Goal: Transaction & Acquisition: Purchase product/service

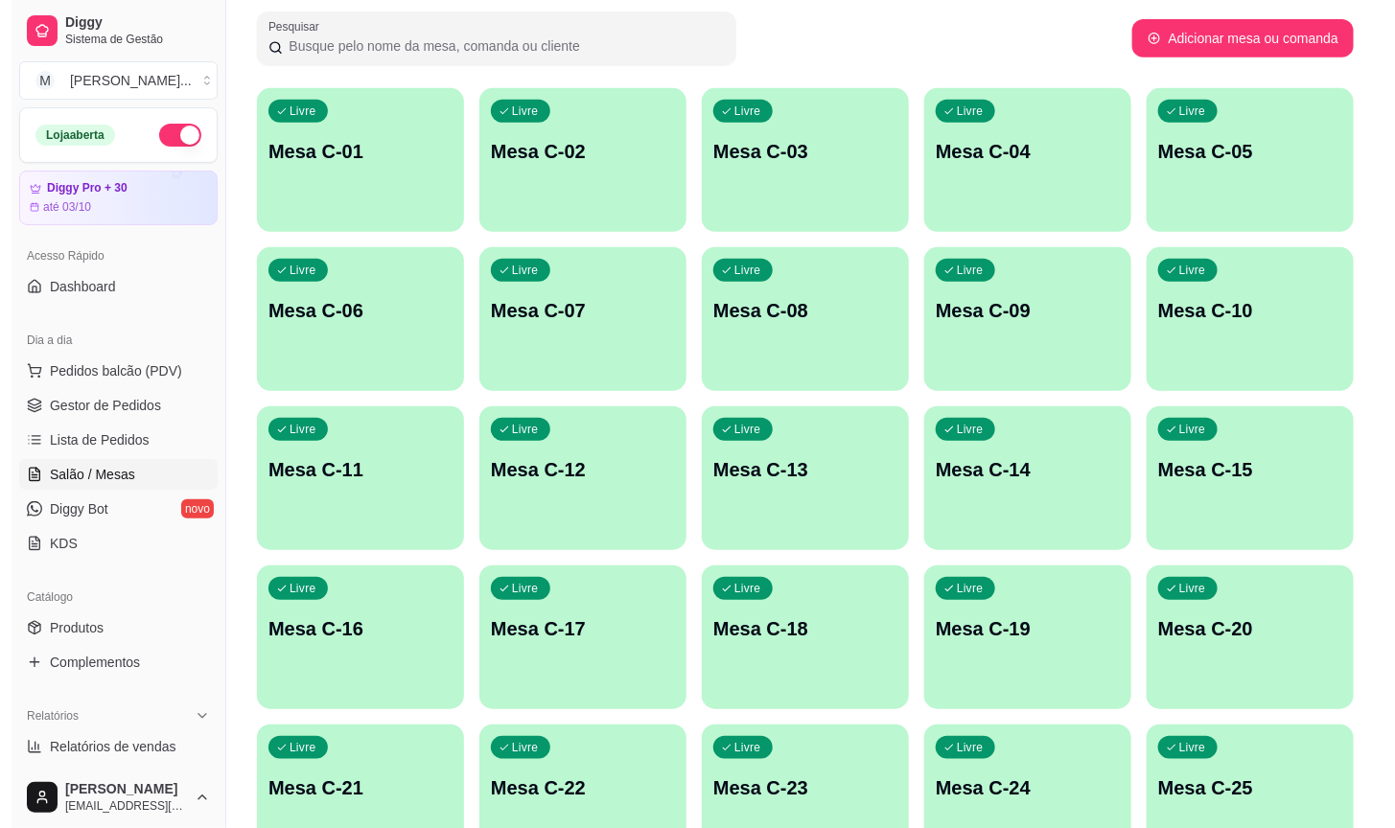
scroll to position [431, 0]
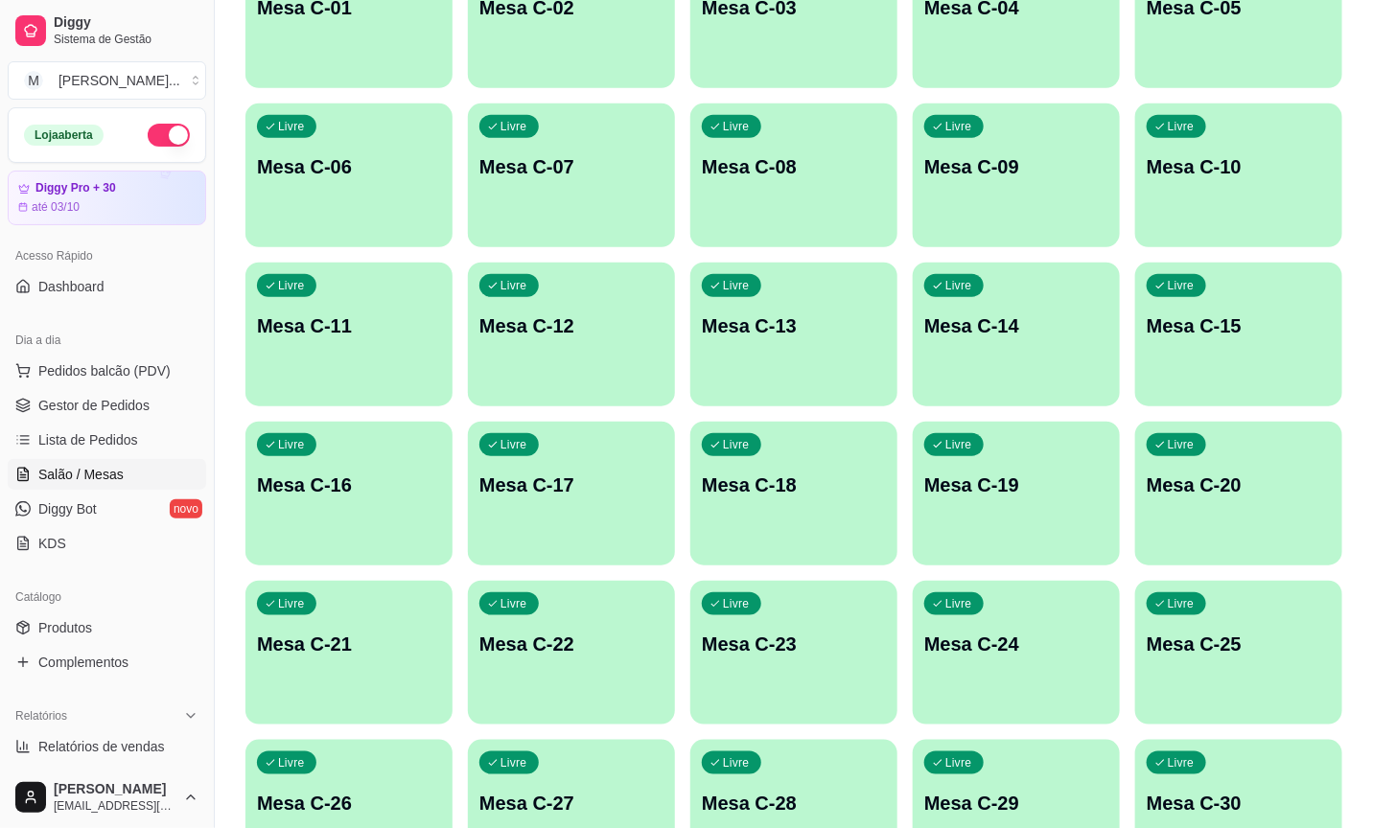
click at [631, 503] on div "Livre Mesa C-17" at bounding box center [571, 482] width 207 height 121
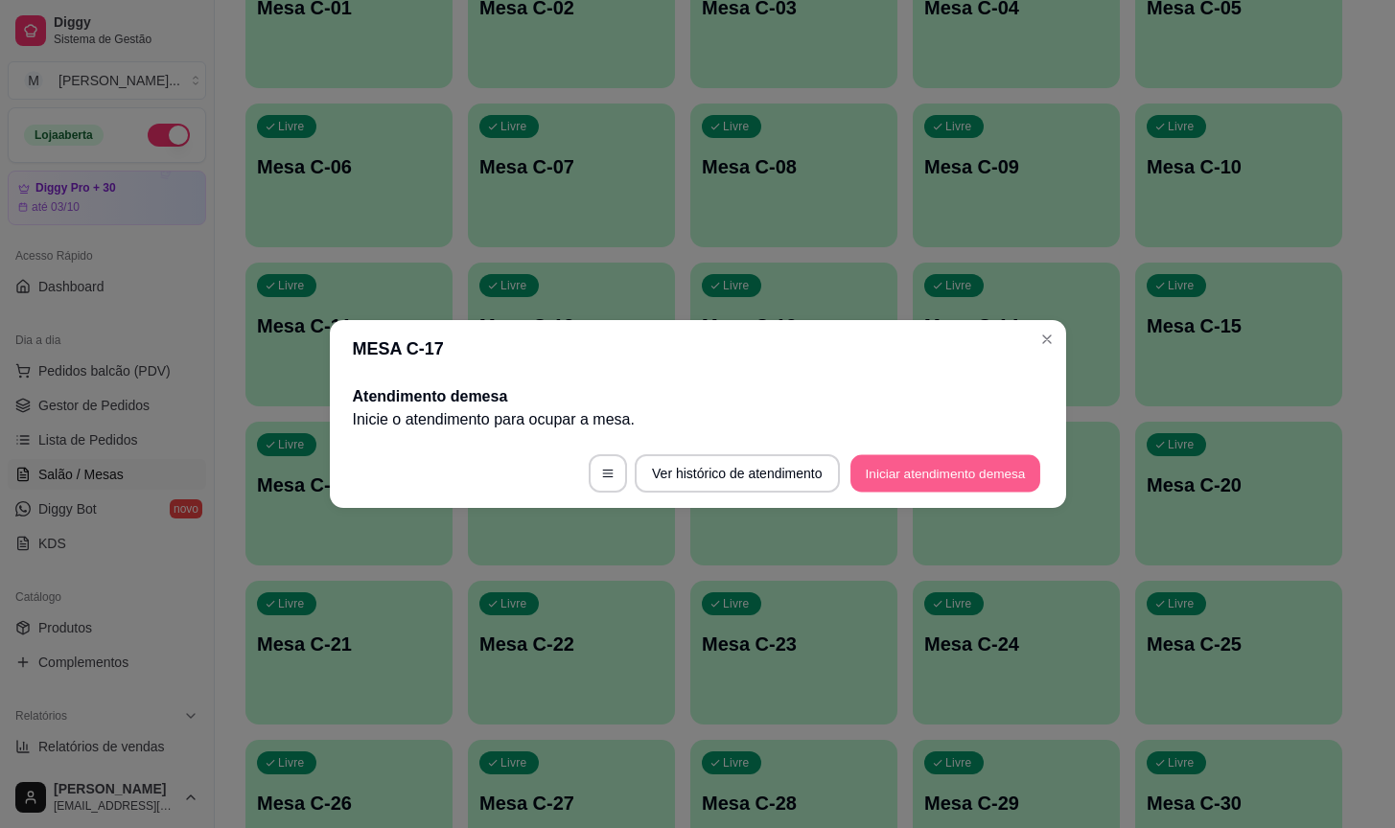
click at [909, 477] on button "Iniciar atendimento de mesa" at bounding box center [945, 473] width 190 height 37
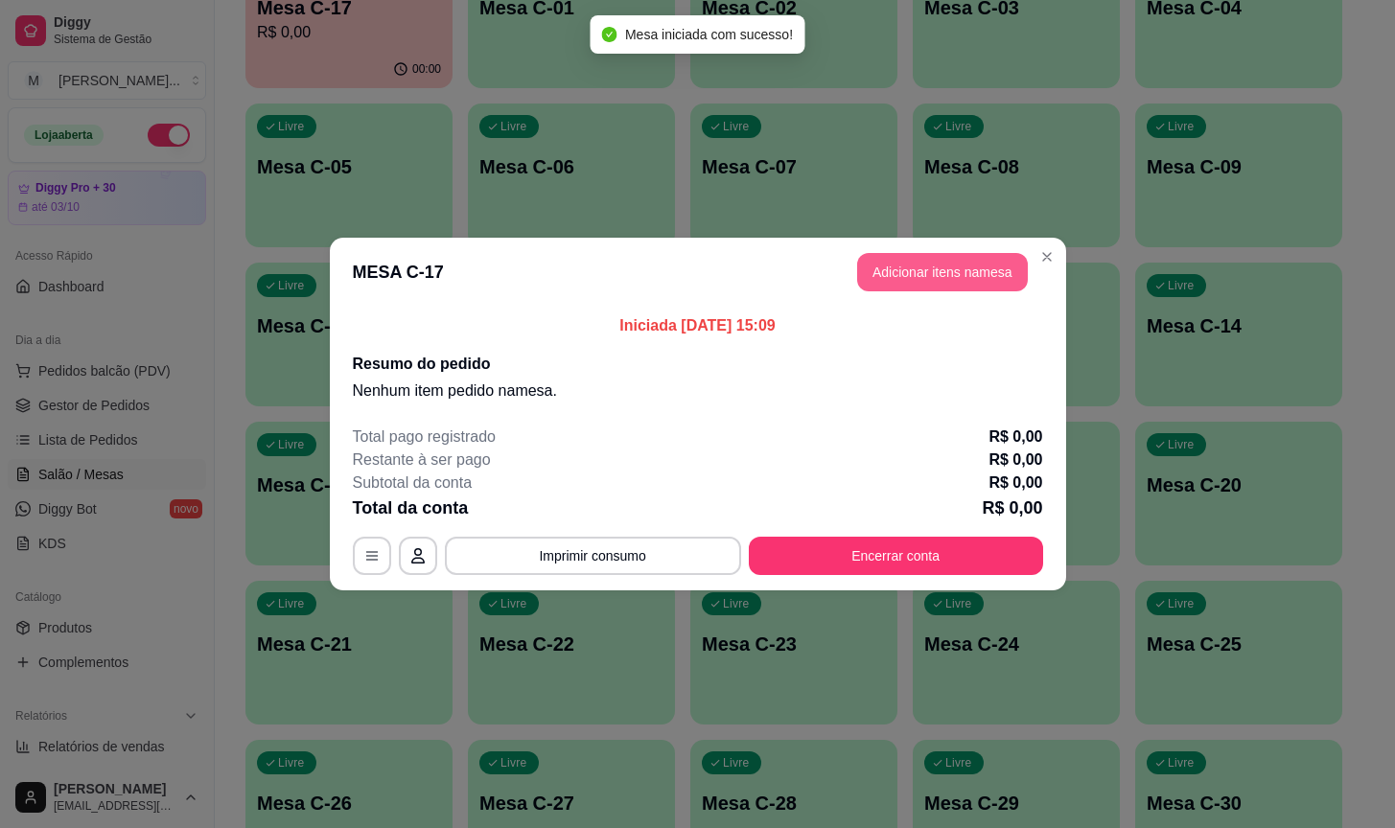
click at [893, 289] on button "Adicionar itens na mesa" at bounding box center [942, 272] width 171 height 38
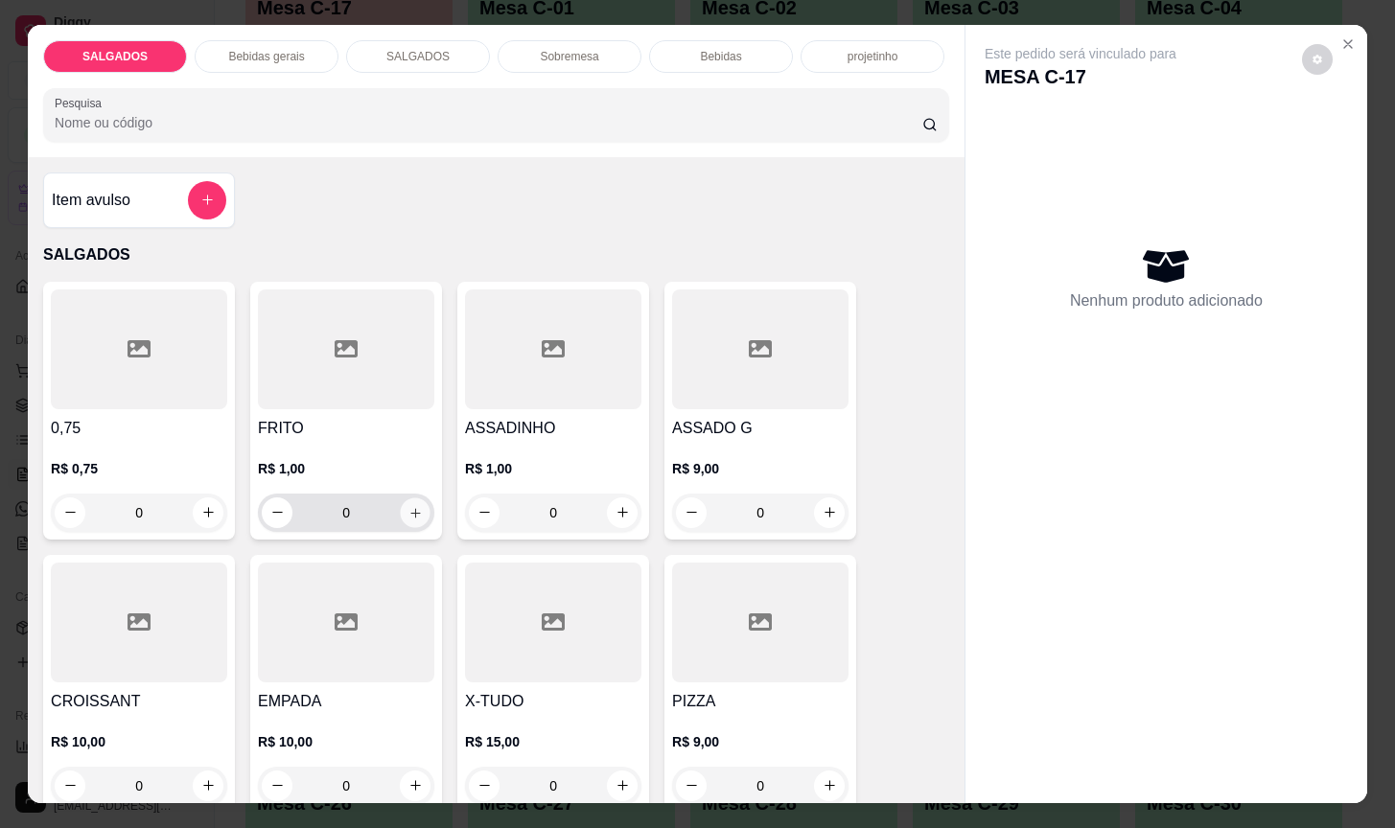
click at [408, 506] on icon "increase-product-quantity" at bounding box center [415, 513] width 14 height 14
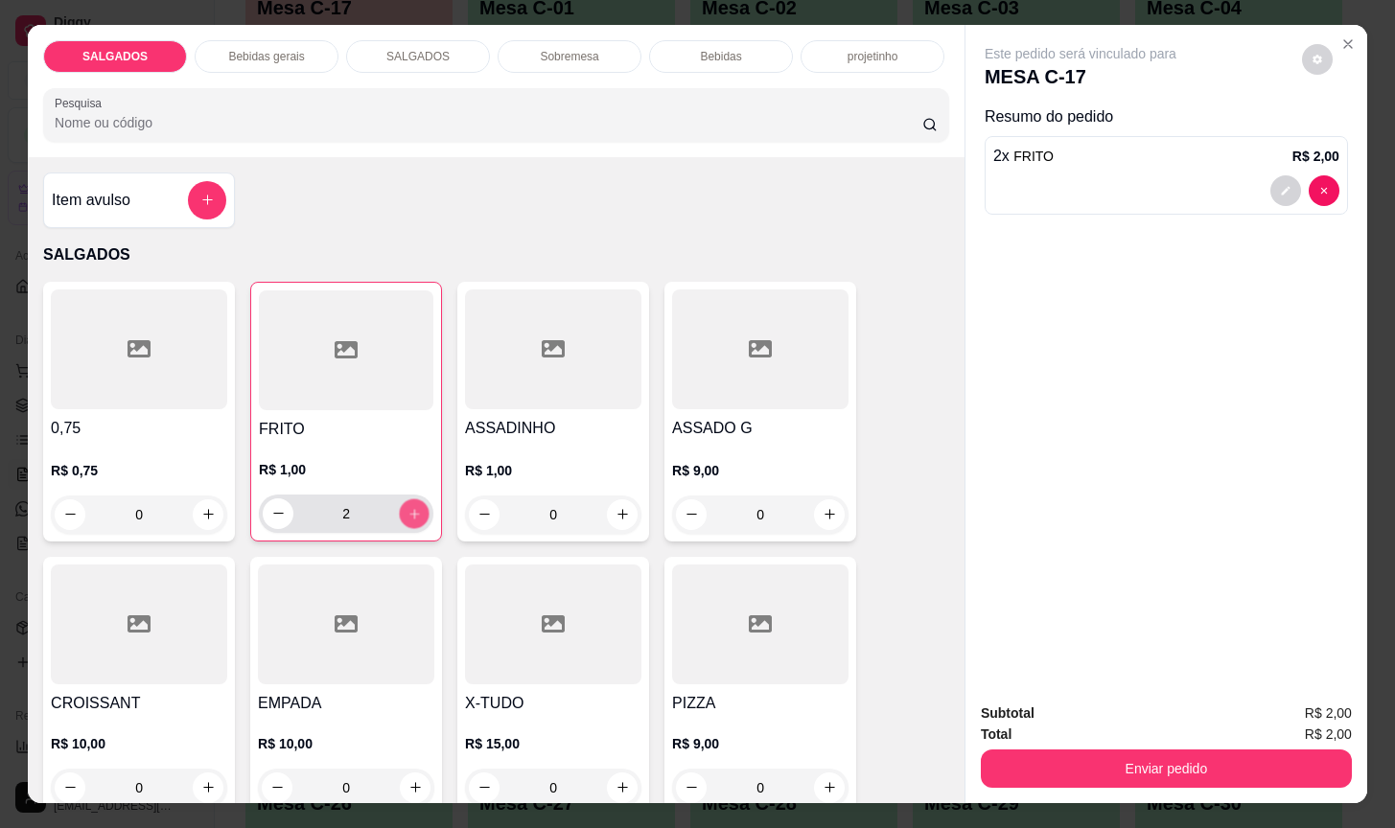
click at [407, 507] on icon "increase-product-quantity" at bounding box center [414, 514] width 14 height 14
click at [407, 506] on icon "increase-product-quantity" at bounding box center [414, 513] width 14 height 14
click at [407, 507] on icon "increase-product-quantity" at bounding box center [414, 514] width 14 height 14
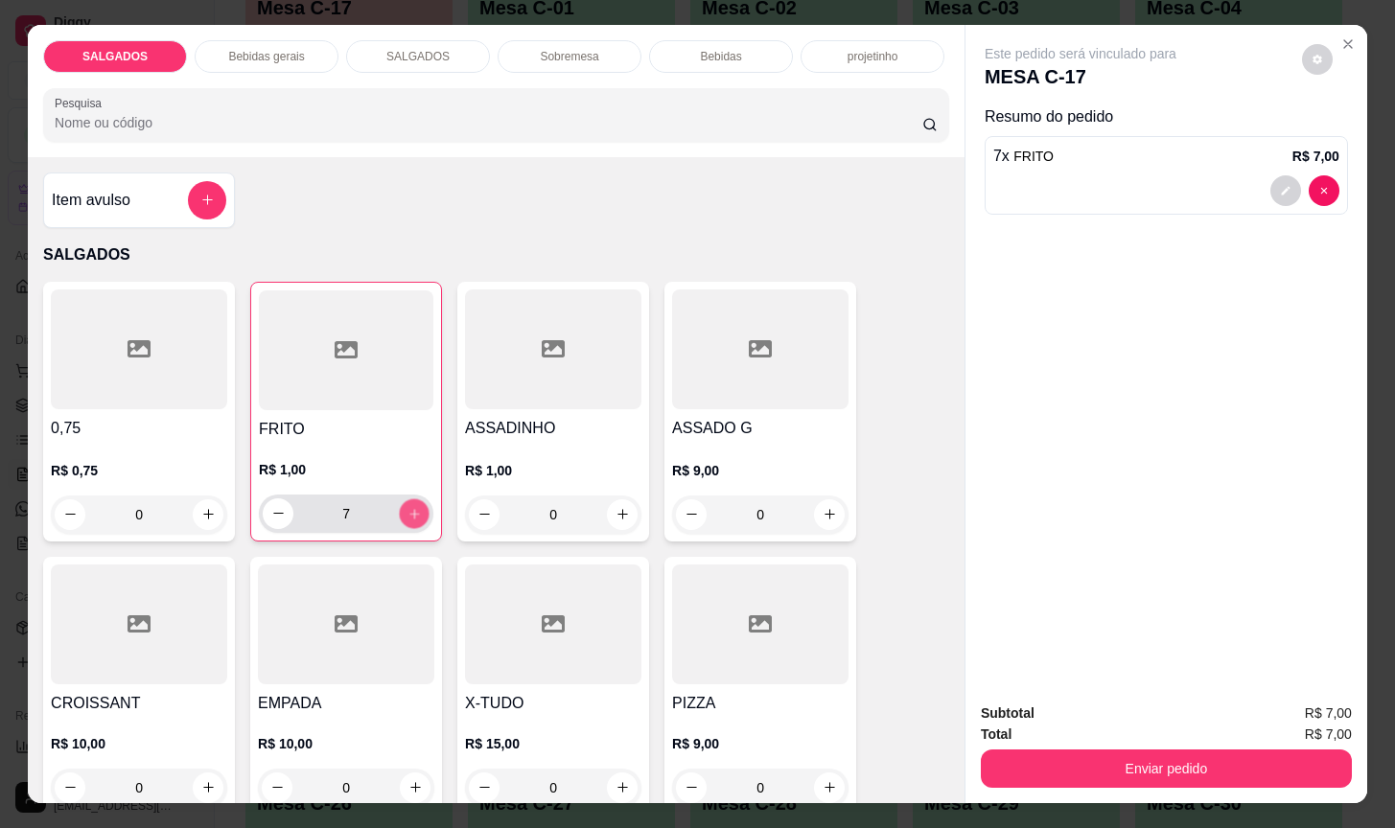
click at [407, 507] on icon "increase-product-quantity" at bounding box center [414, 514] width 14 height 14
click at [407, 506] on icon "increase-product-quantity" at bounding box center [414, 513] width 14 height 14
click at [407, 507] on icon "increase-product-quantity" at bounding box center [414, 514] width 14 height 14
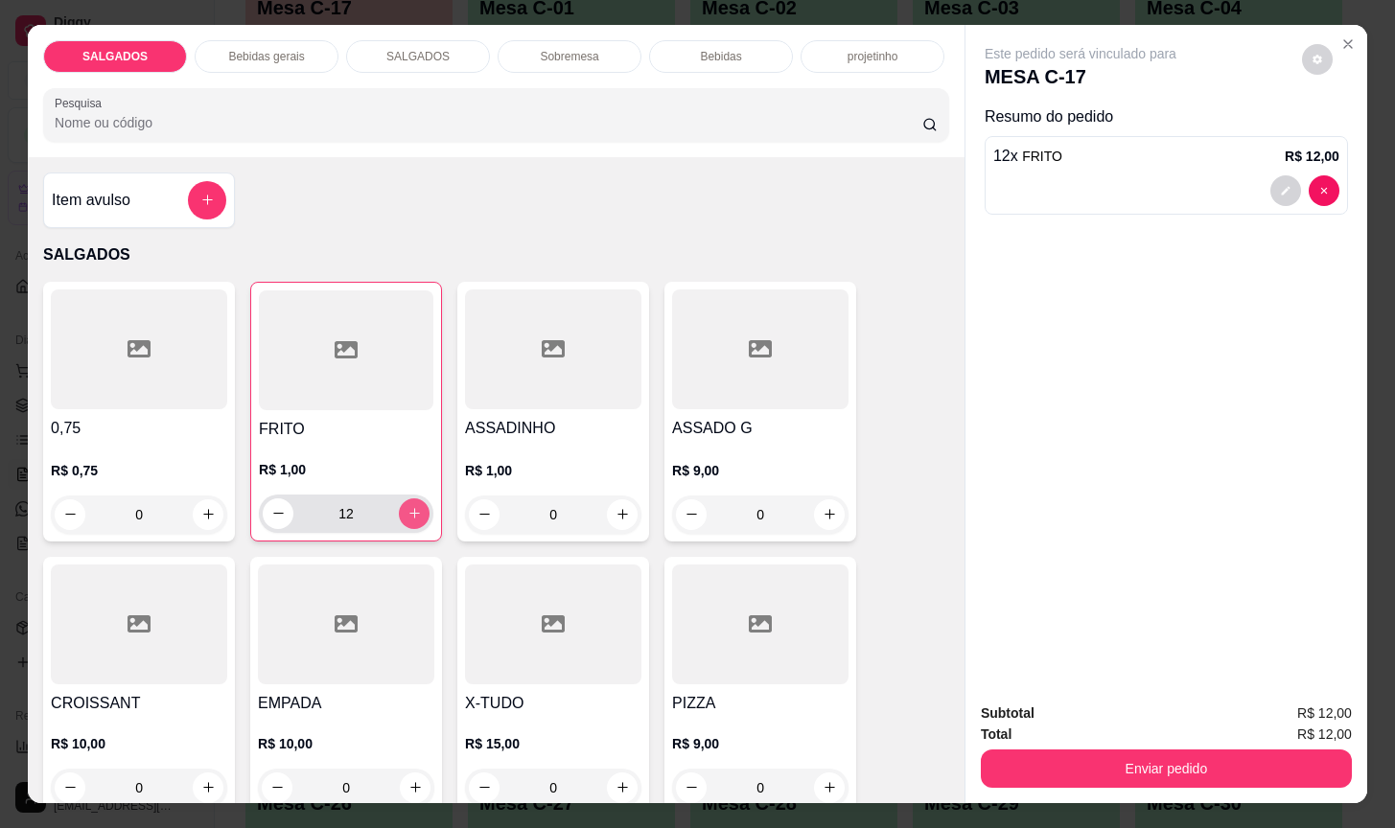
click at [407, 506] on icon "increase-product-quantity" at bounding box center [414, 513] width 14 height 14
click at [407, 507] on icon "increase-product-quantity" at bounding box center [414, 514] width 14 height 14
type input "14"
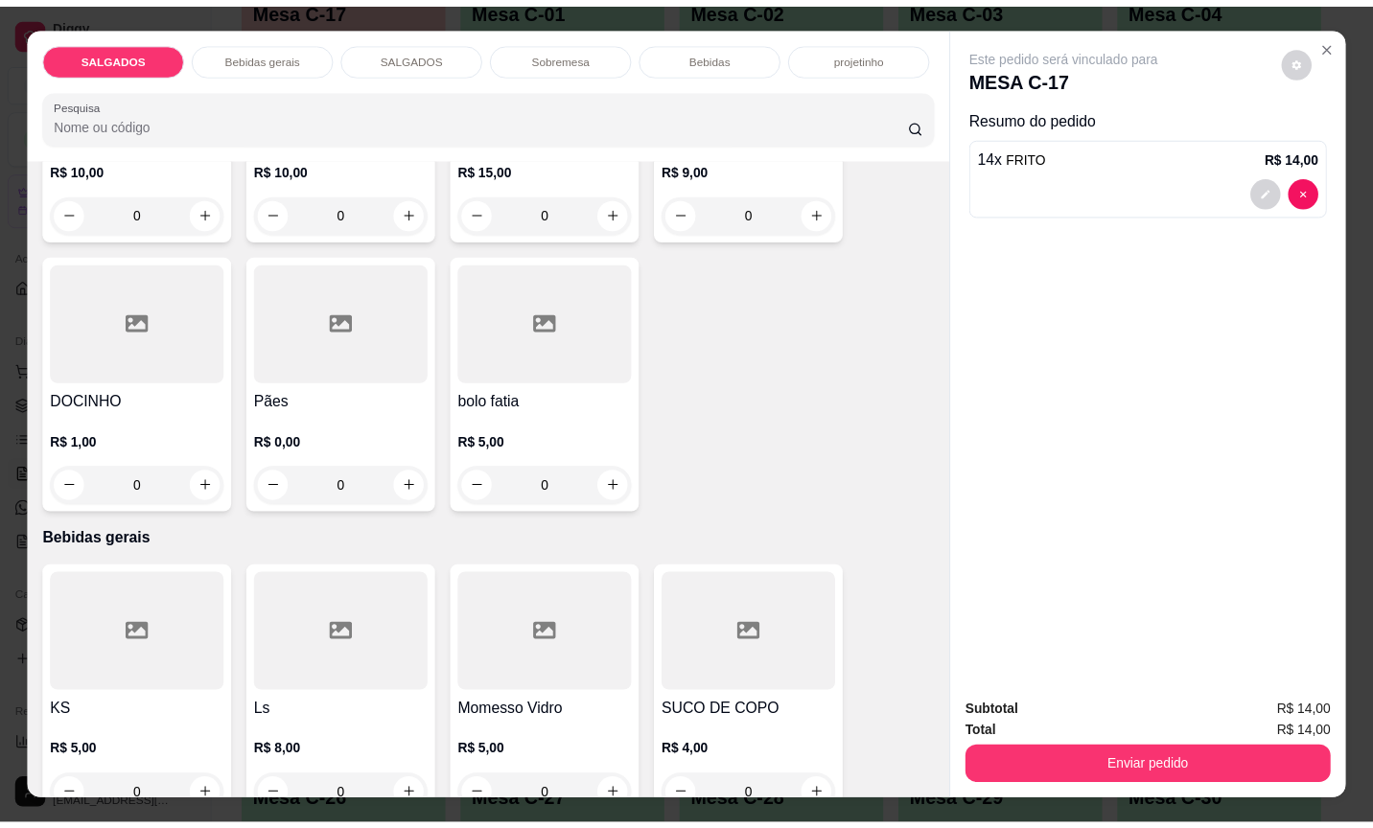
scroll to position [719, 0]
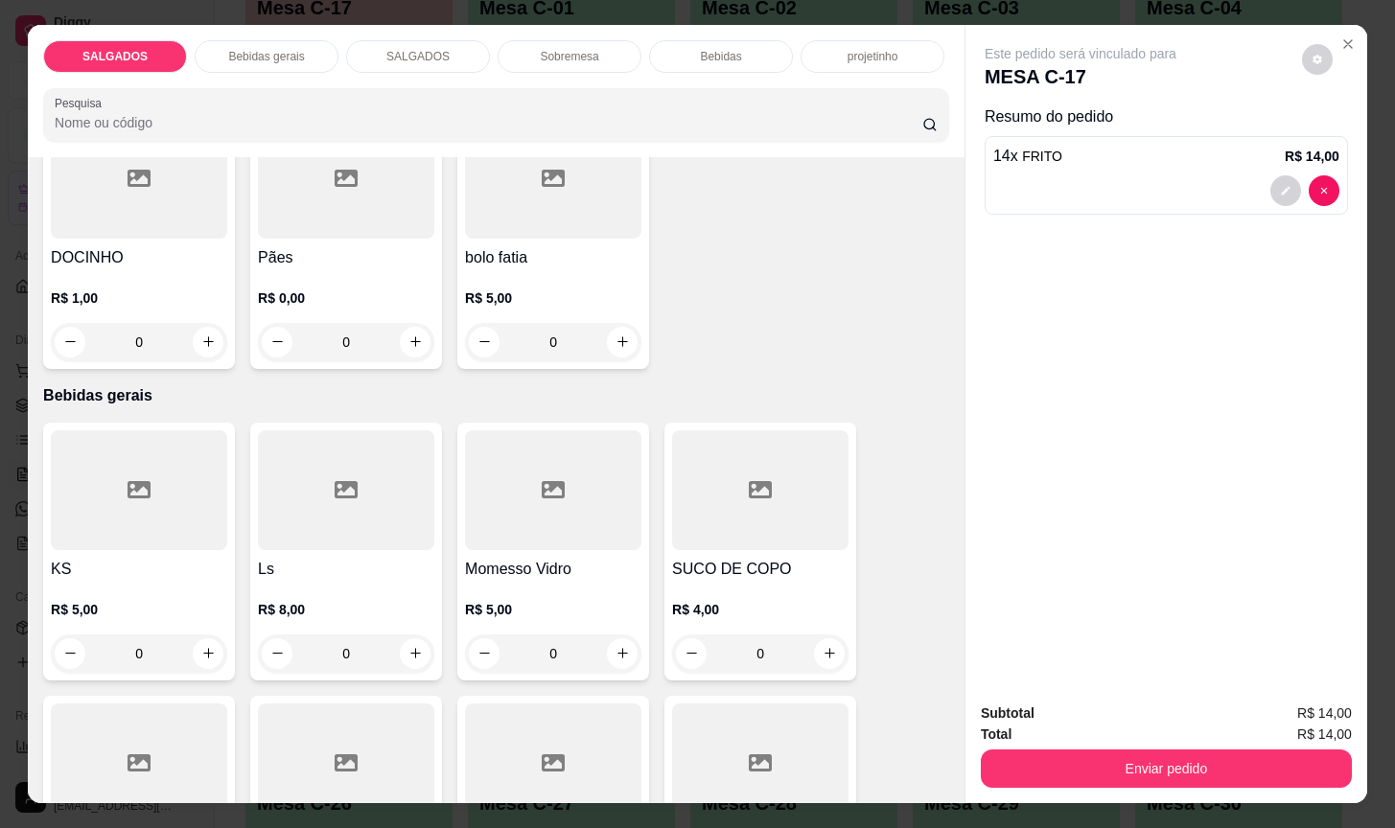
click at [555, 568] on h4 "Momesso Vidro" at bounding box center [553, 569] width 176 height 23
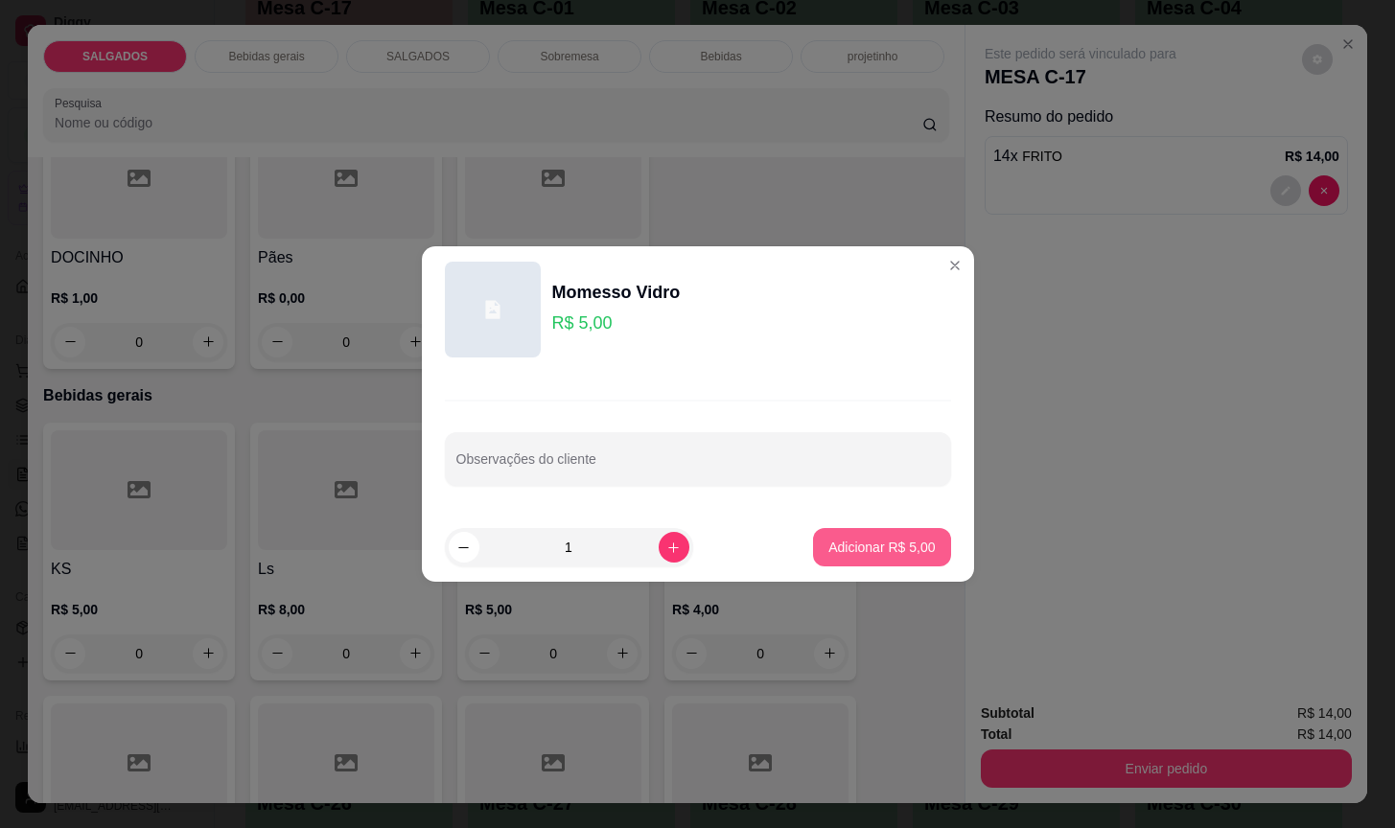
click at [828, 555] on p "Adicionar R$ 5,00" at bounding box center [881, 547] width 106 height 19
type input "1"
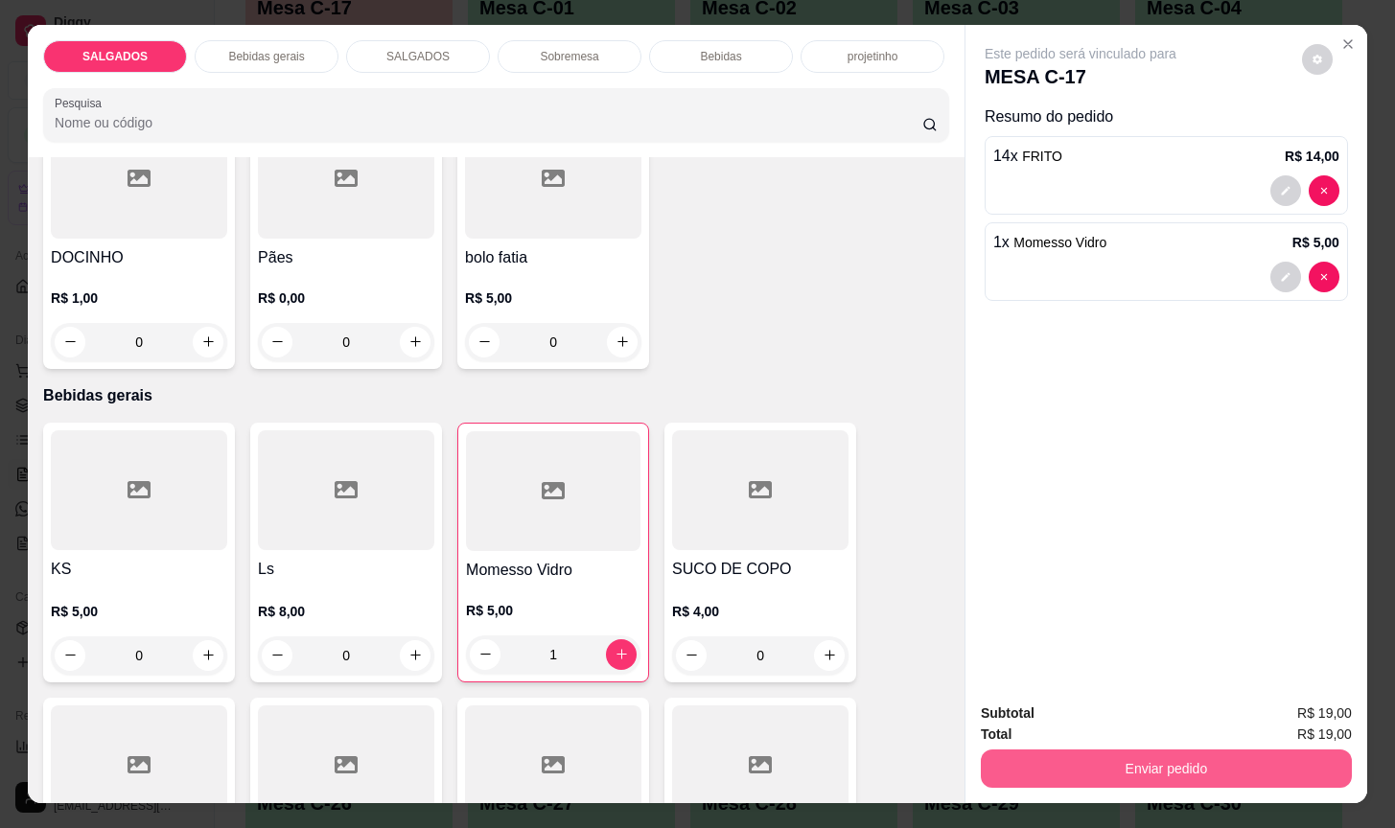
click at [1126, 760] on button "Enviar pedido" at bounding box center [1166, 769] width 371 height 38
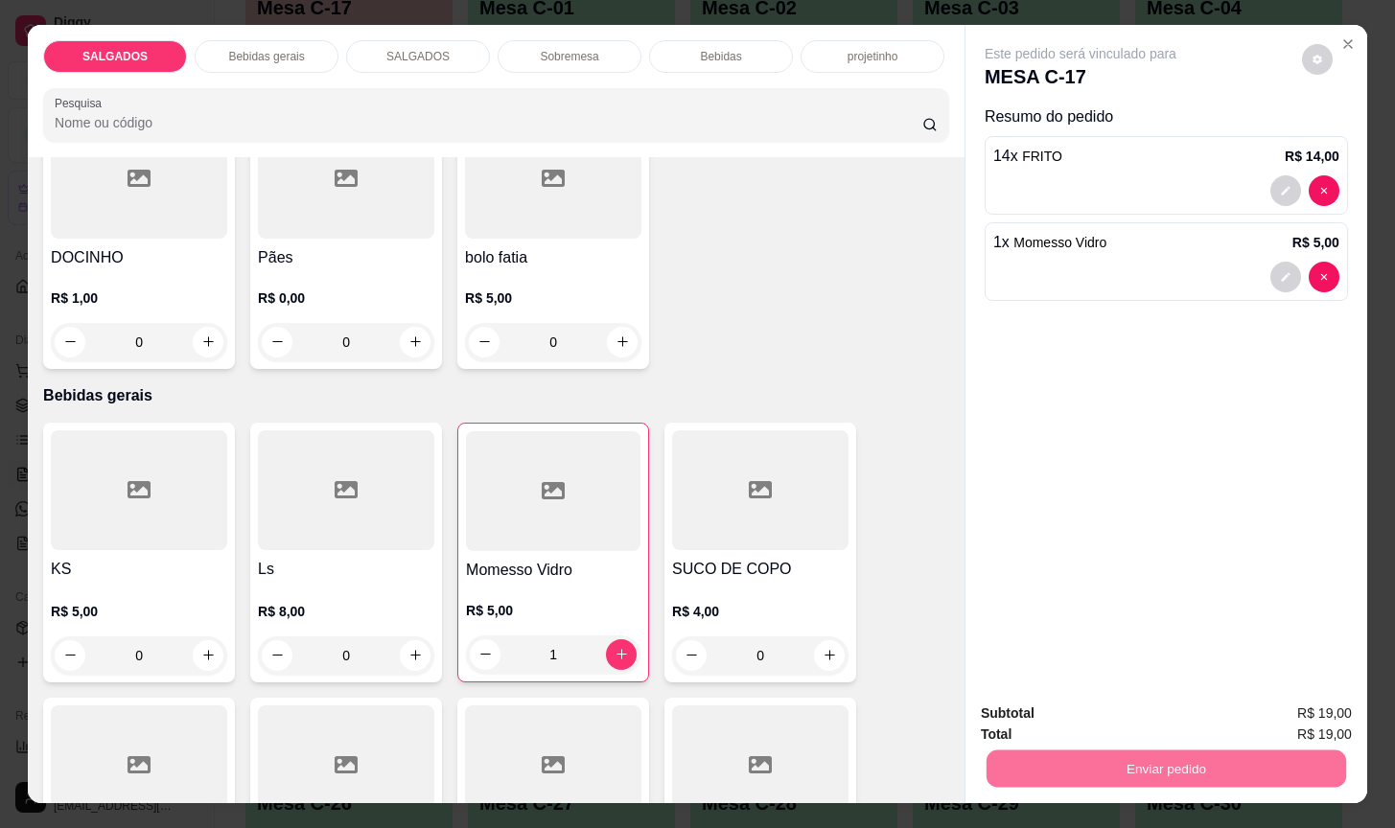
click at [1099, 697] on button "Não registrar e enviar pedido" at bounding box center [1100, 710] width 194 height 35
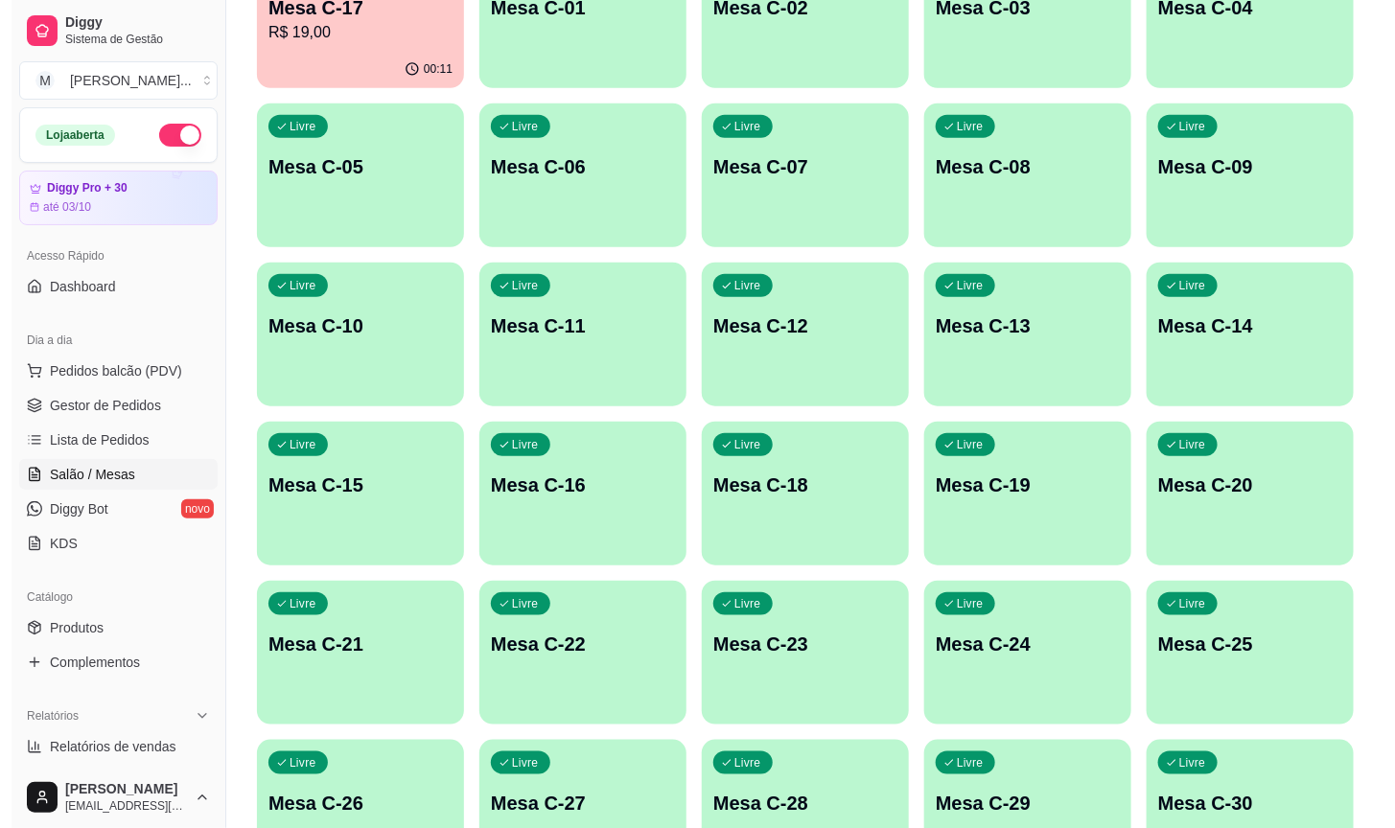
scroll to position [0, 0]
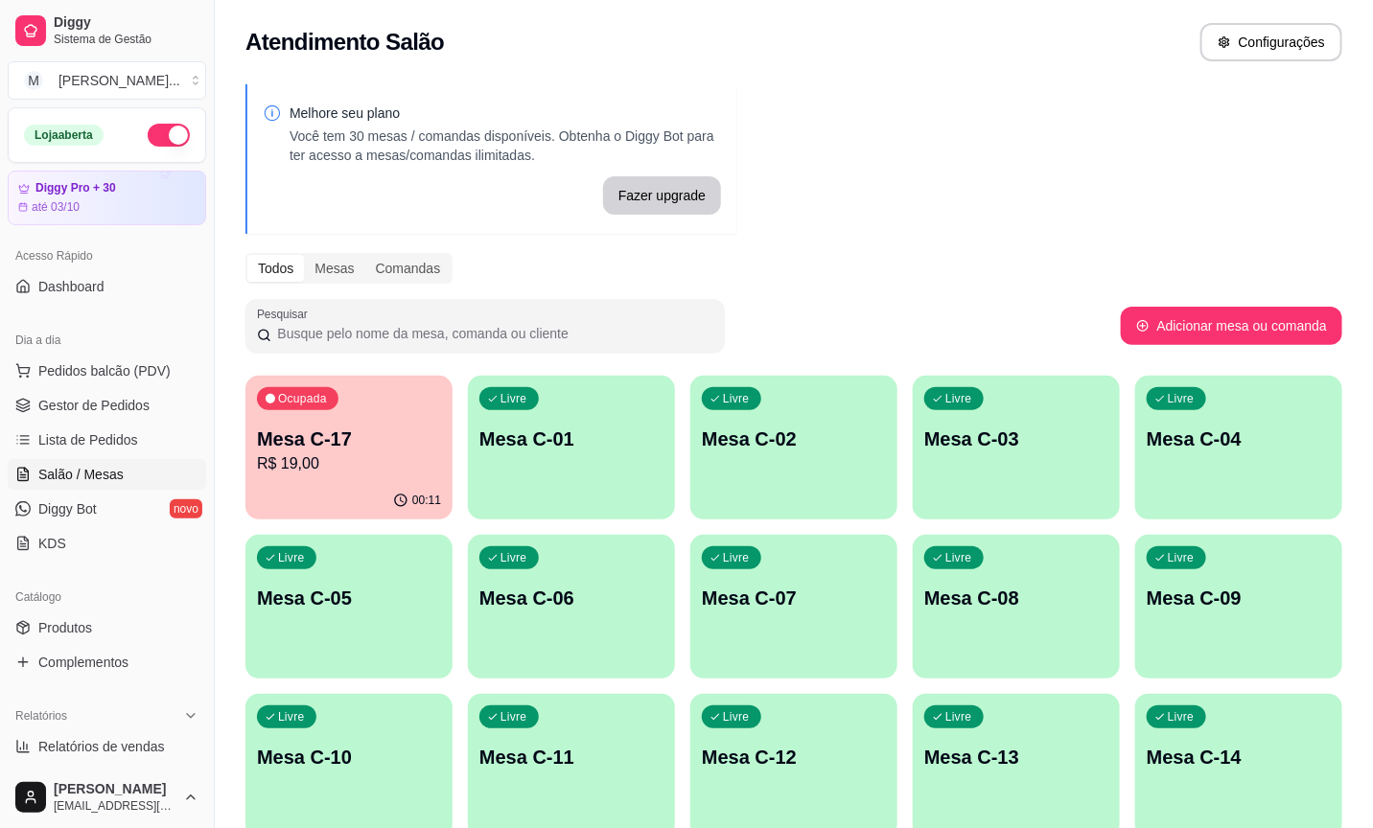
click at [305, 426] on p "Mesa C-17" at bounding box center [349, 439] width 184 height 27
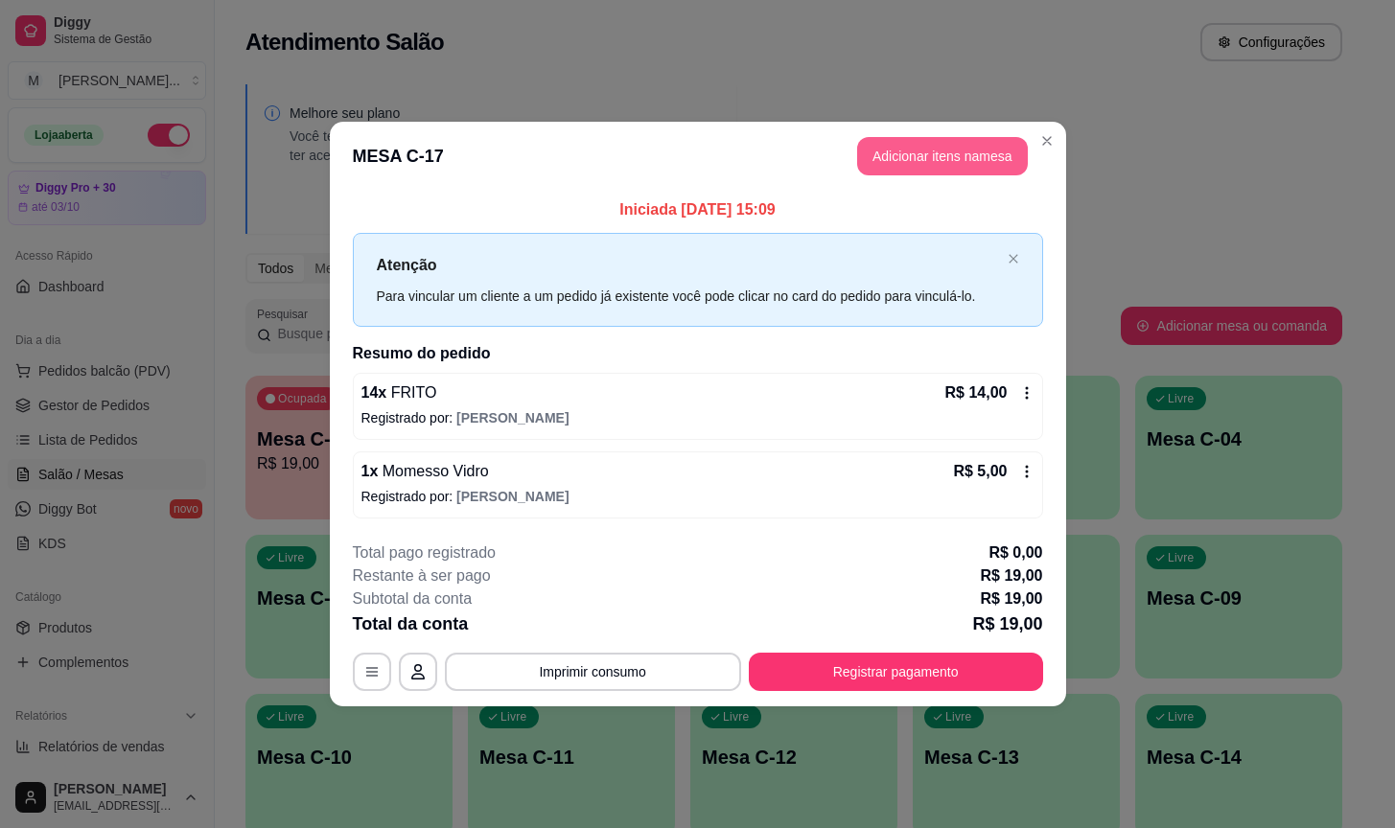
click at [864, 161] on button "Adicionar itens na mesa" at bounding box center [942, 156] width 171 height 38
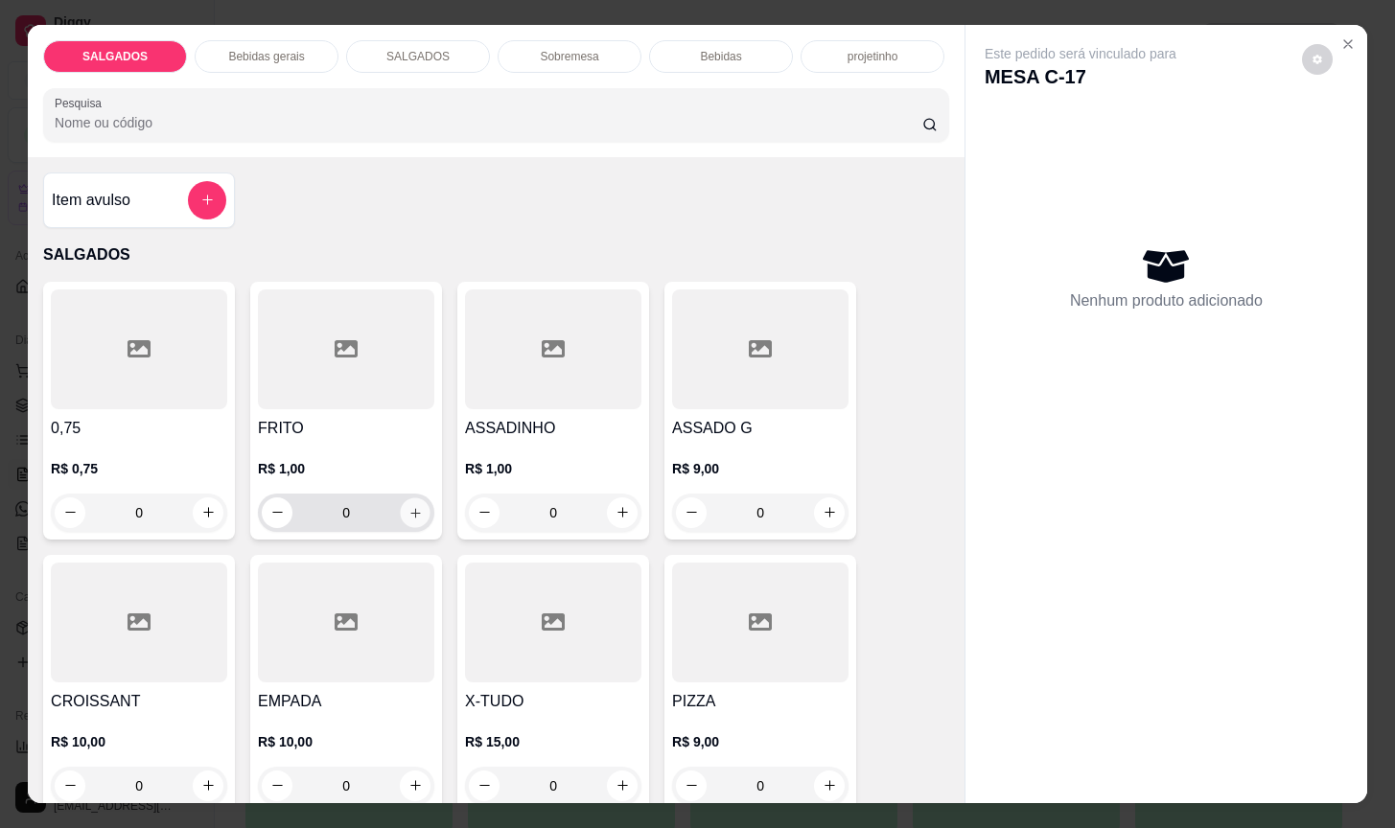
click at [408, 498] on button "increase-product-quantity" at bounding box center [416, 513] width 30 height 30
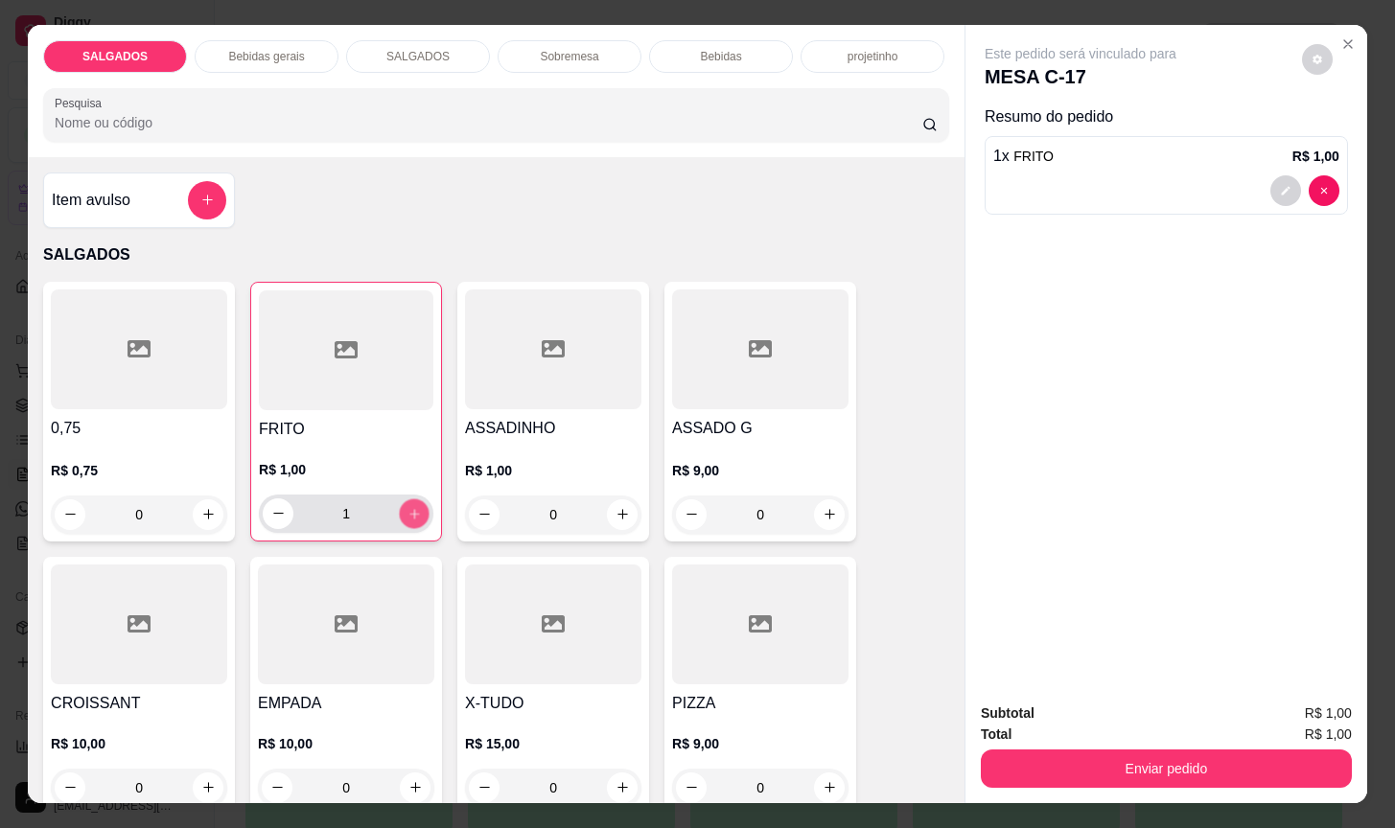
click at [408, 499] on button "increase-product-quantity" at bounding box center [415, 514] width 30 height 30
click at [408, 499] on button "increase-product-quantity" at bounding box center [414, 514] width 31 height 31
click at [408, 499] on button "increase-product-quantity" at bounding box center [415, 514] width 30 height 30
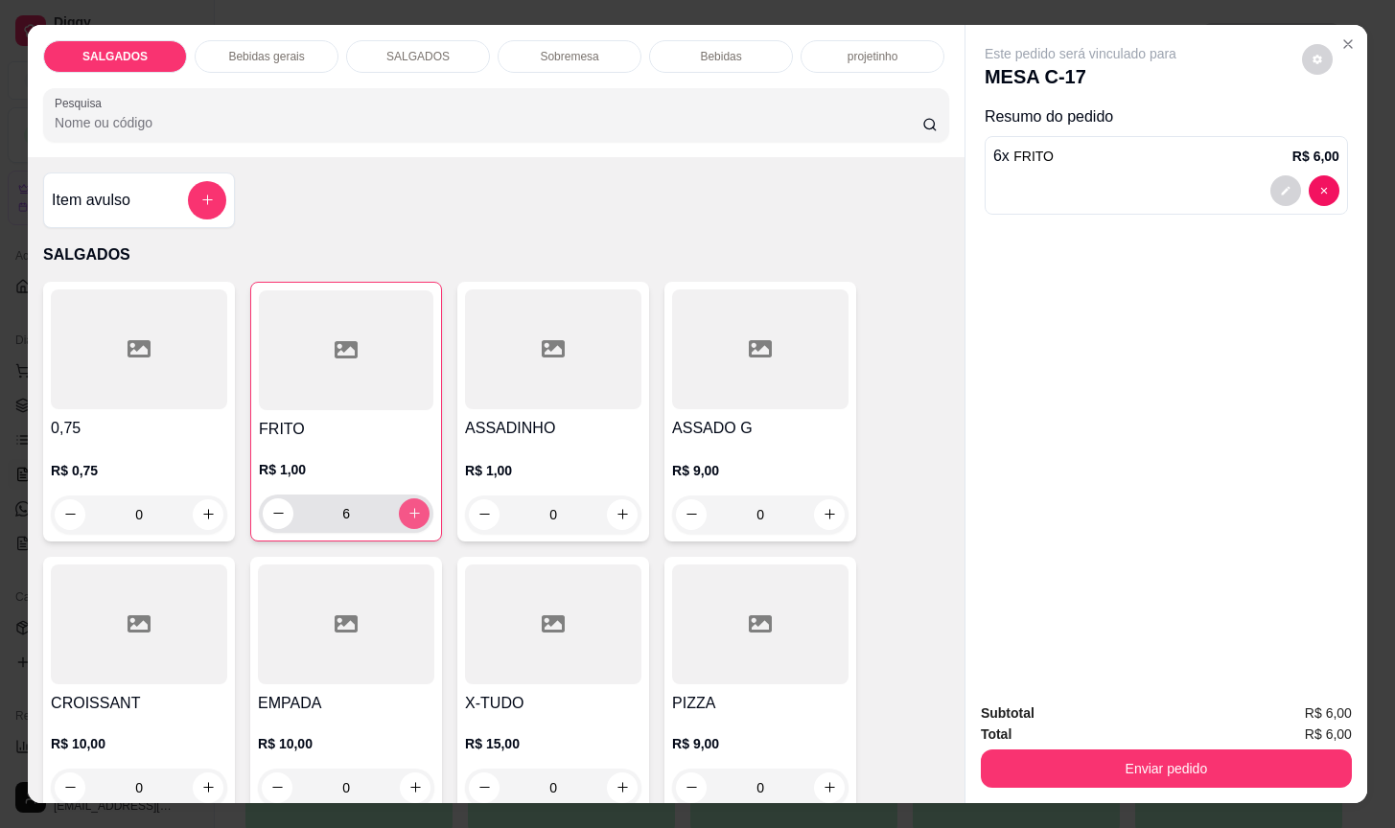
click at [408, 499] on button "increase-product-quantity" at bounding box center [414, 514] width 31 height 31
click at [408, 499] on button "increase-product-quantity" at bounding box center [415, 514] width 30 height 30
click at [406, 499] on button "increase-product-quantity" at bounding box center [415, 514] width 30 height 30
type input "10"
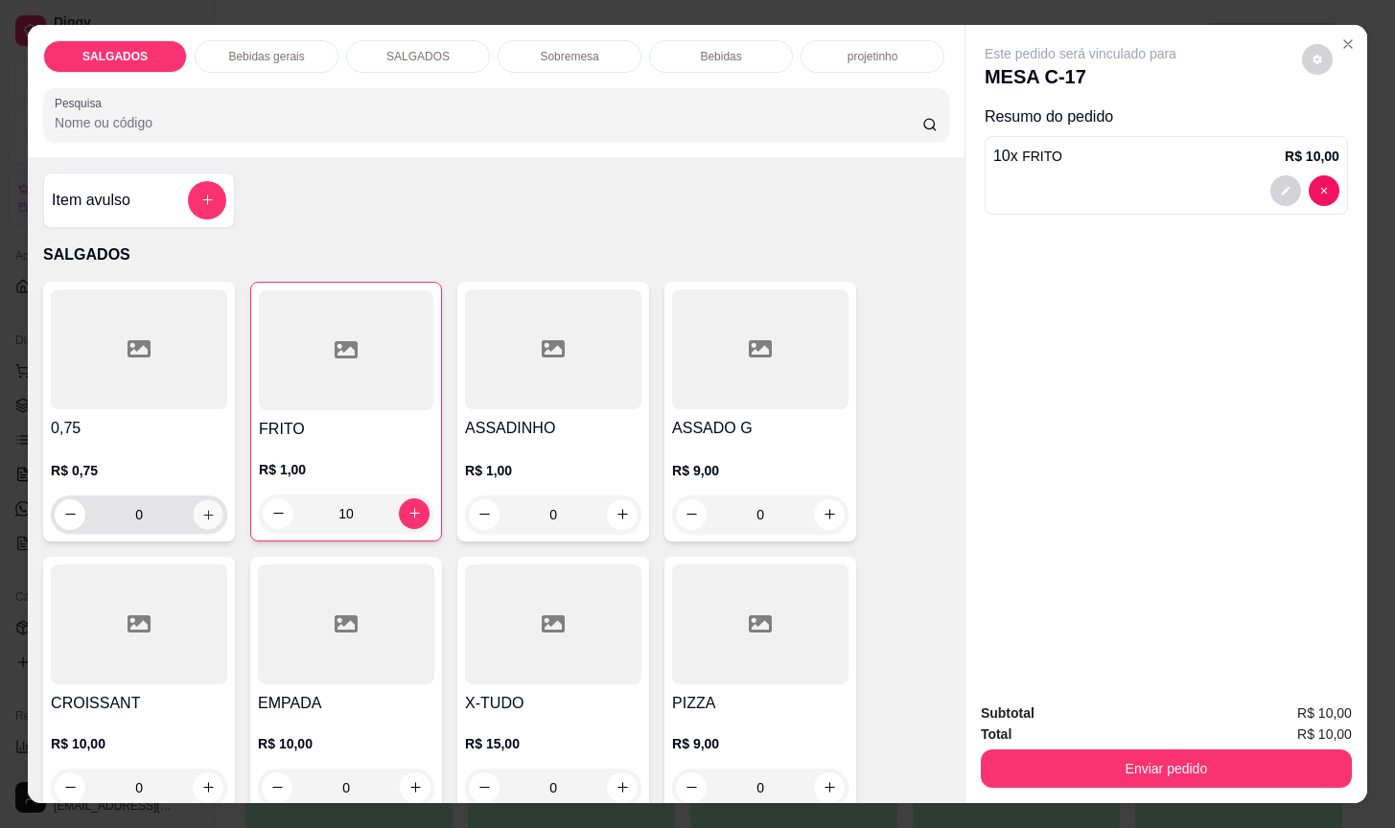
click at [204, 515] on button "increase-product-quantity" at bounding box center [209, 514] width 30 height 30
click at [204, 515] on button "increase-product-quantity" at bounding box center [208, 514] width 30 height 30
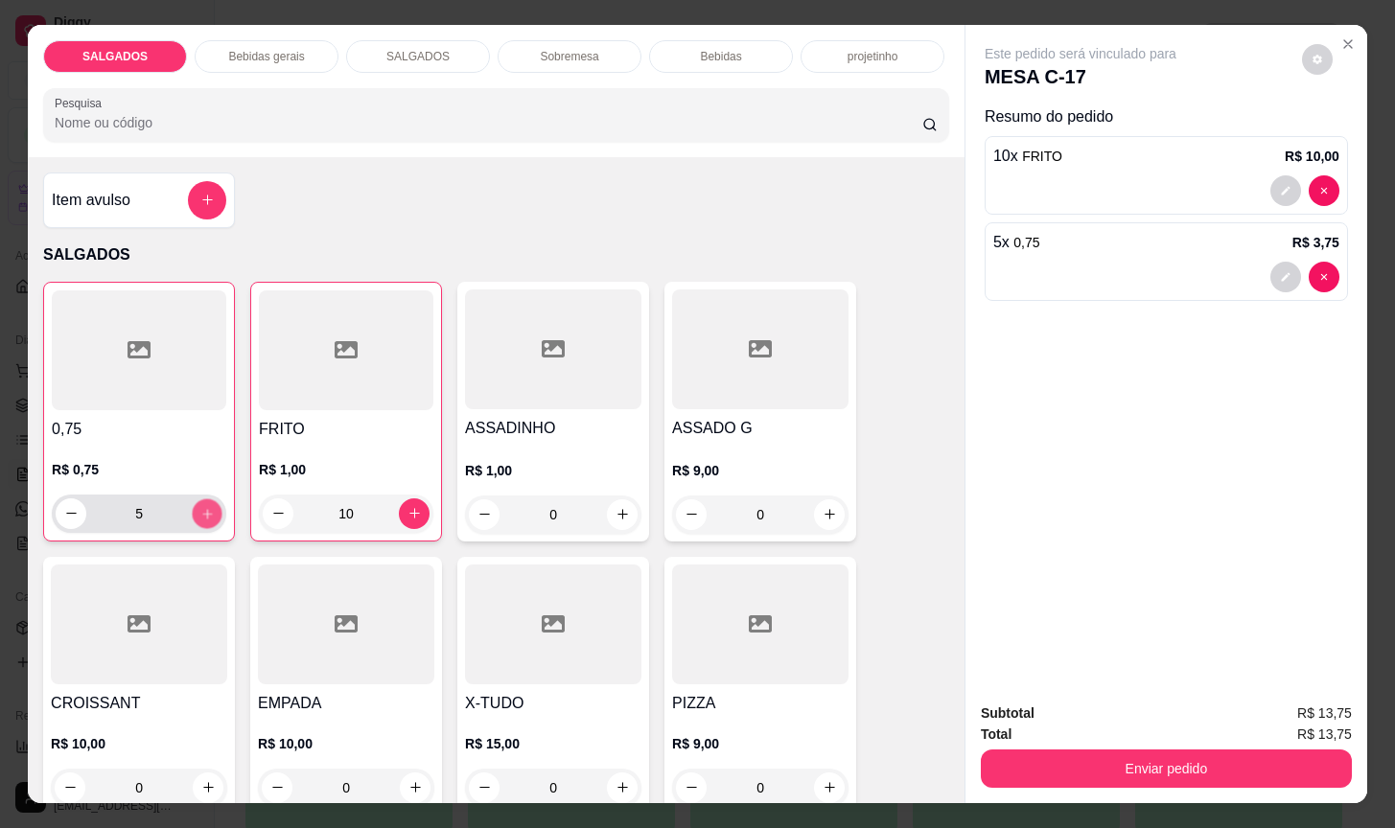
click at [204, 515] on button "increase-product-quantity" at bounding box center [208, 514] width 30 height 30
click at [204, 515] on button "increase-product-quantity" at bounding box center [207, 514] width 31 height 31
click at [204, 515] on button "increase-product-quantity" at bounding box center [208, 514] width 30 height 30
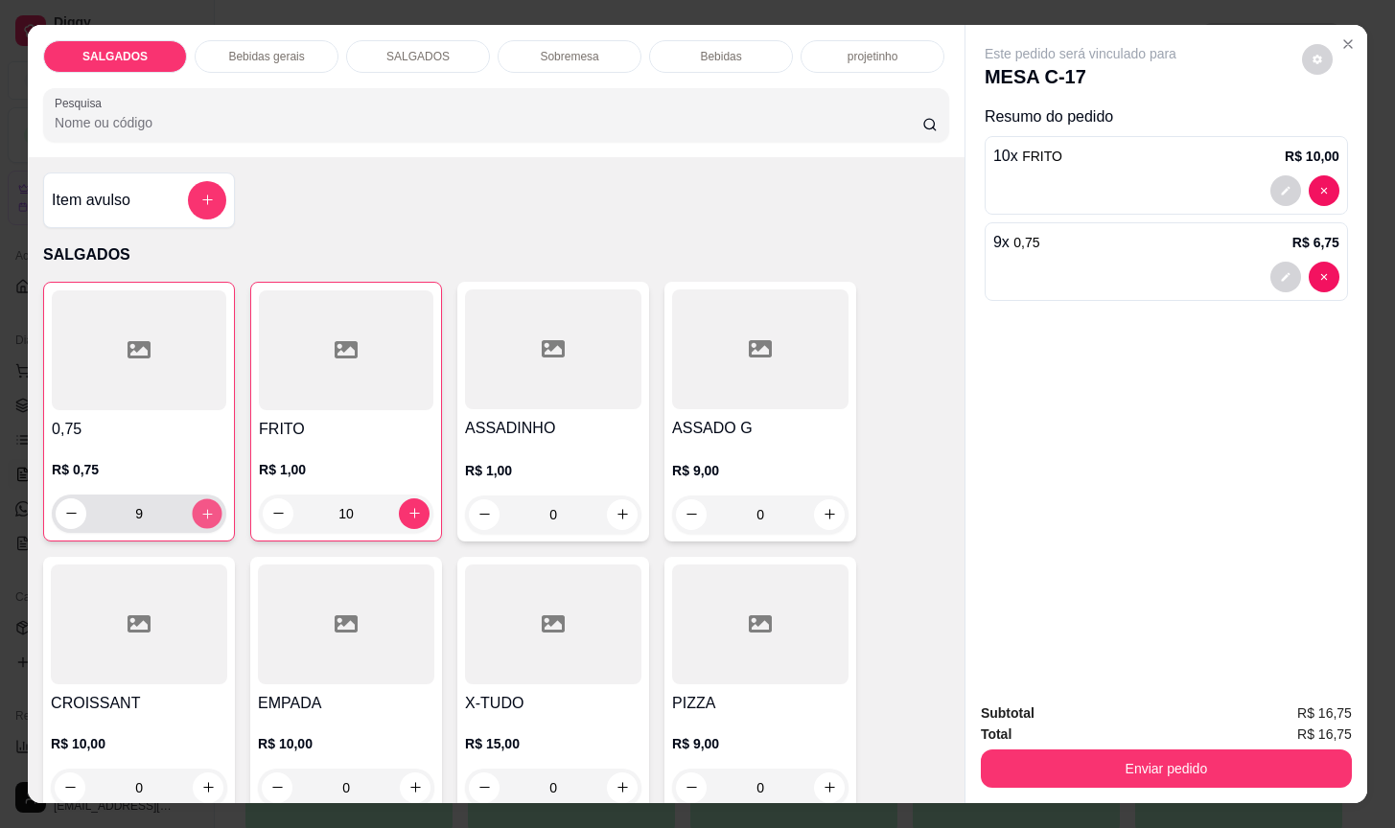
type input "10"
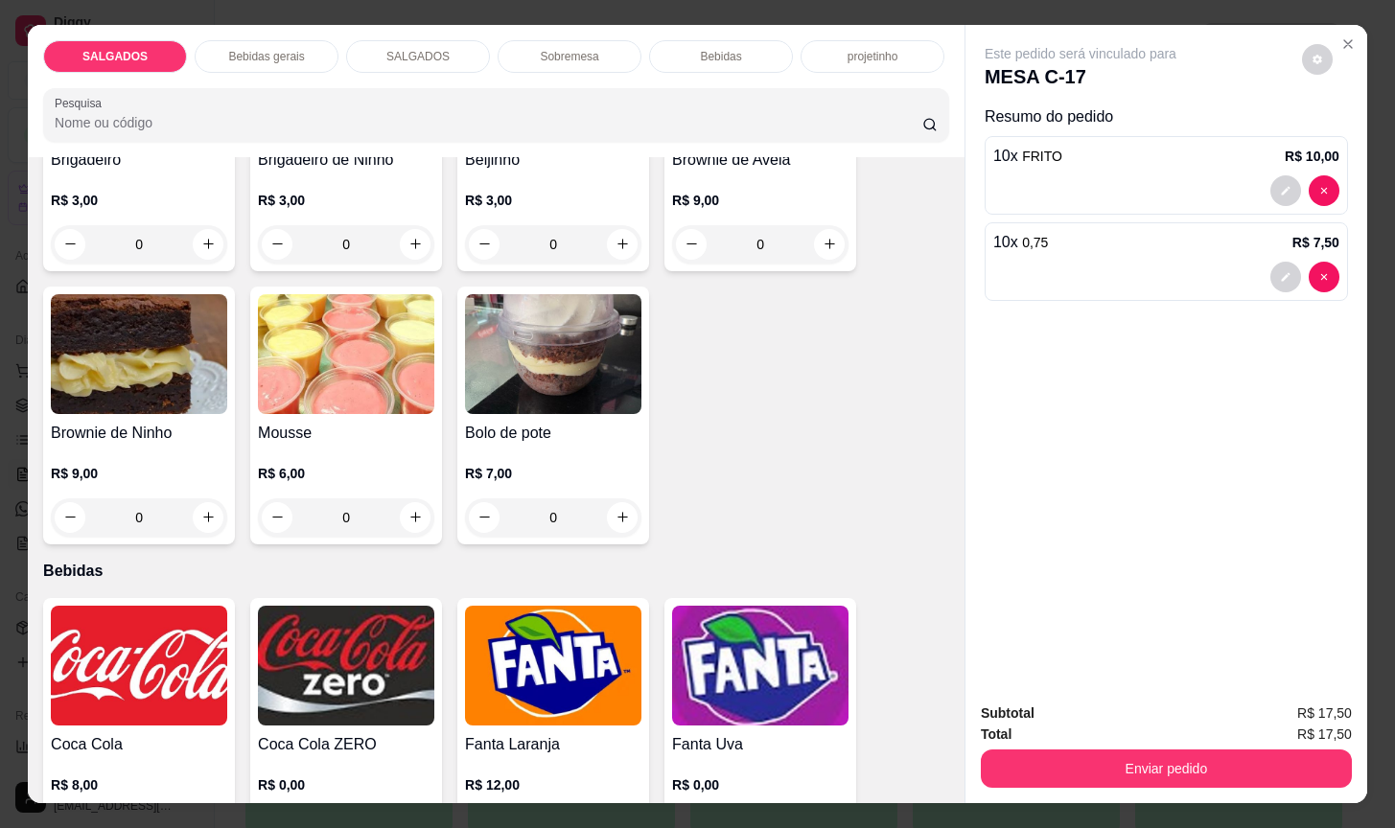
scroll to position [3595, 0]
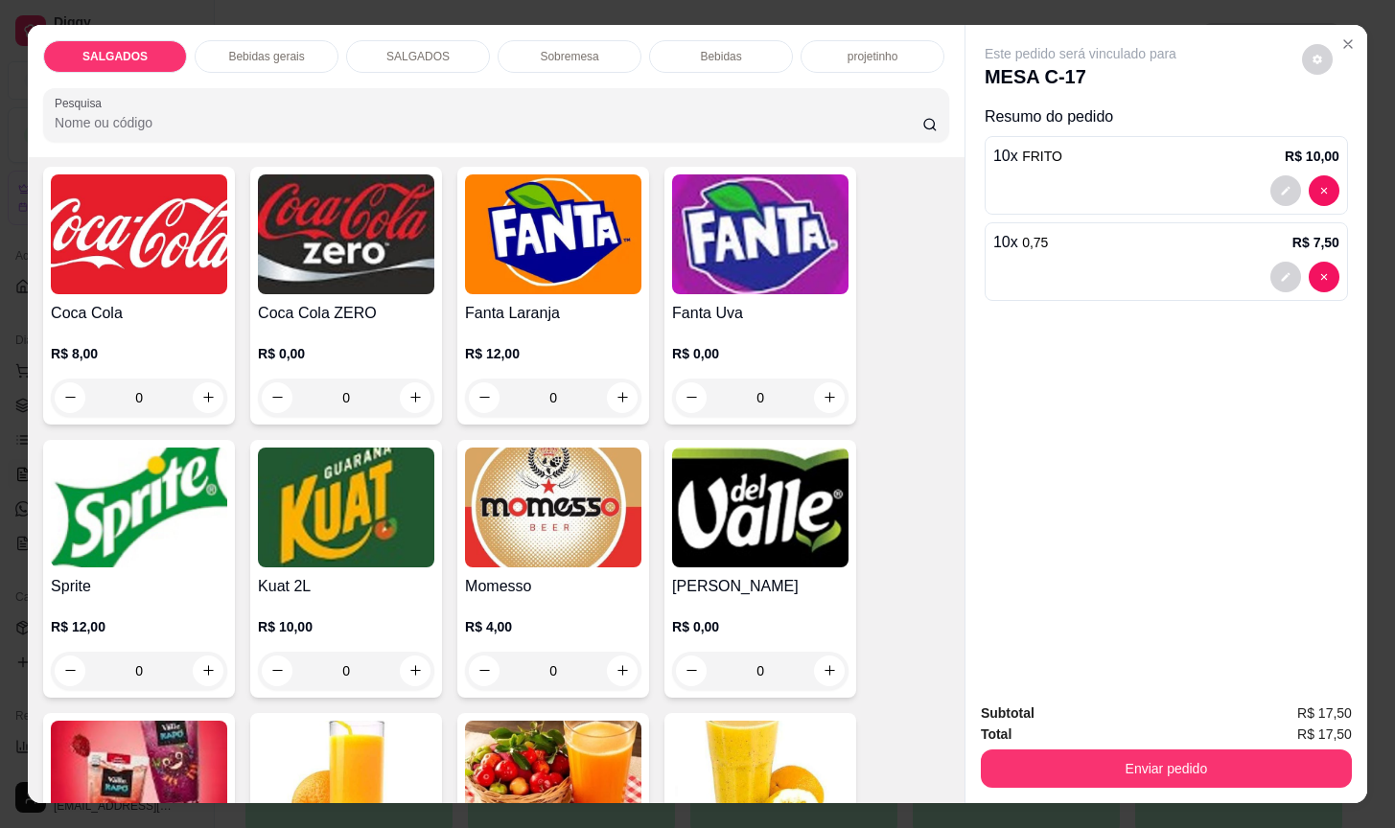
click at [526, 518] on img at bounding box center [553, 508] width 176 height 120
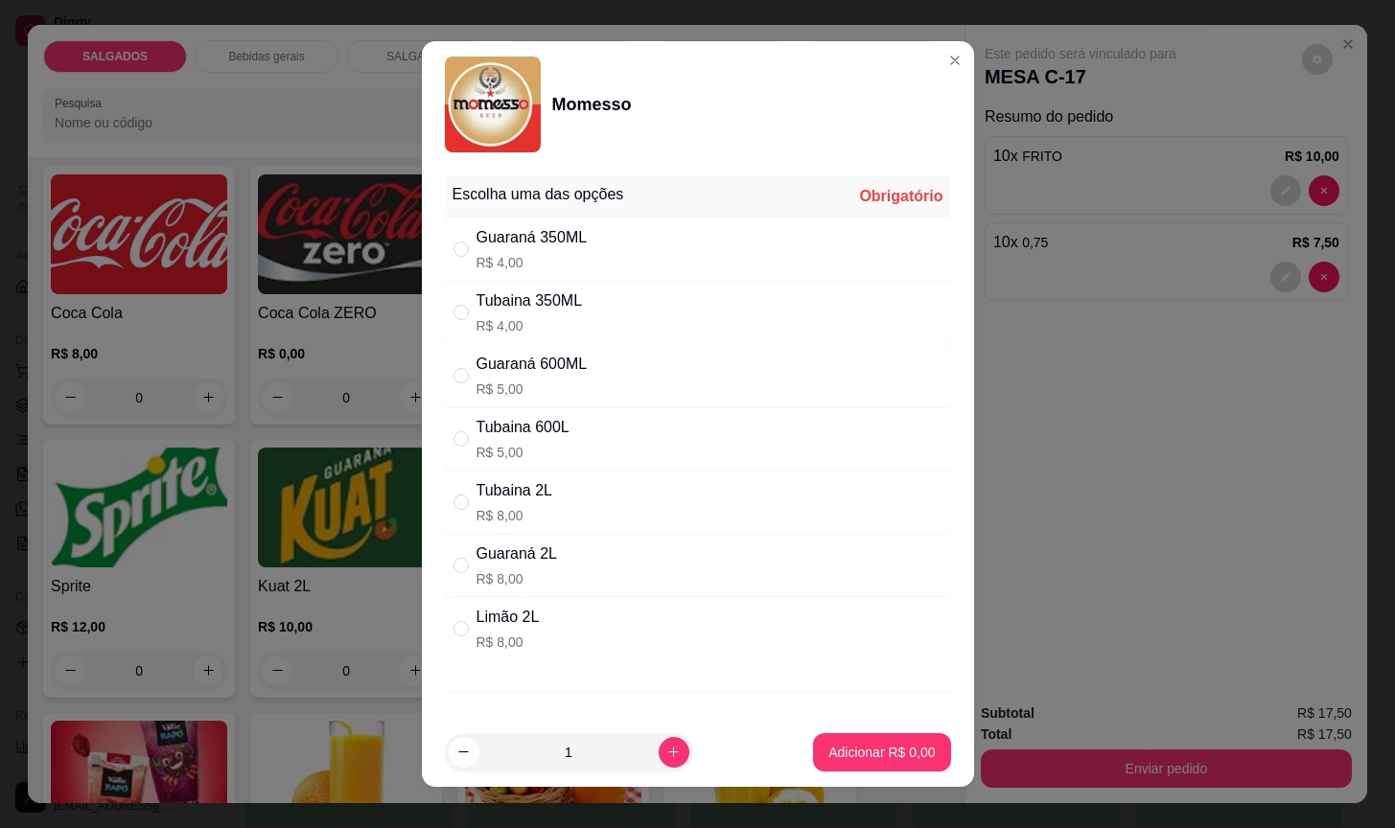
click at [522, 549] on div "Guaraná 2L" at bounding box center [516, 554] width 81 height 23
radio input "true"
click at [828, 752] on p "Adicionar R$ 8,00" at bounding box center [881, 752] width 106 height 19
type input "1"
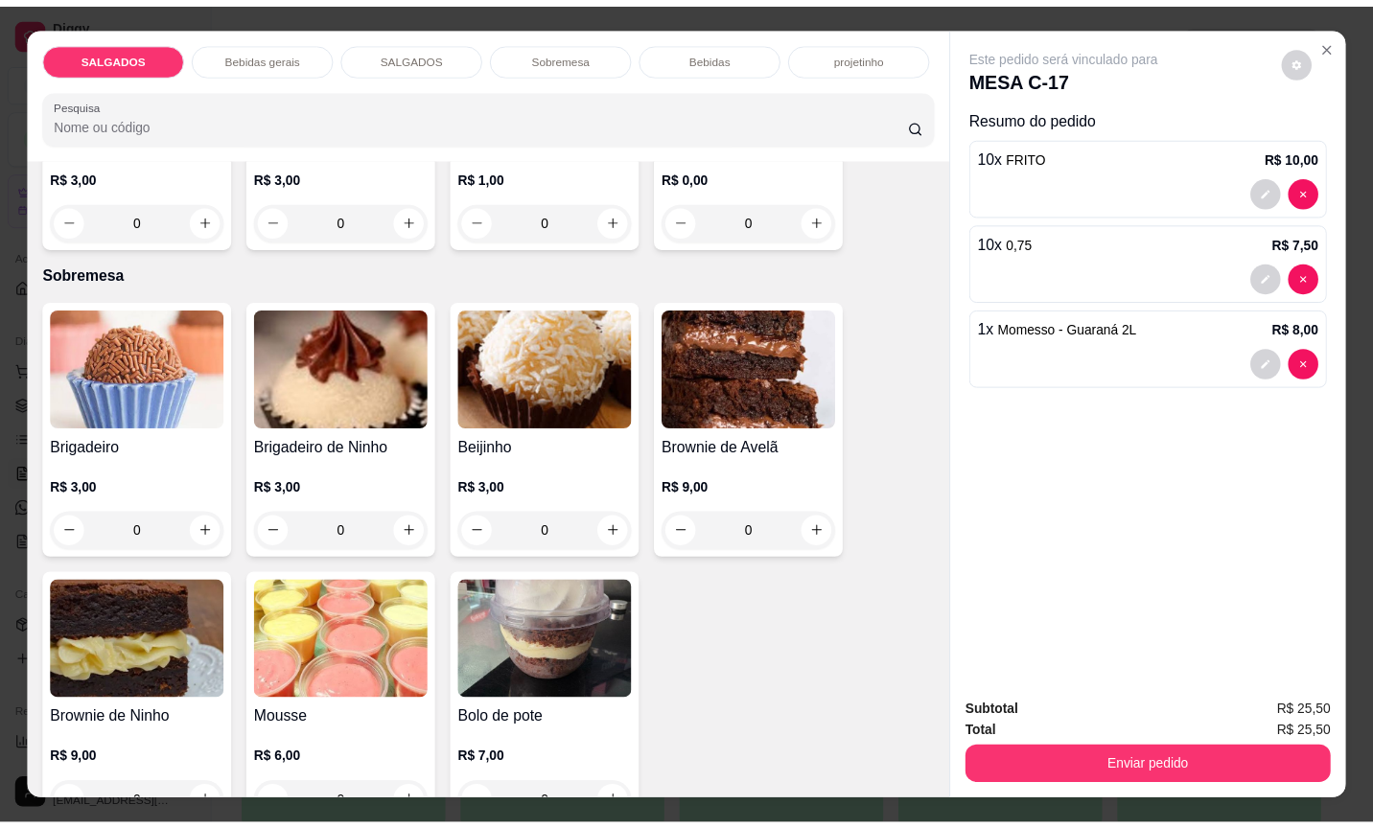
scroll to position [3020, 0]
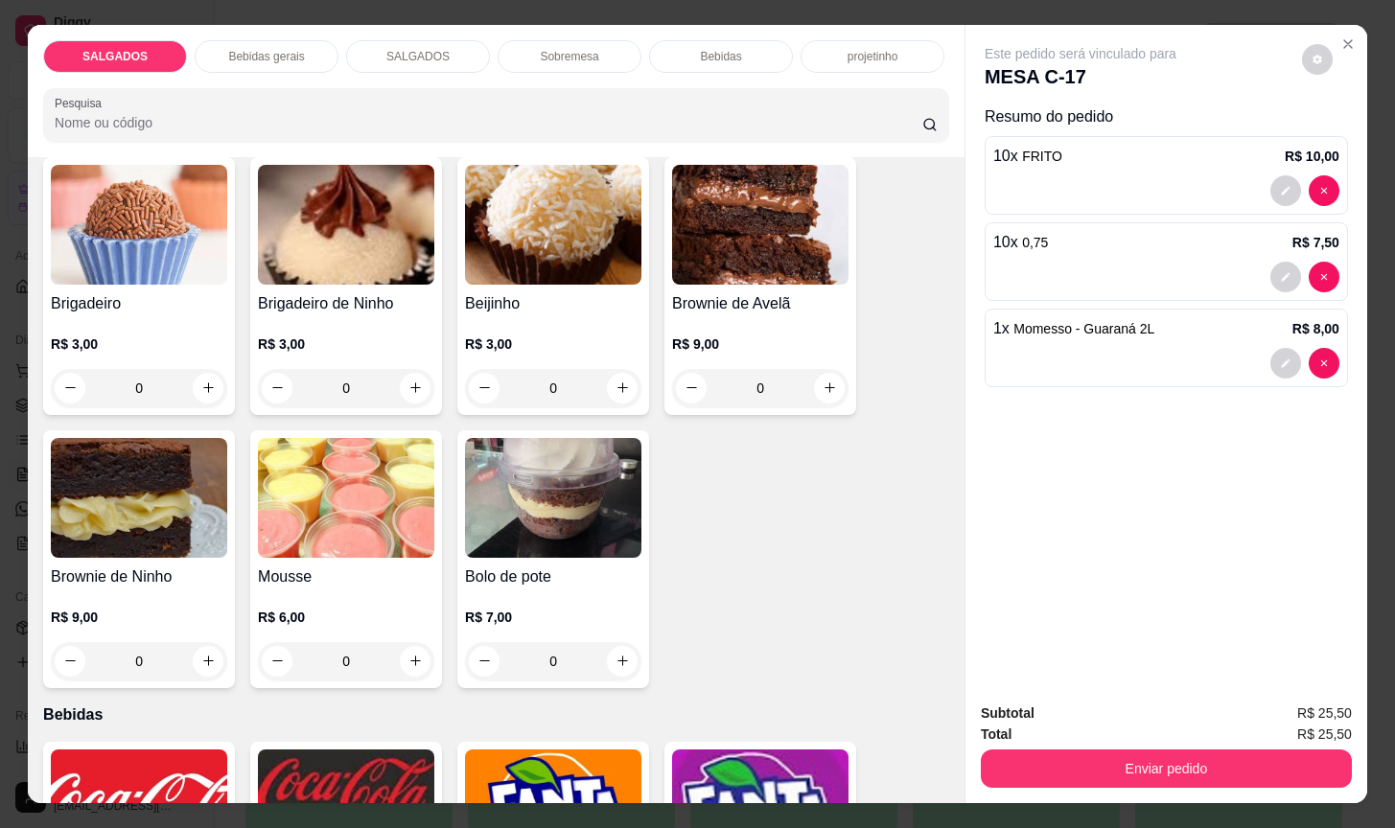
click at [501, 567] on h4 "Bolo de pote" at bounding box center [553, 577] width 176 height 23
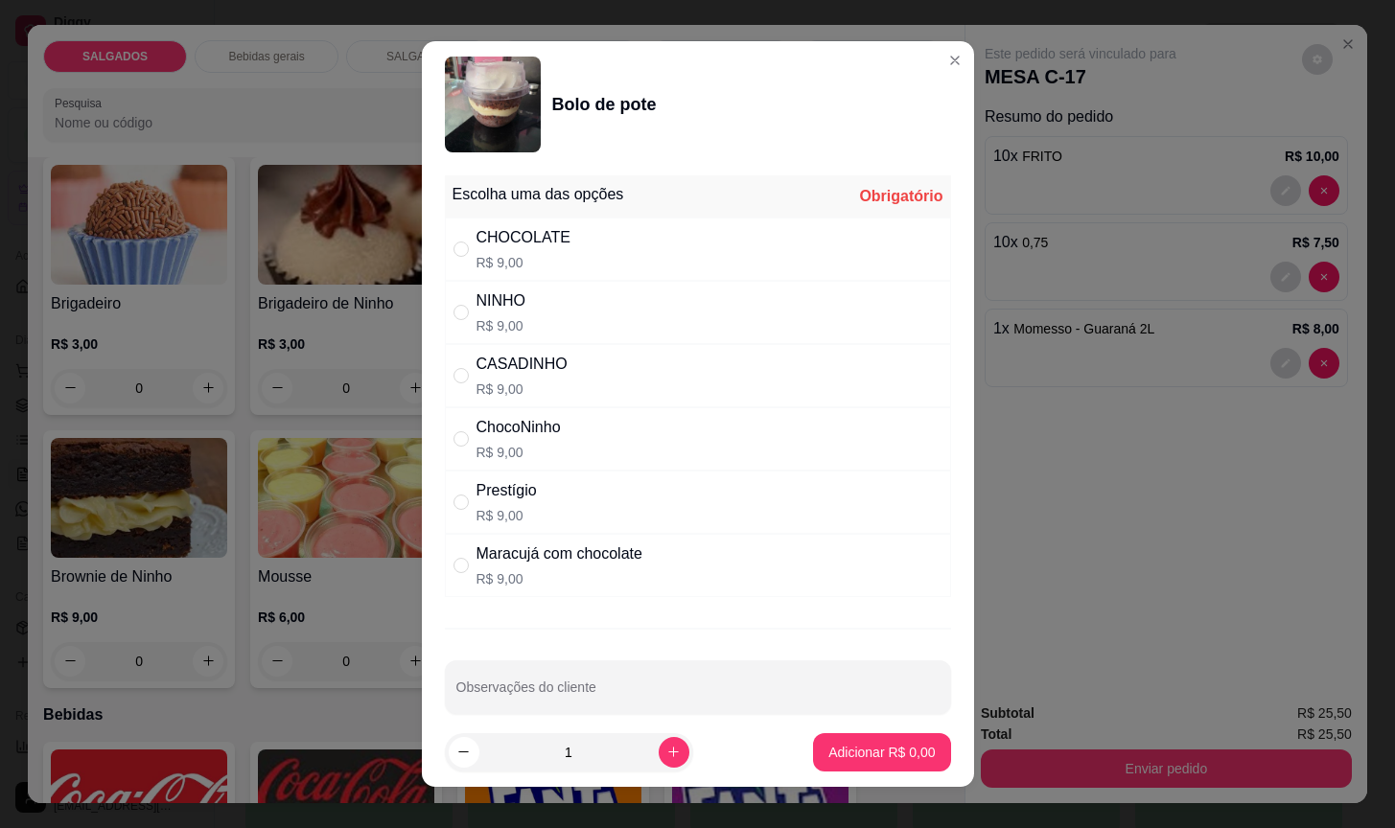
click at [529, 383] on p "R$ 9,00" at bounding box center [521, 389] width 91 height 19
radio input "true"
click at [666, 748] on icon "increase-product-quantity" at bounding box center [673, 752] width 14 height 14
type input "2"
click at [851, 762] on button "Adicionar R$ 18,00" at bounding box center [878, 751] width 141 height 37
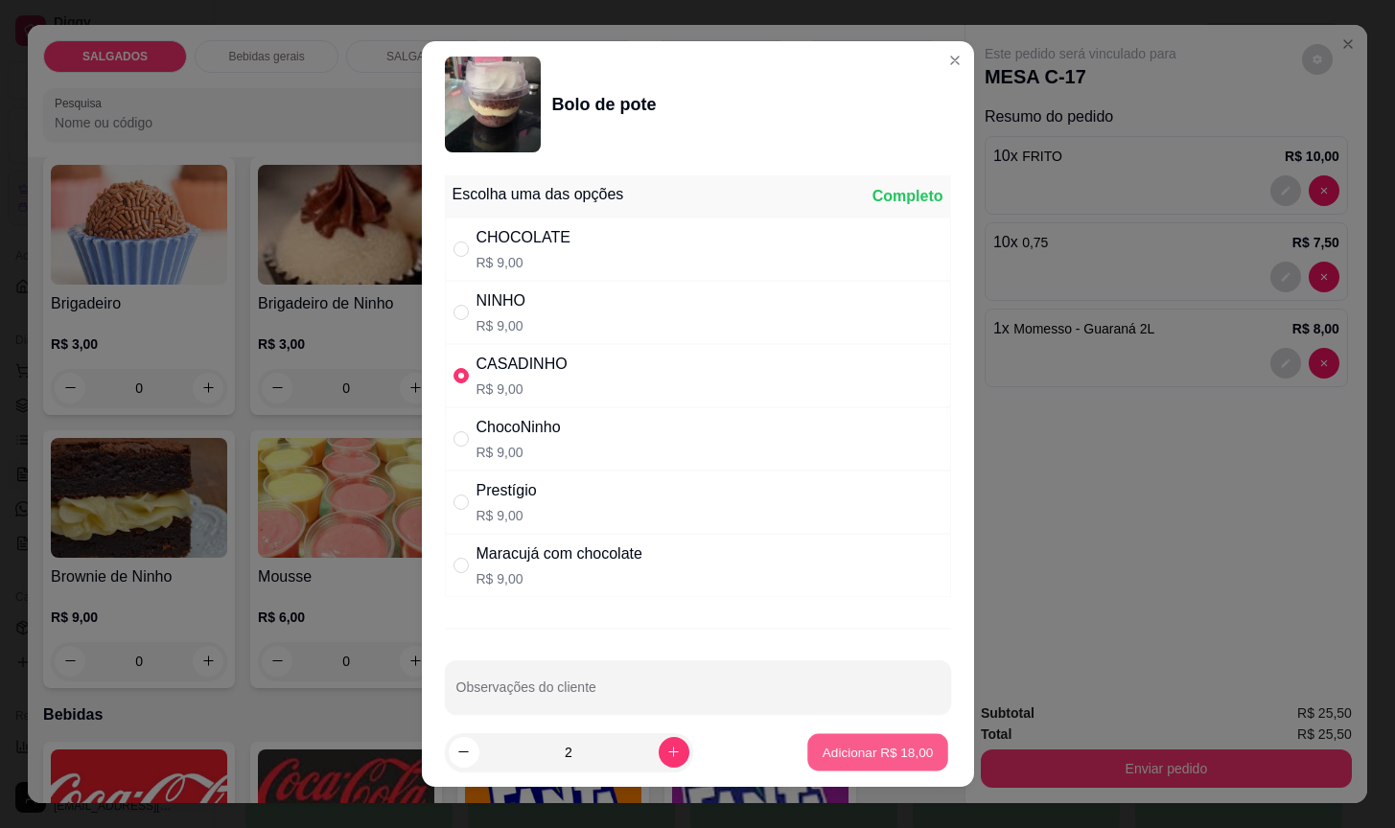
type input "2"
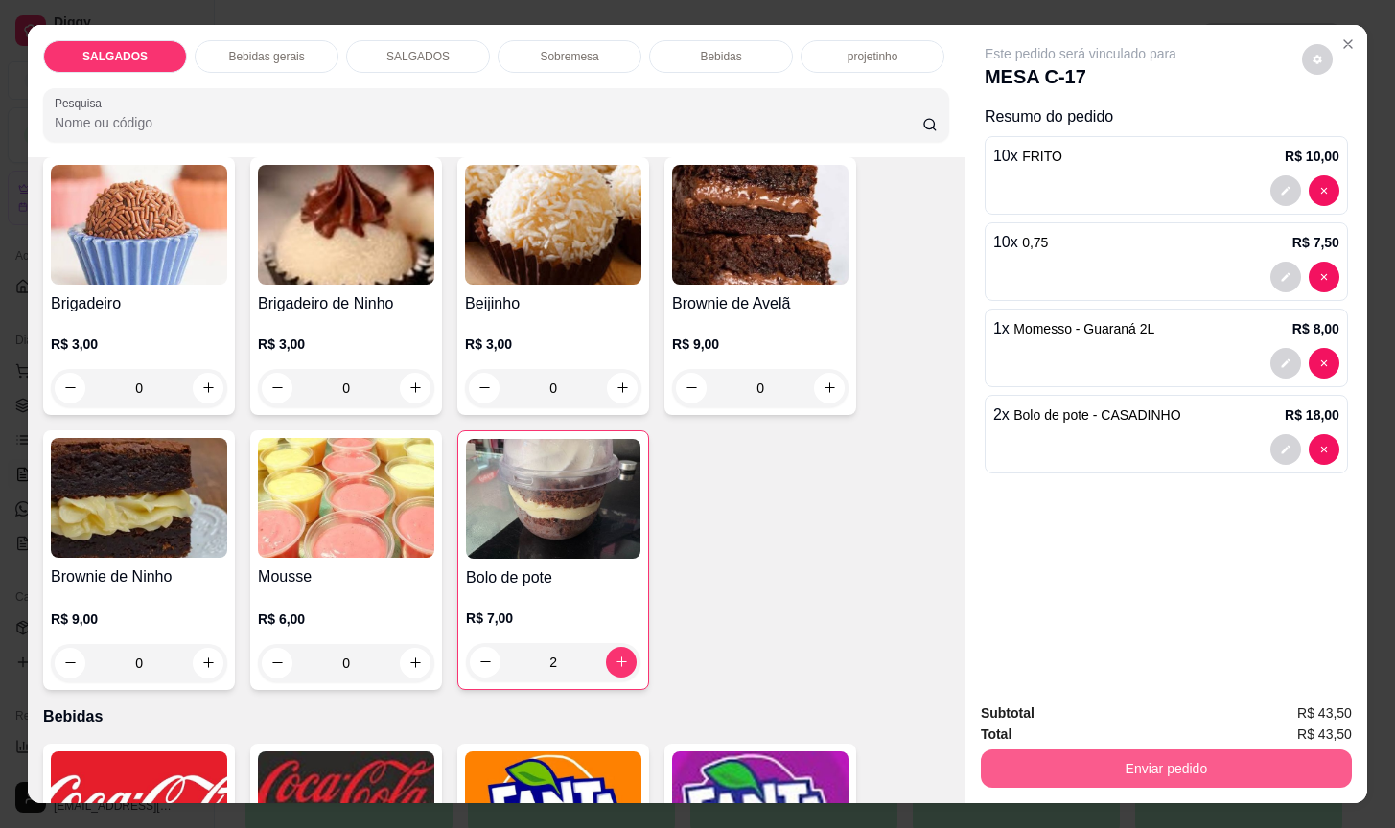
click at [1172, 745] on div "Enviar pedido" at bounding box center [1166, 766] width 371 height 43
click at [1110, 762] on button "Enviar pedido" at bounding box center [1166, 769] width 360 height 37
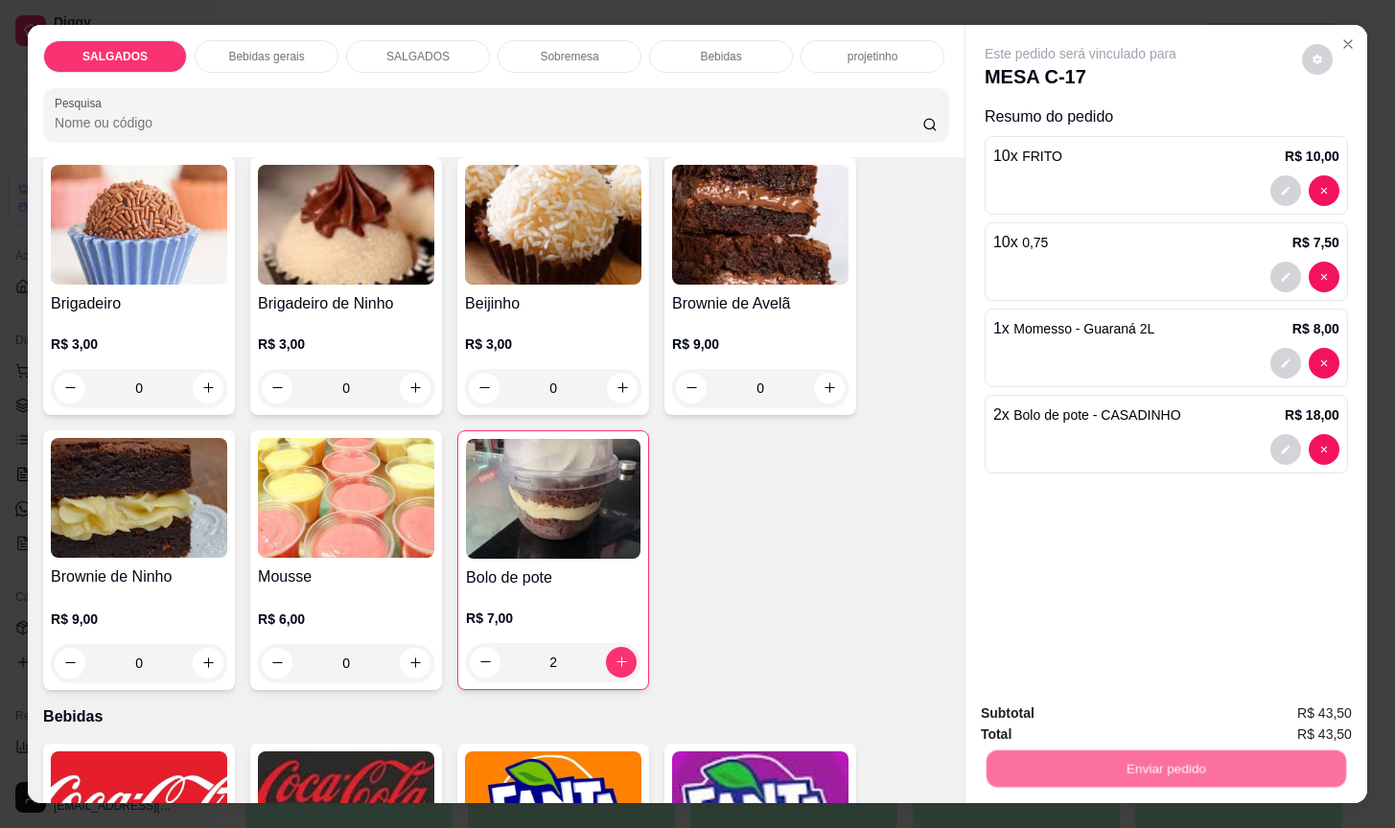
click at [1090, 729] on button "Não registrar e enviar pedido" at bounding box center [1099, 711] width 199 height 36
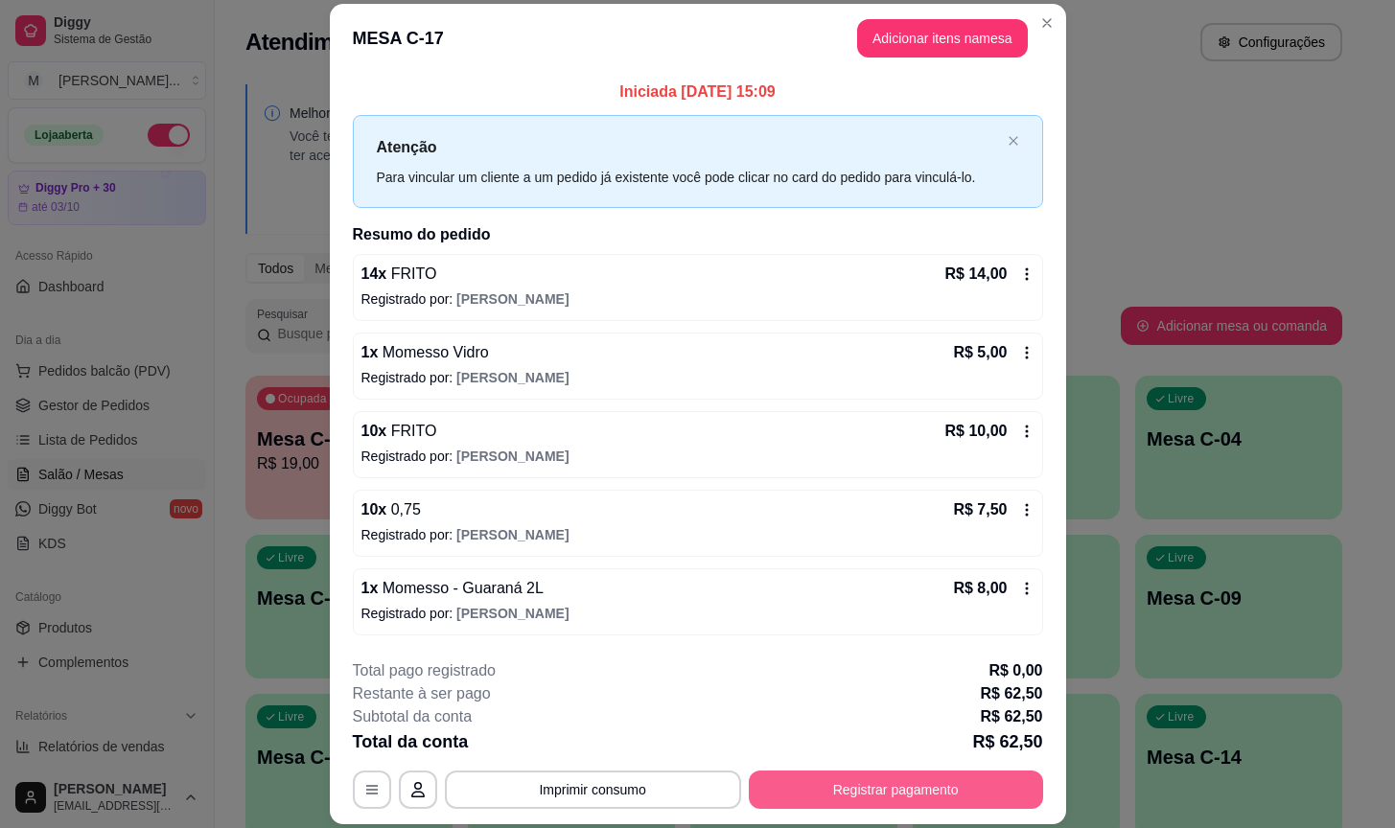
click at [955, 801] on button "Registrar pagamento" at bounding box center [896, 790] width 294 height 38
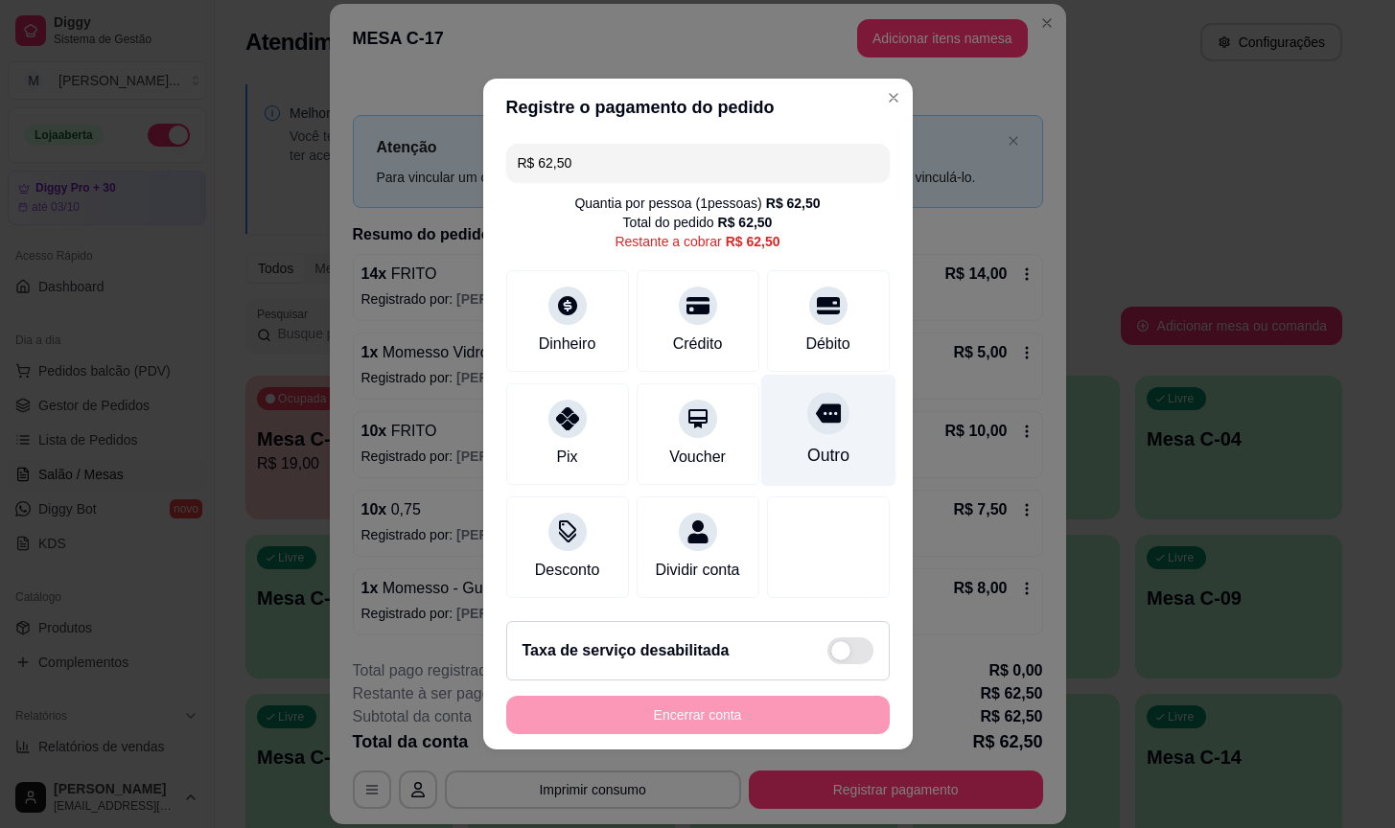
click at [805, 424] on div "Outro" at bounding box center [827, 431] width 135 height 112
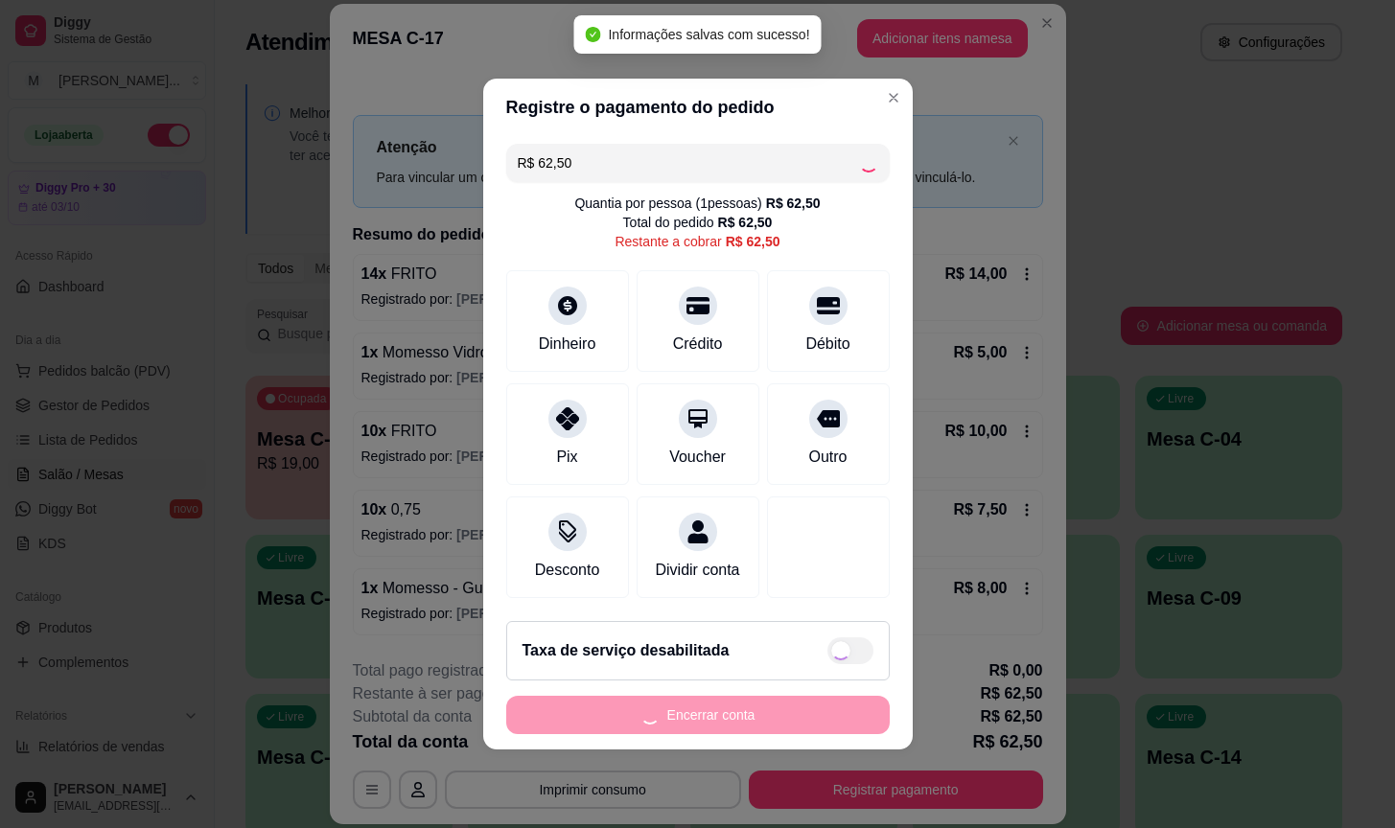
type input "R$ 0,00"
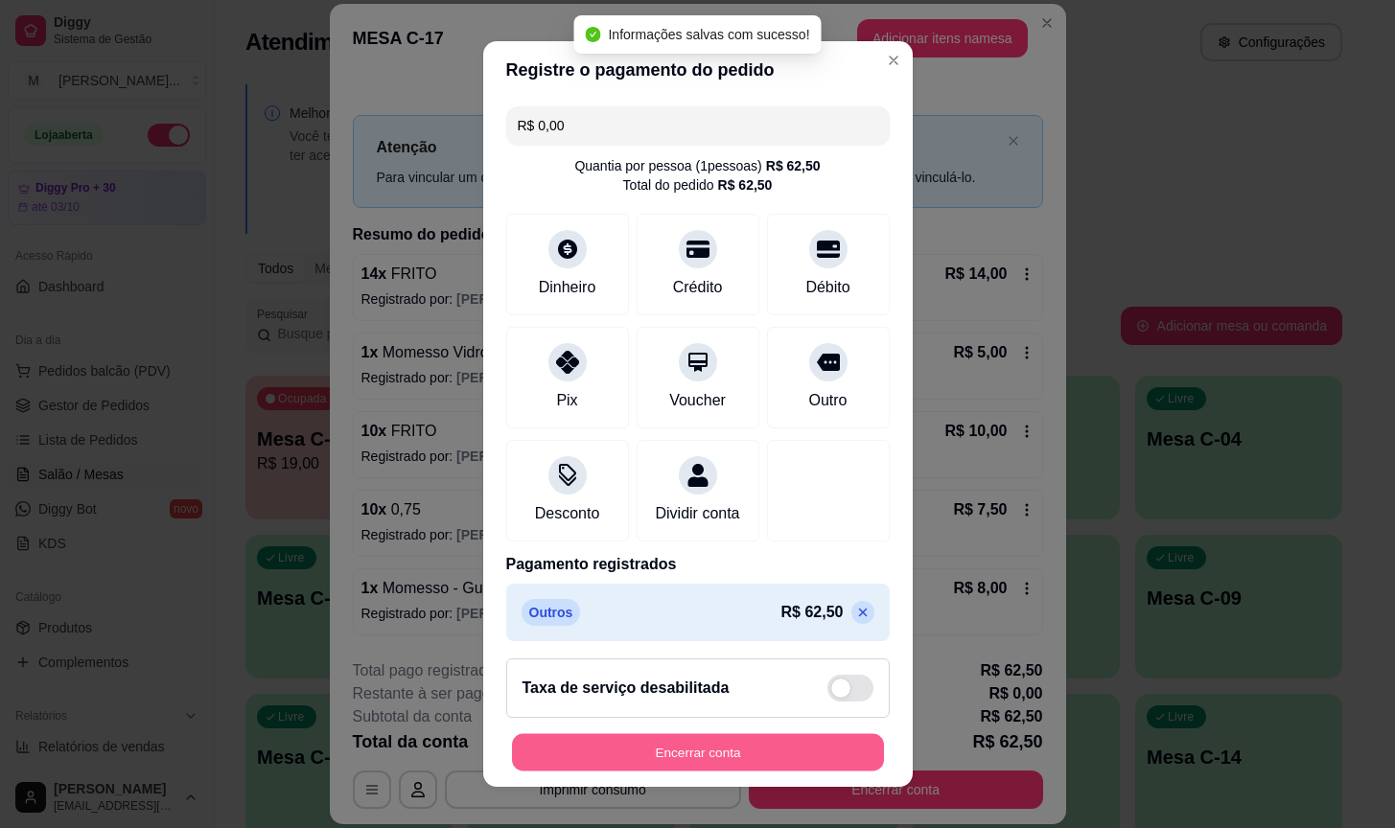
click at [782, 768] on button "Encerrar conta" at bounding box center [698, 751] width 372 height 37
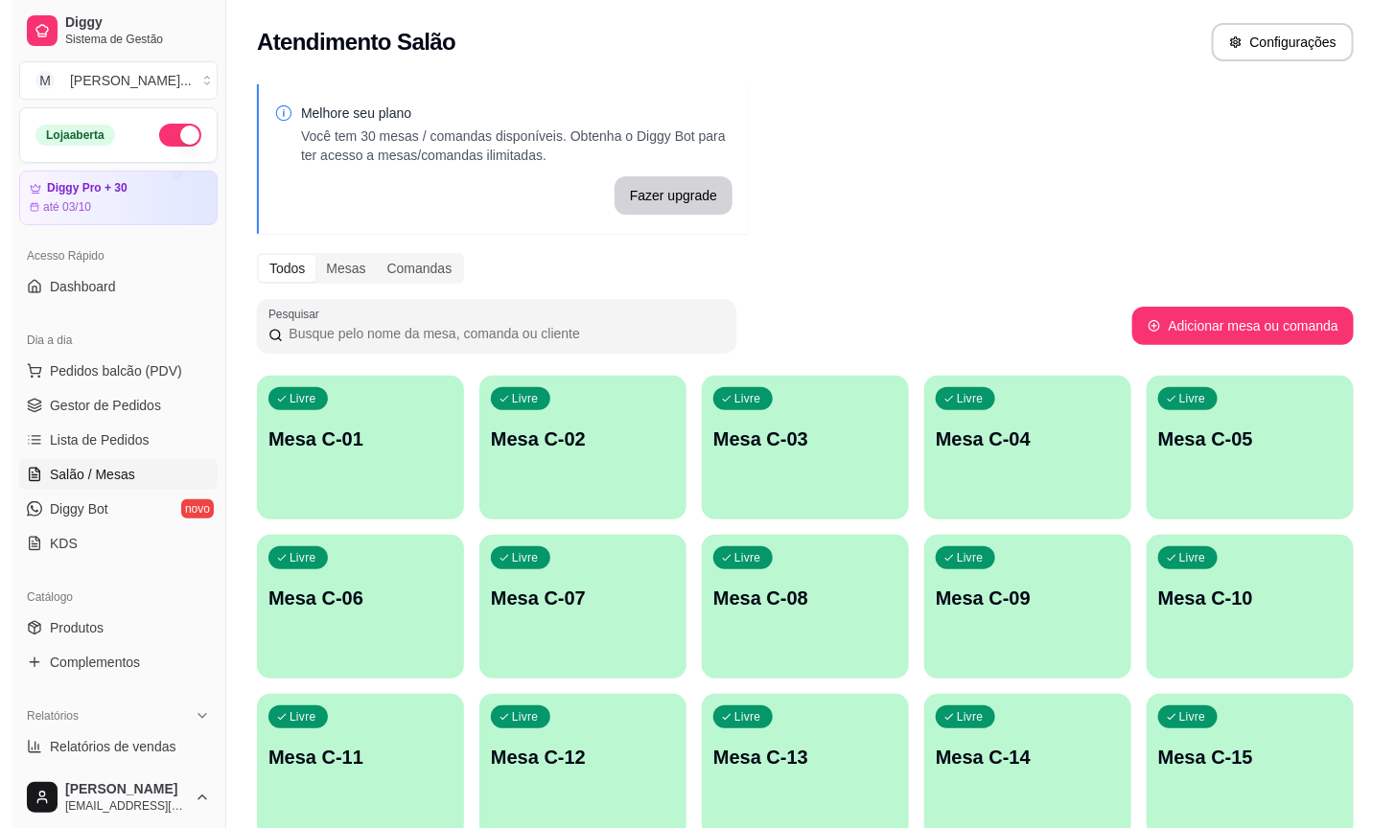
scroll to position [565, 0]
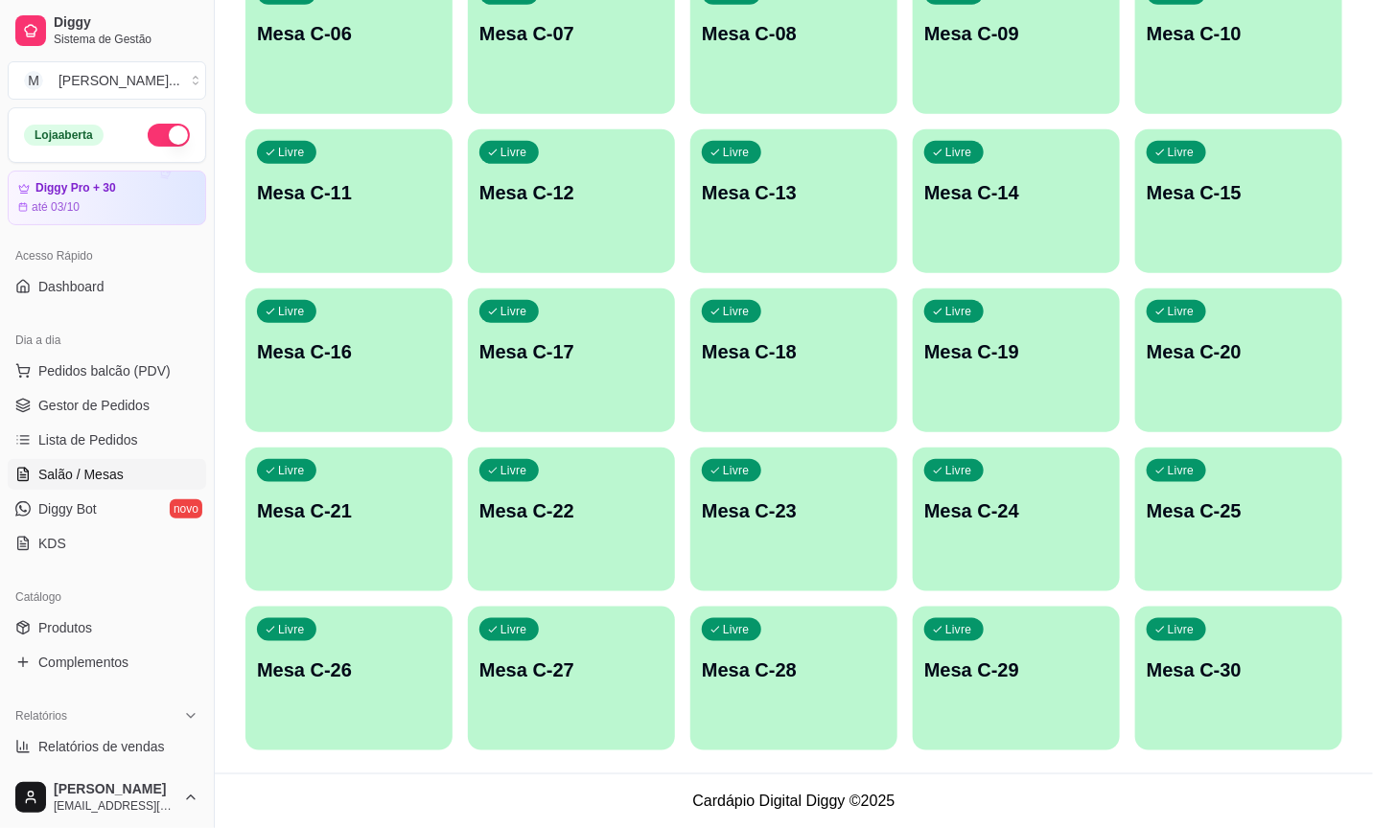
click at [794, 713] on div "Livre Mesa C-28" at bounding box center [793, 667] width 207 height 121
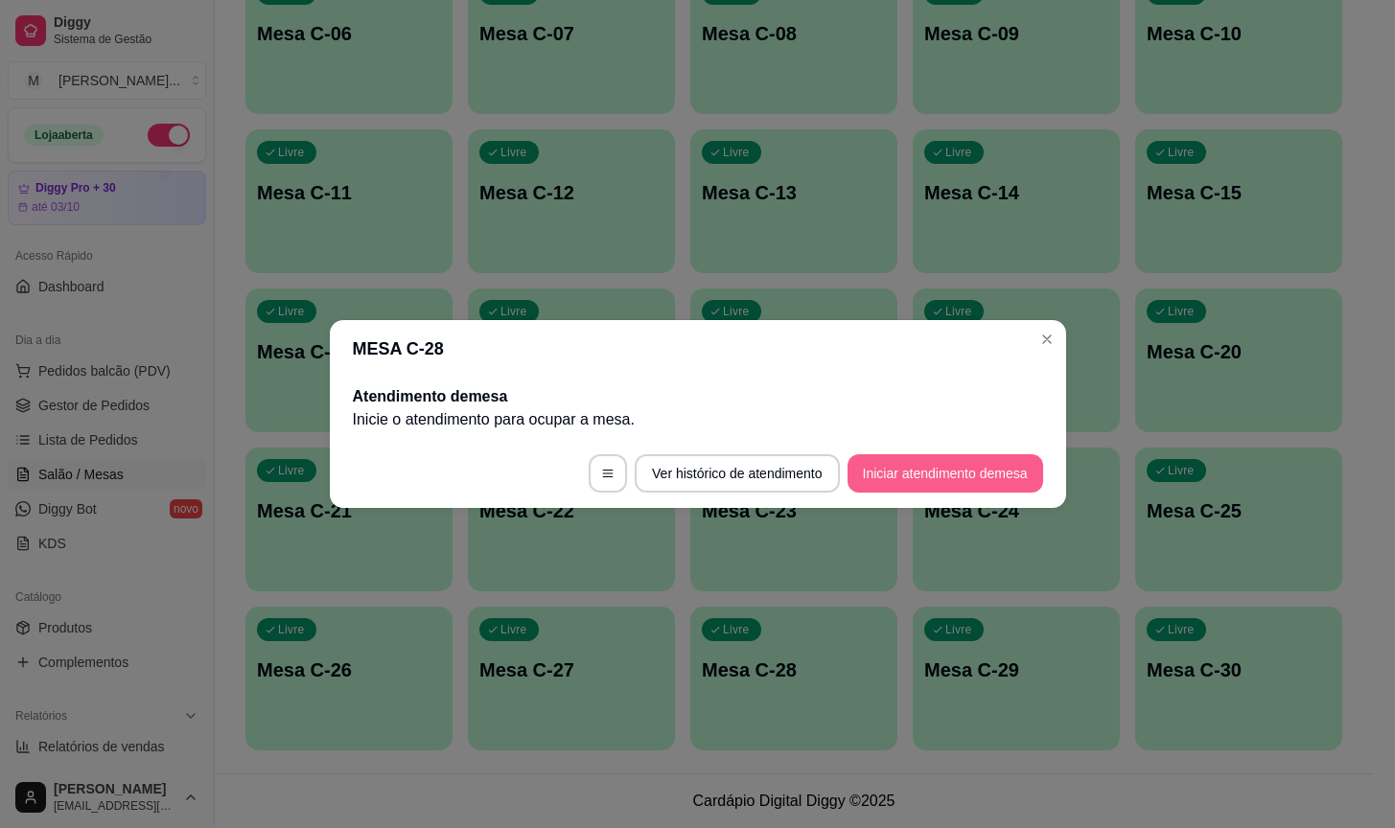
click at [947, 470] on button "Iniciar atendimento de mesa" at bounding box center [945, 473] width 196 height 38
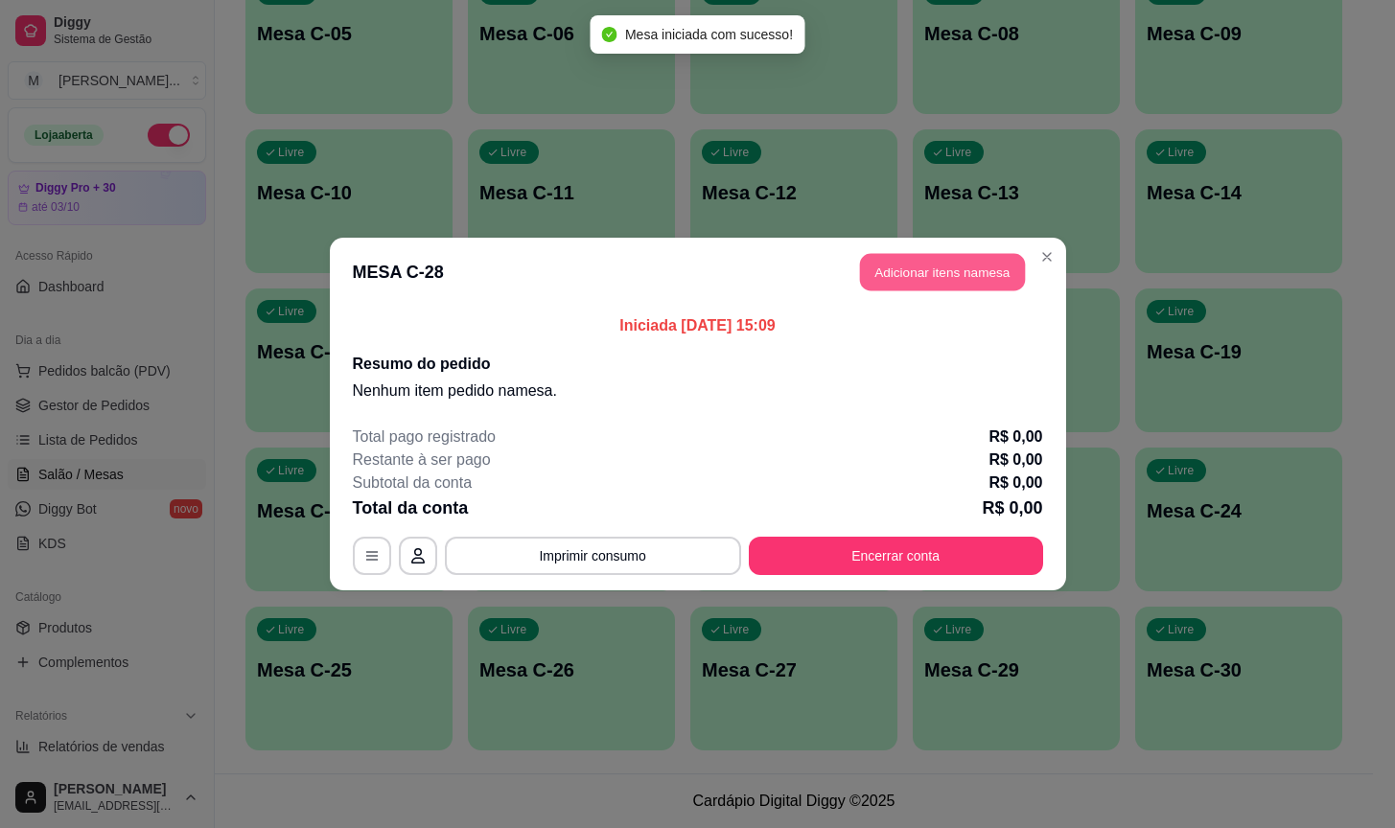
click at [923, 266] on button "Adicionar itens na mesa" at bounding box center [942, 272] width 165 height 37
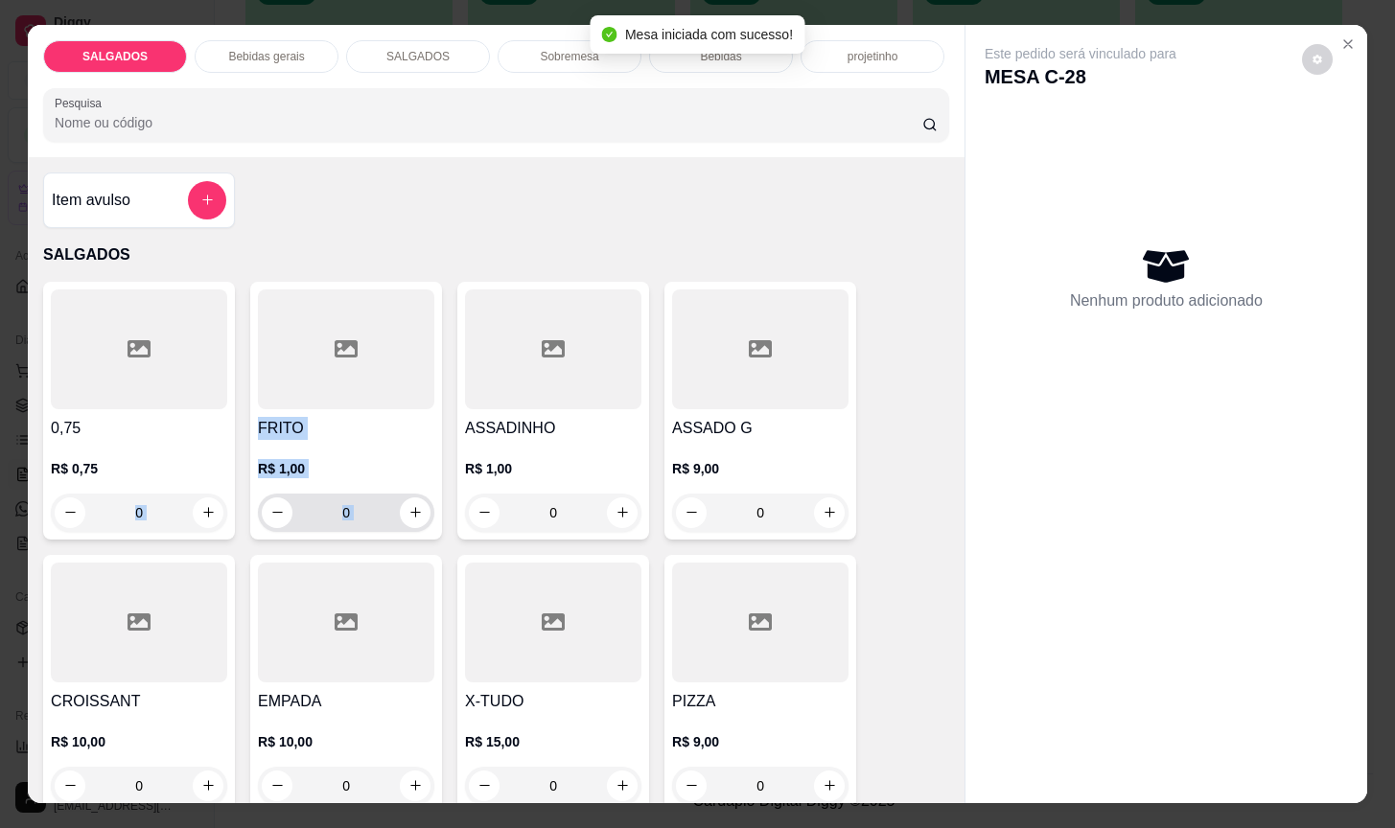
drag, startPoint x: 389, startPoint y: 519, endPoint x: 43, endPoint y: 475, distance: 348.9
click at [43, 475] on div "0,75 R$ 0,75 0 FRITO R$ 1,00 0 ASSADINHO R$ 1,00 0 ASSADO G R$ 9,00 0 CROISSANT…" at bounding box center [496, 684] width 906 height 804
click at [363, 494] on input "0" at bounding box center [345, 513] width 107 height 38
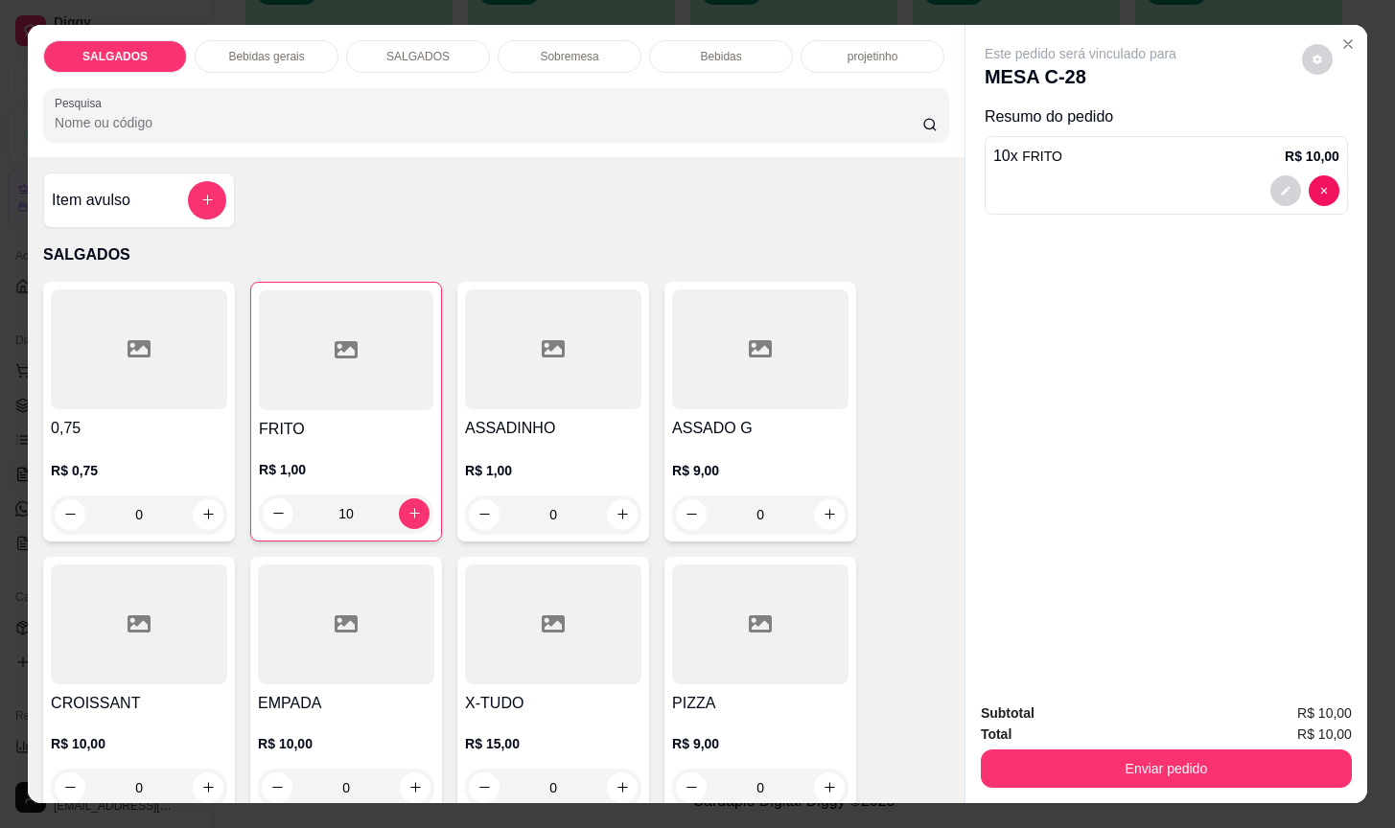
scroll to position [144, 0]
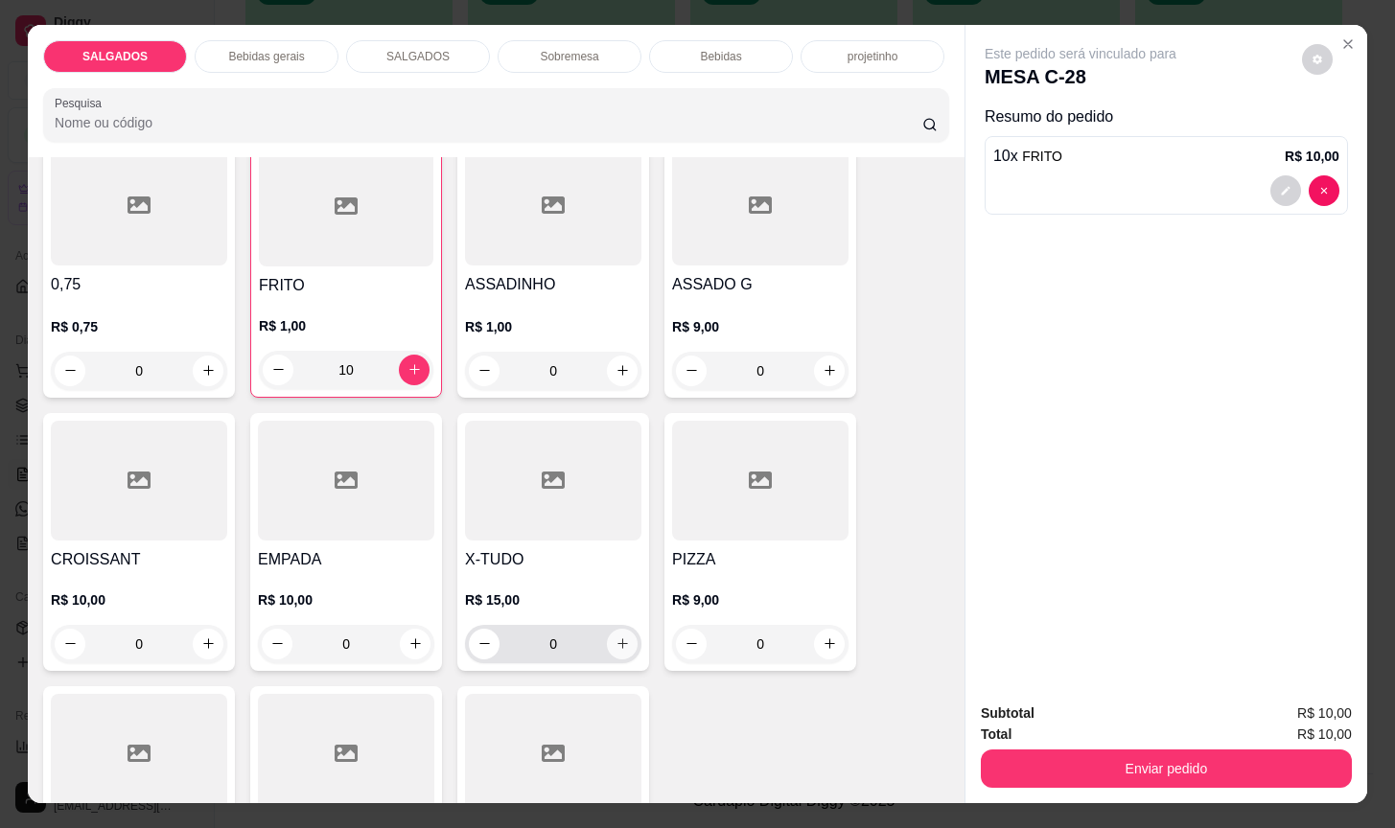
type input "10"
click at [621, 629] on button "increase-product-quantity" at bounding box center [623, 644] width 30 height 30
type input "1"
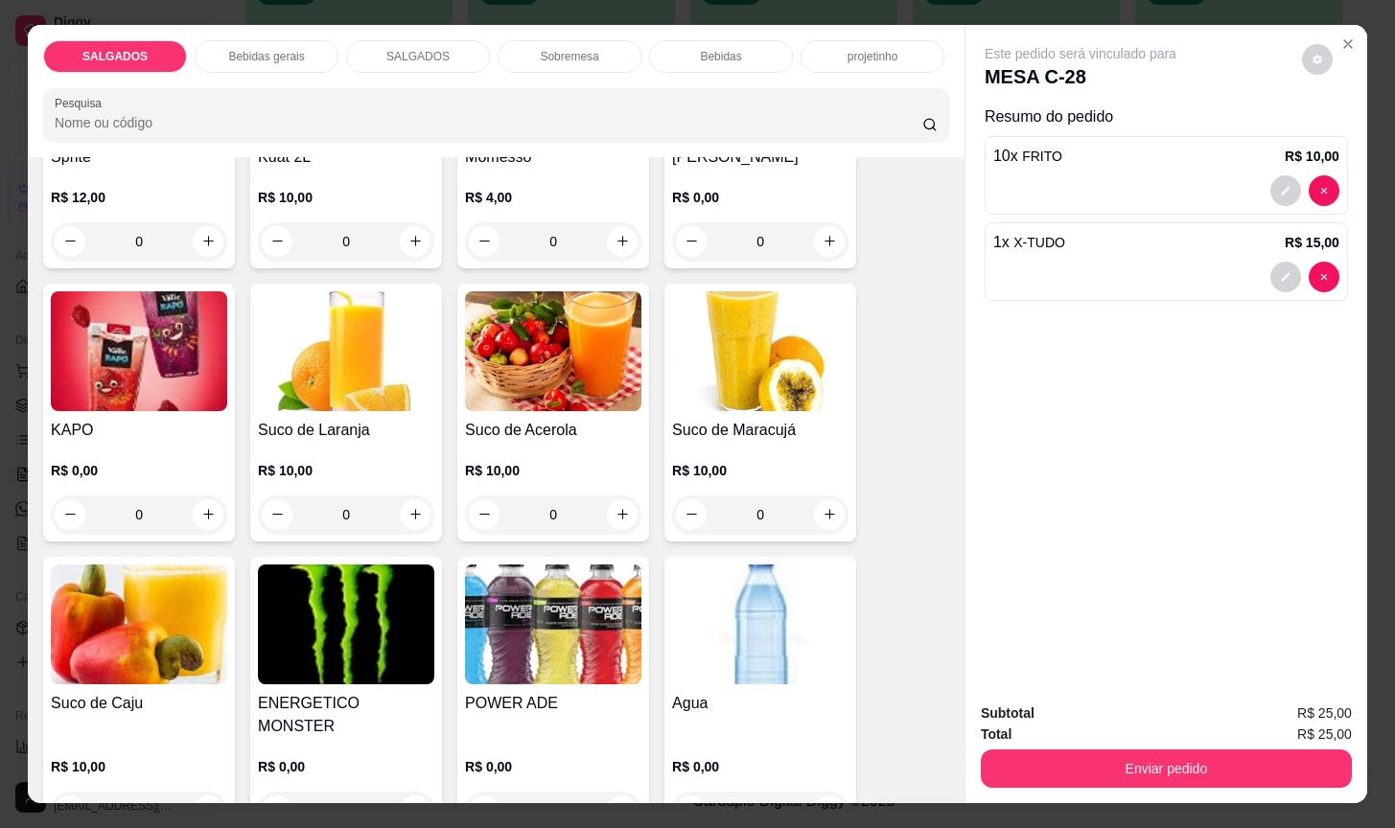
scroll to position [4314, 0]
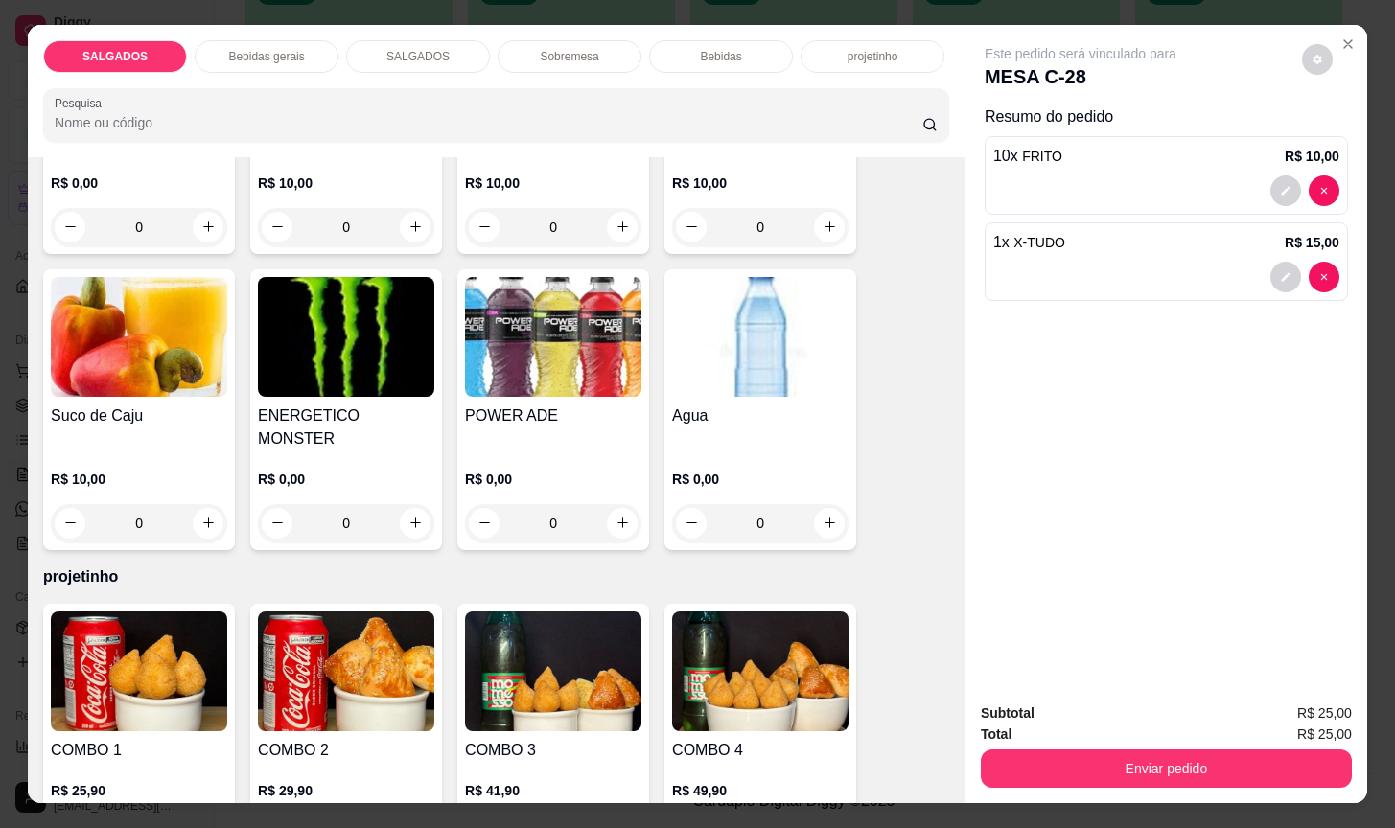
click at [728, 392] on div "Agua R$ 0,00 0" at bounding box center [760, 409] width 192 height 281
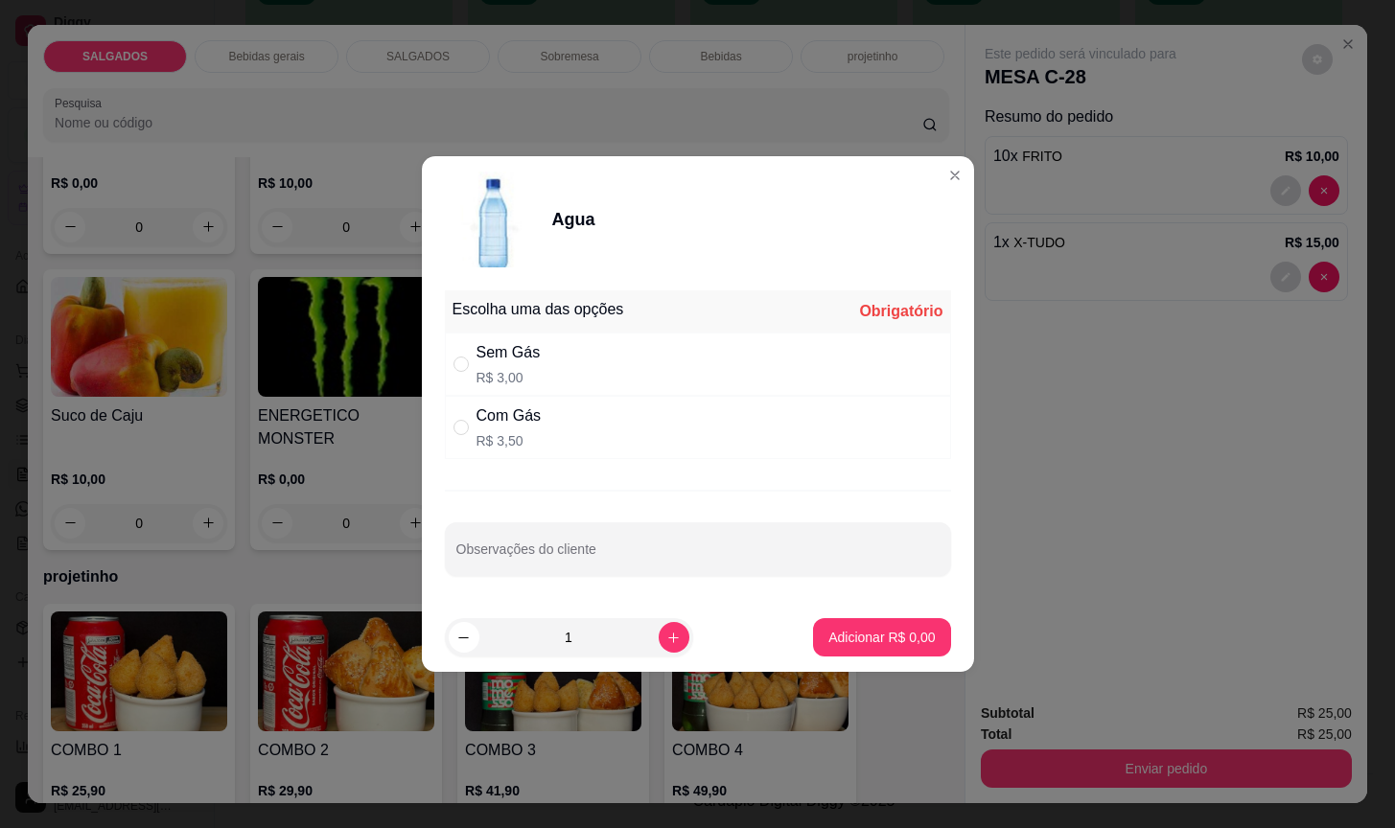
click at [592, 423] on div "Com Gás R$ 3,50" at bounding box center [698, 427] width 506 height 63
radio input "true"
click at [699, 369] on div "Sem Gás R$ 3,00" at bounding box center [698, 364] width 506 height 63
radio input "true"
radio input "false"
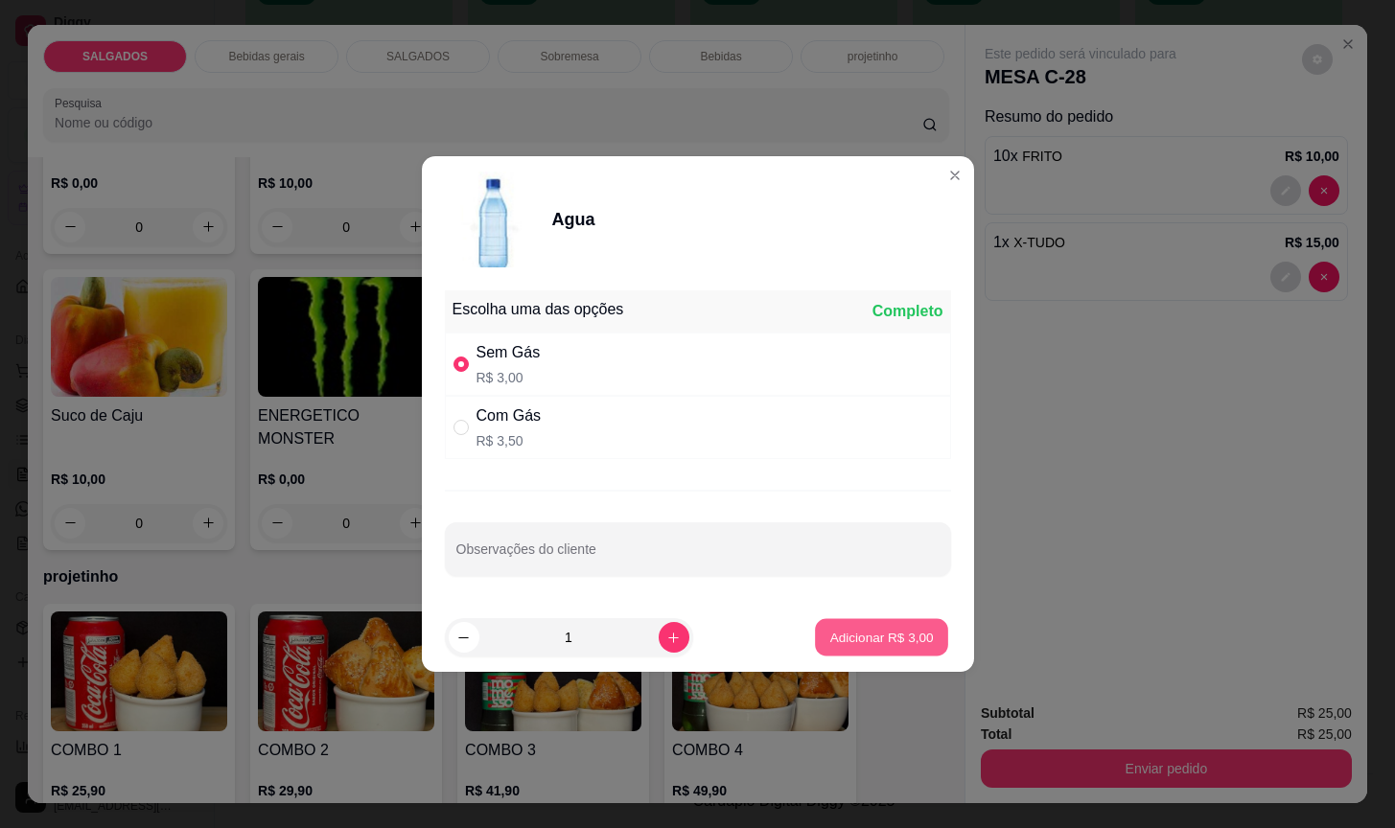
click at [849, 639] on p "Adicionar R$ 3,00" at bounding box center [882, 637] width 104 height 18
type input "1"
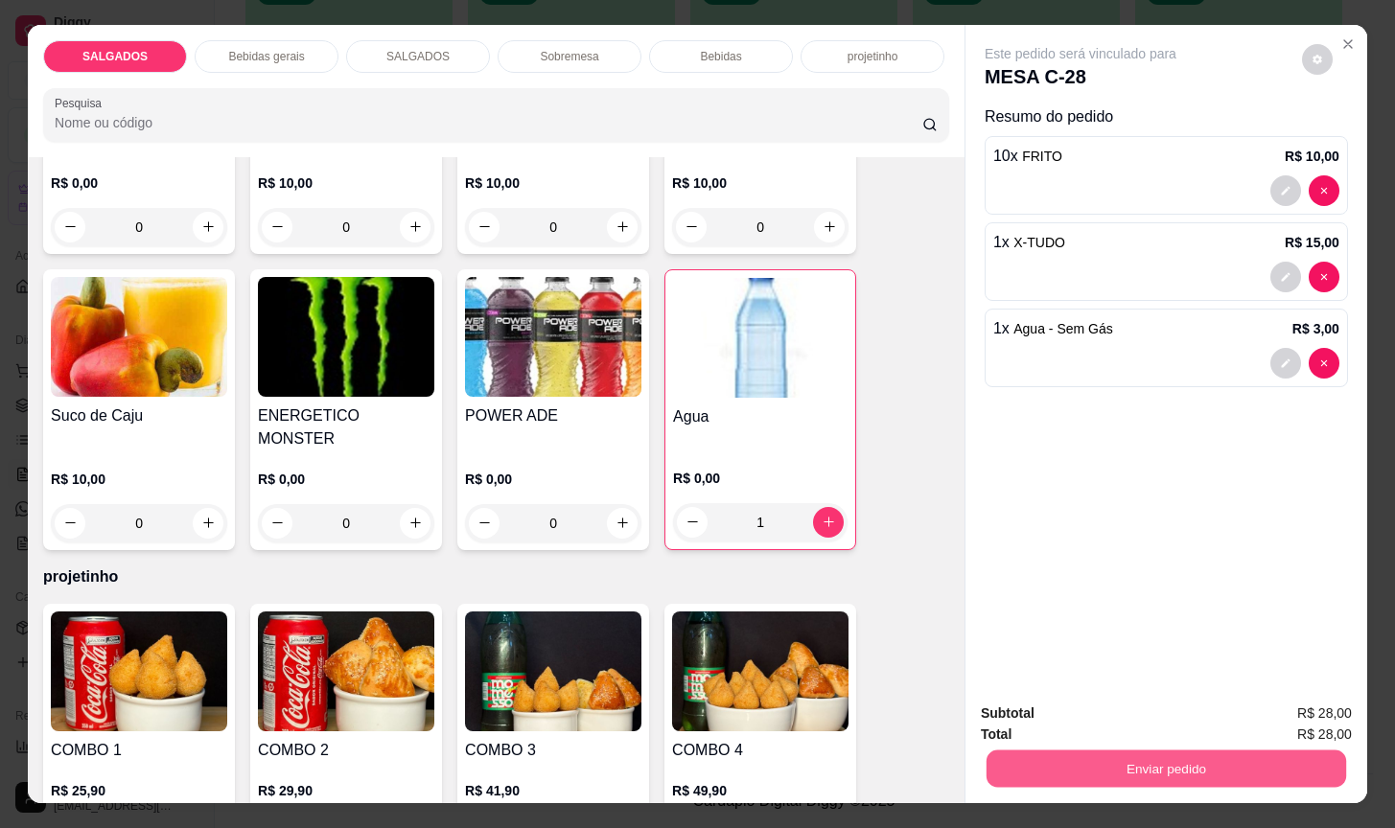
click at [1126, 757] on button "Enviar pedido" at bounding box center [1166, 769] width 360 height 37
click at [1123, 693] on button "Não registrar e enviar pedido" at bounding box center [1099, 711] width 199 height 36
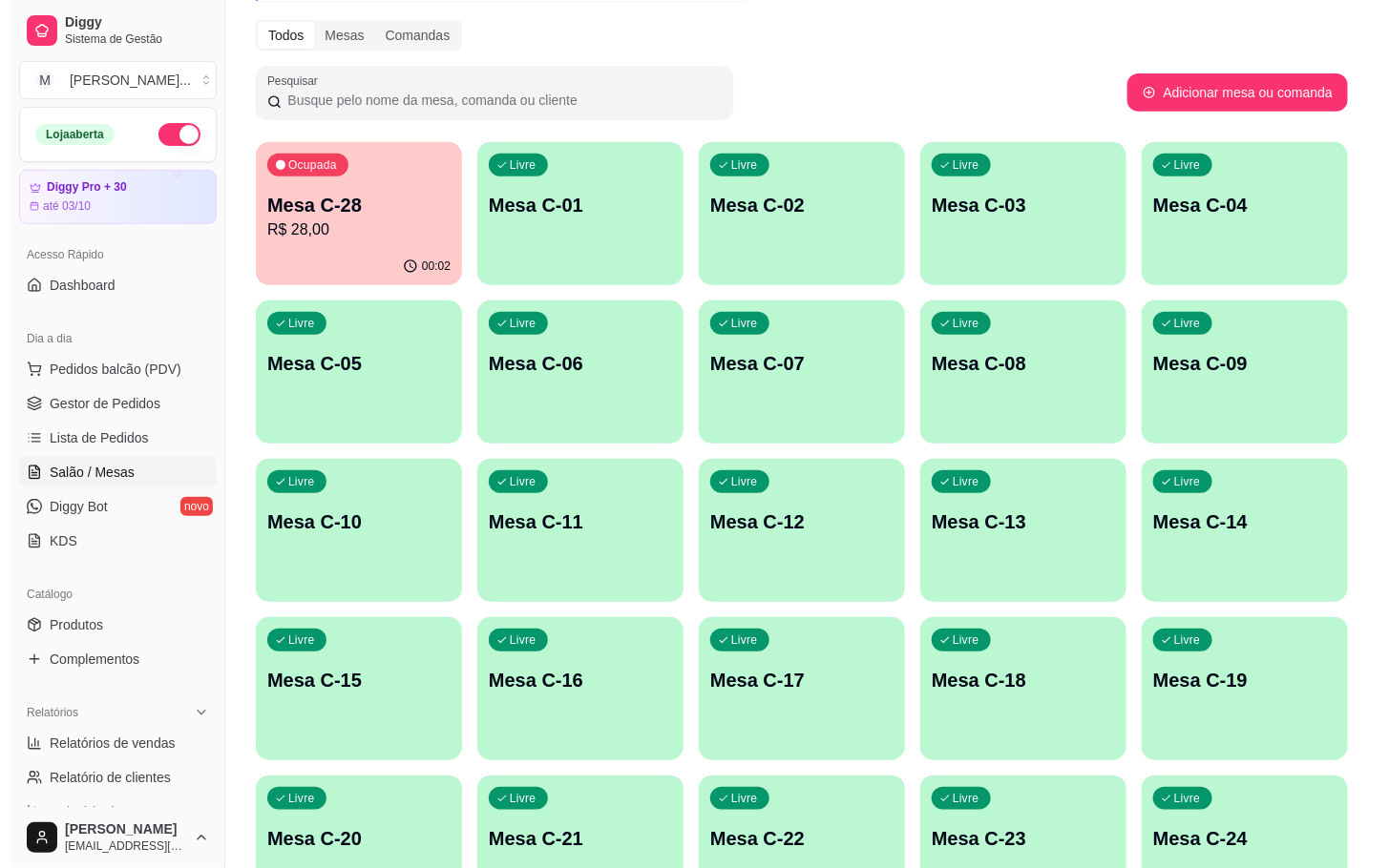
scroll to position [89, 0]
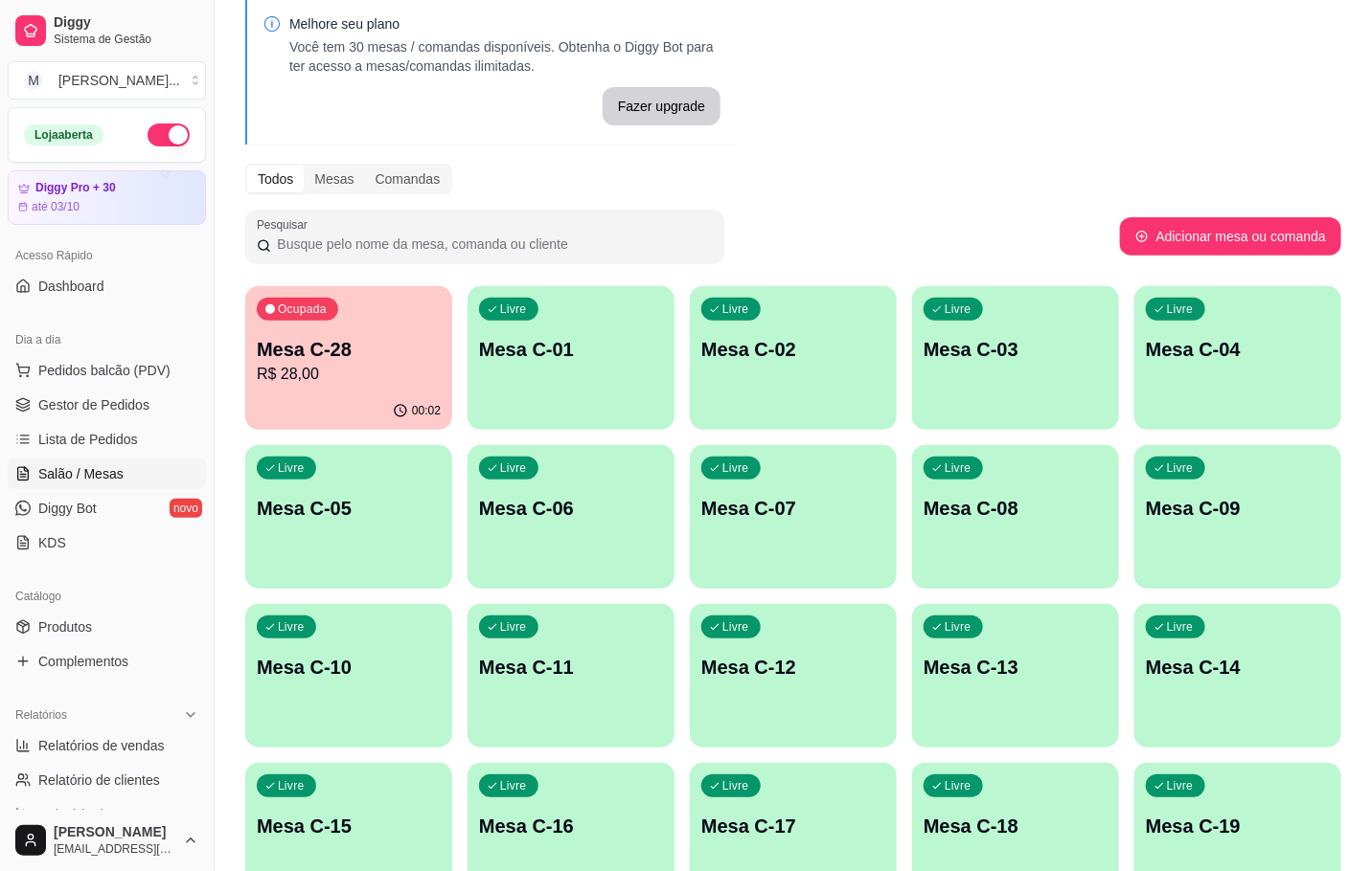
click at [389, 331] on div "Ocupada Mesa C-28 R$ 28,00" at bounding box center [348, 340] width 207 height 106
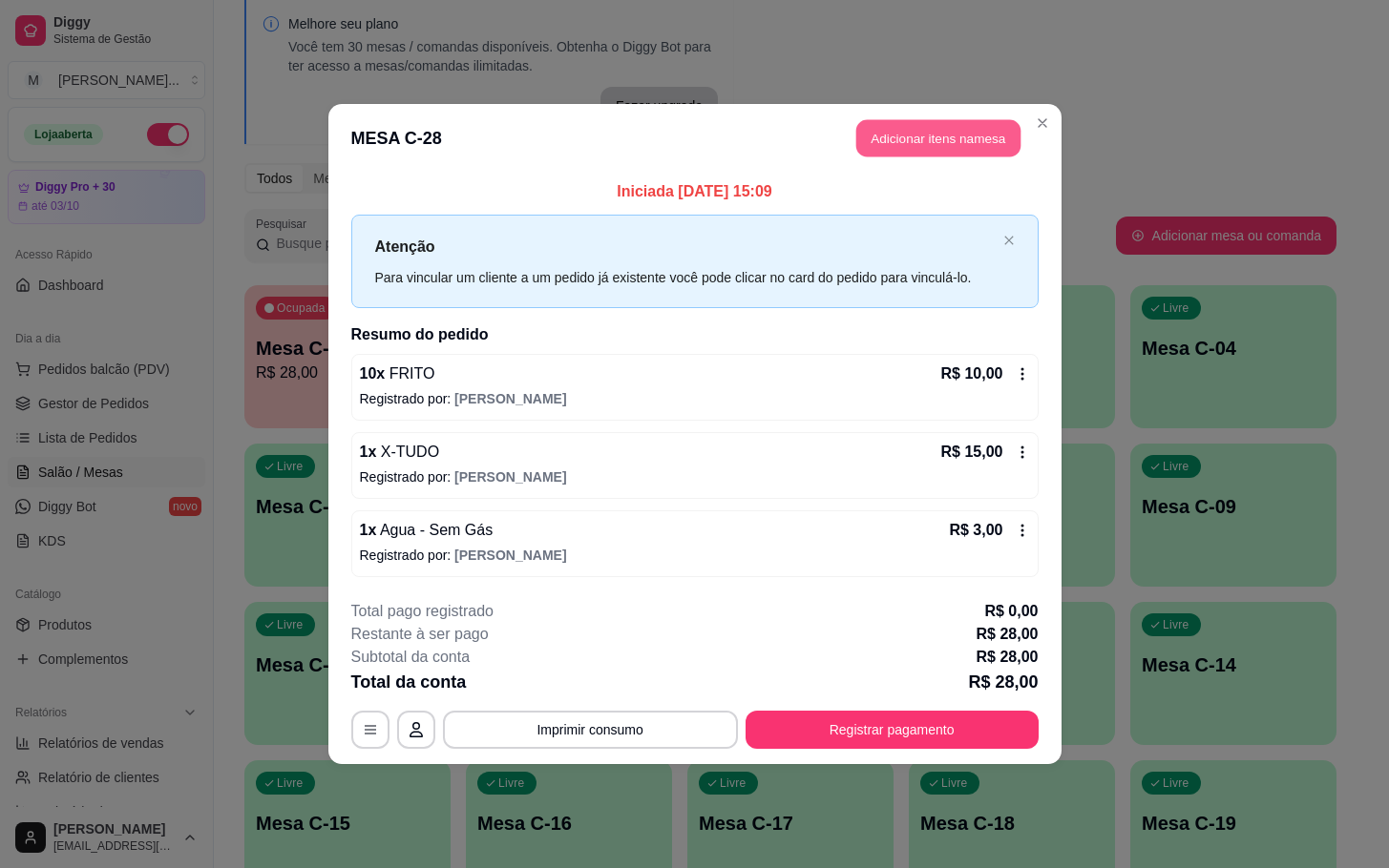
click at [873, 149] on button "Adicionar itens na mesa" at bounding box center [938, 138] width 164 height 37
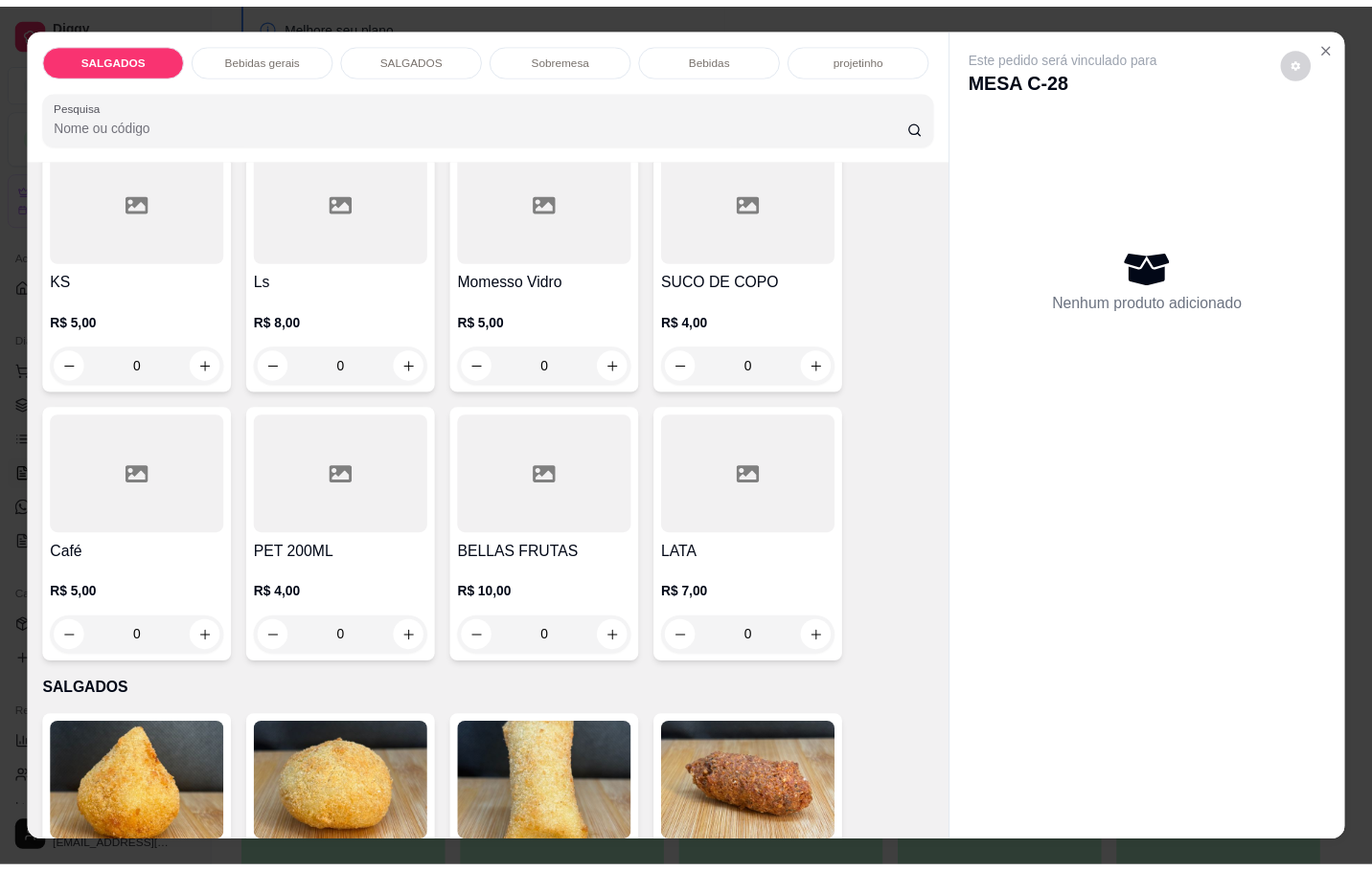
scroll to position [574, 0]
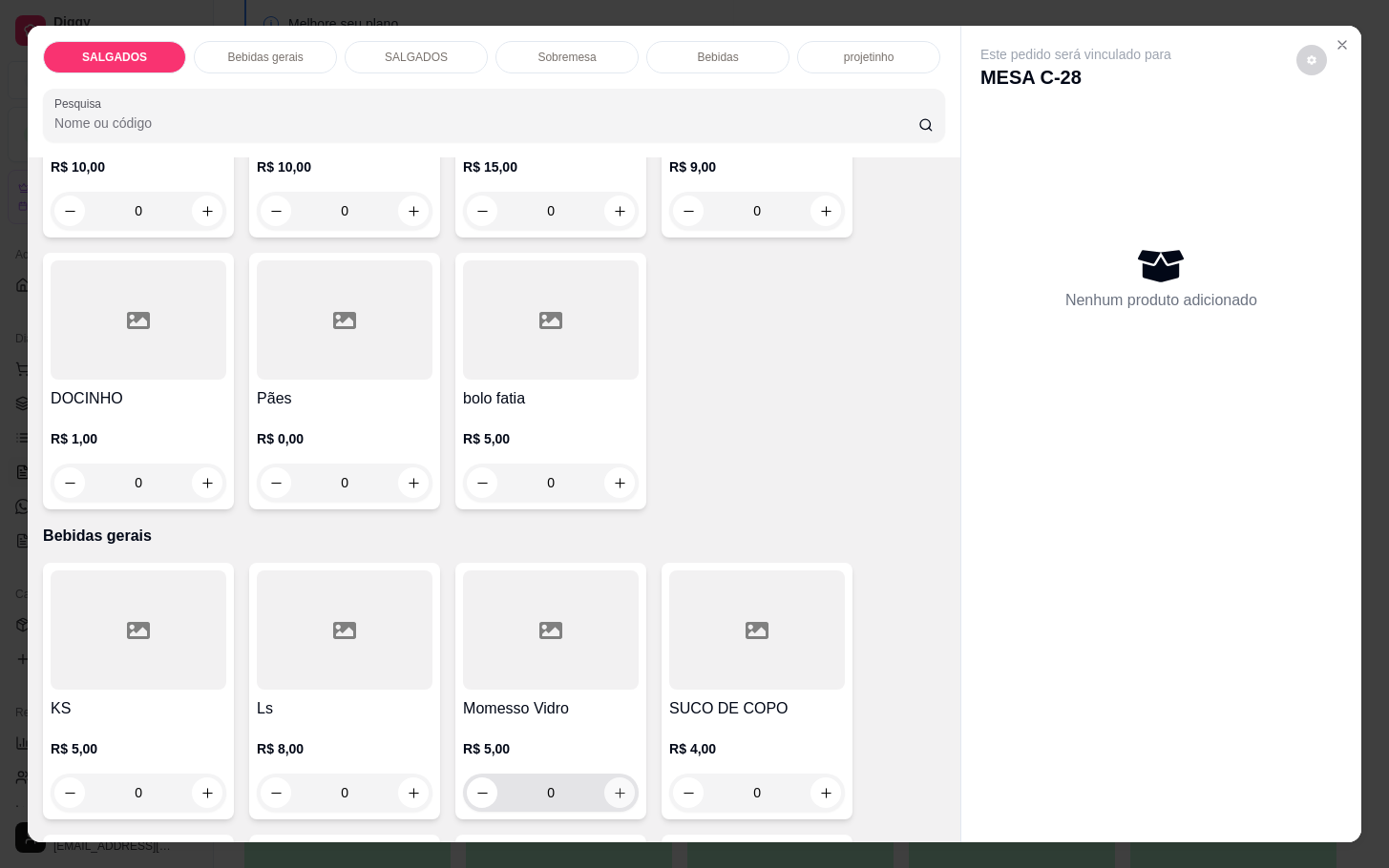
click at [604, 777] on button "increase-product-quantity" at bounding box center [619, 792] width 31 height 31
type input "1"
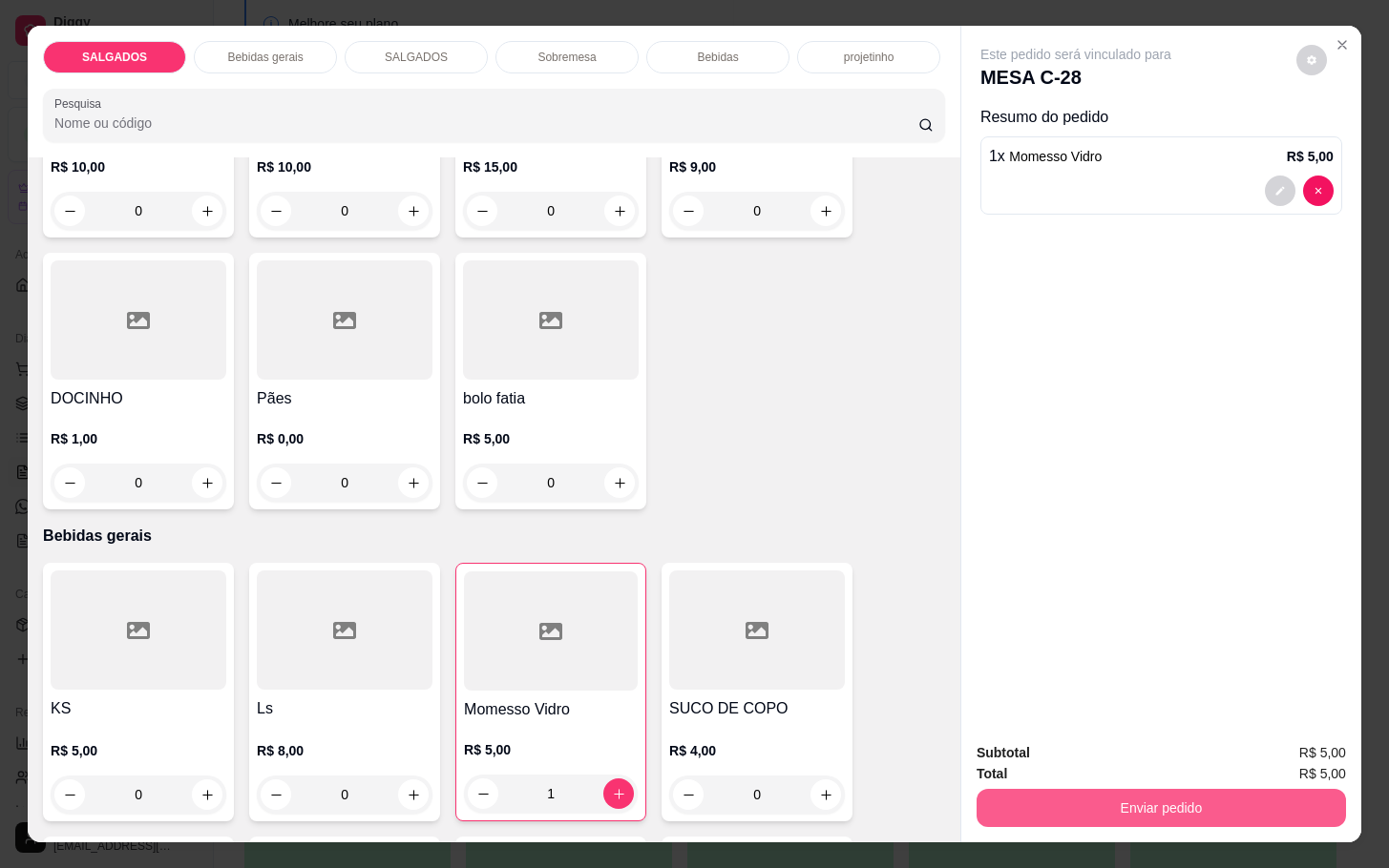
click at [1134, 799] on button "Enviar pedido" at bounding box center [1161, 808] width 369 height 38
click at [1099, 743] on button "Não registrar e enviar pedido" at bounding box center [1095, 750] width 193 height 35
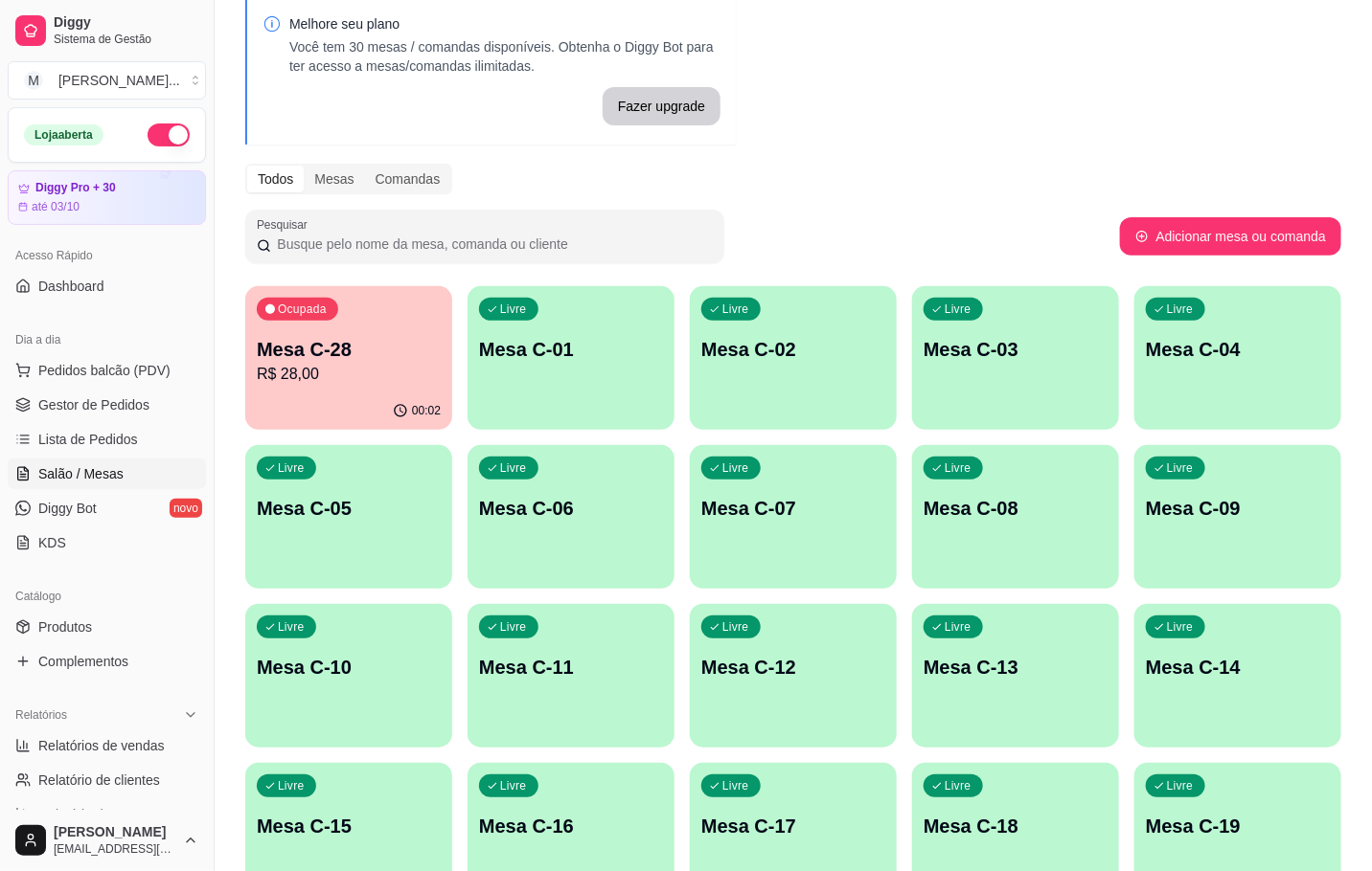
click at [328, 316] on span "Ocupada" at bounding box center [303, 309] width 55 height 15
click at [267, 406] on div "00:03" at bounding box center [348, 410] width 201 height 36
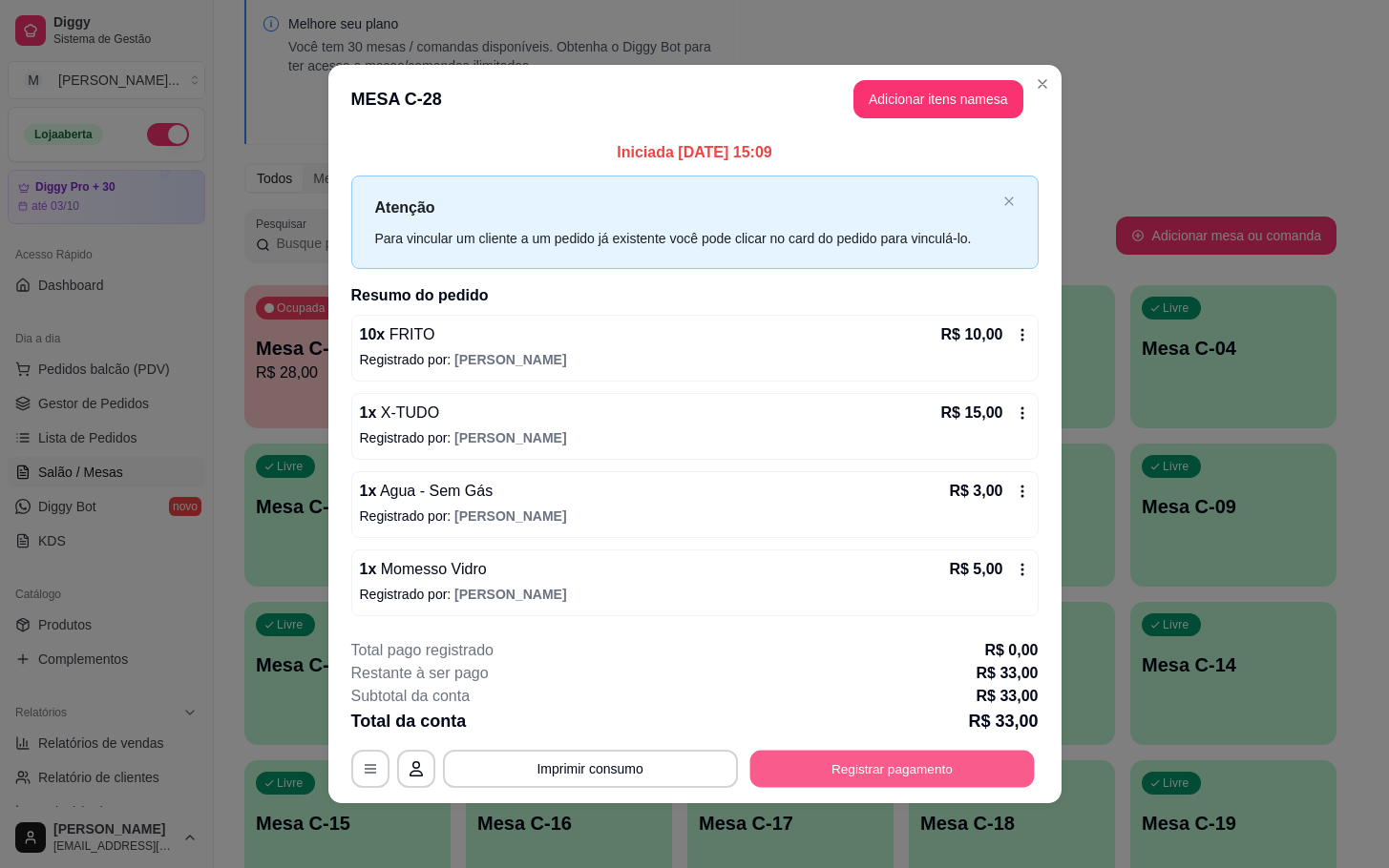
click at [831, 776] on button "Registrar pagamento" at bounding box center [892, 768] width 285 height 37
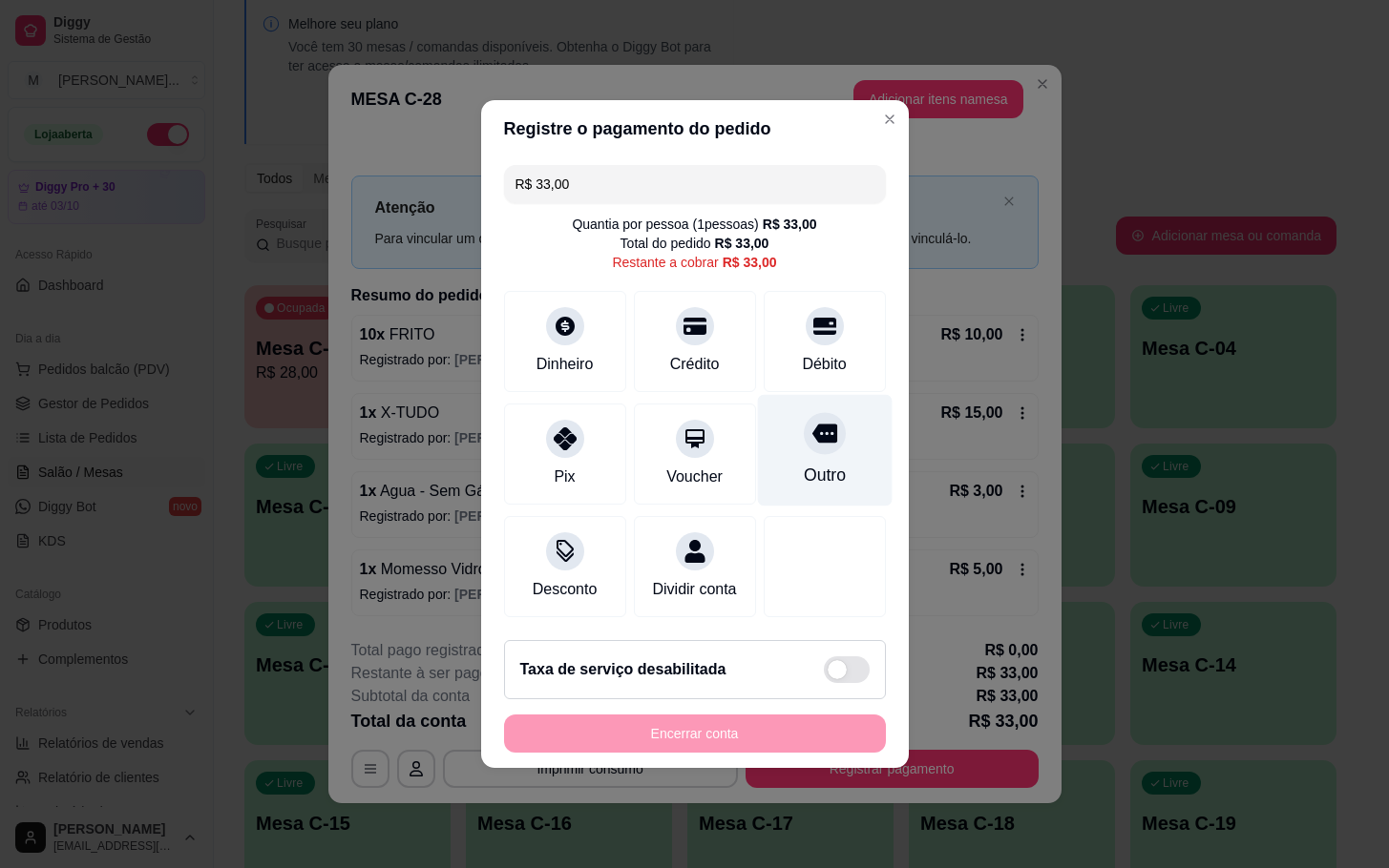
click at [809, 463] on div "Outro" at bounding box center [823, 475] width 42 height 25
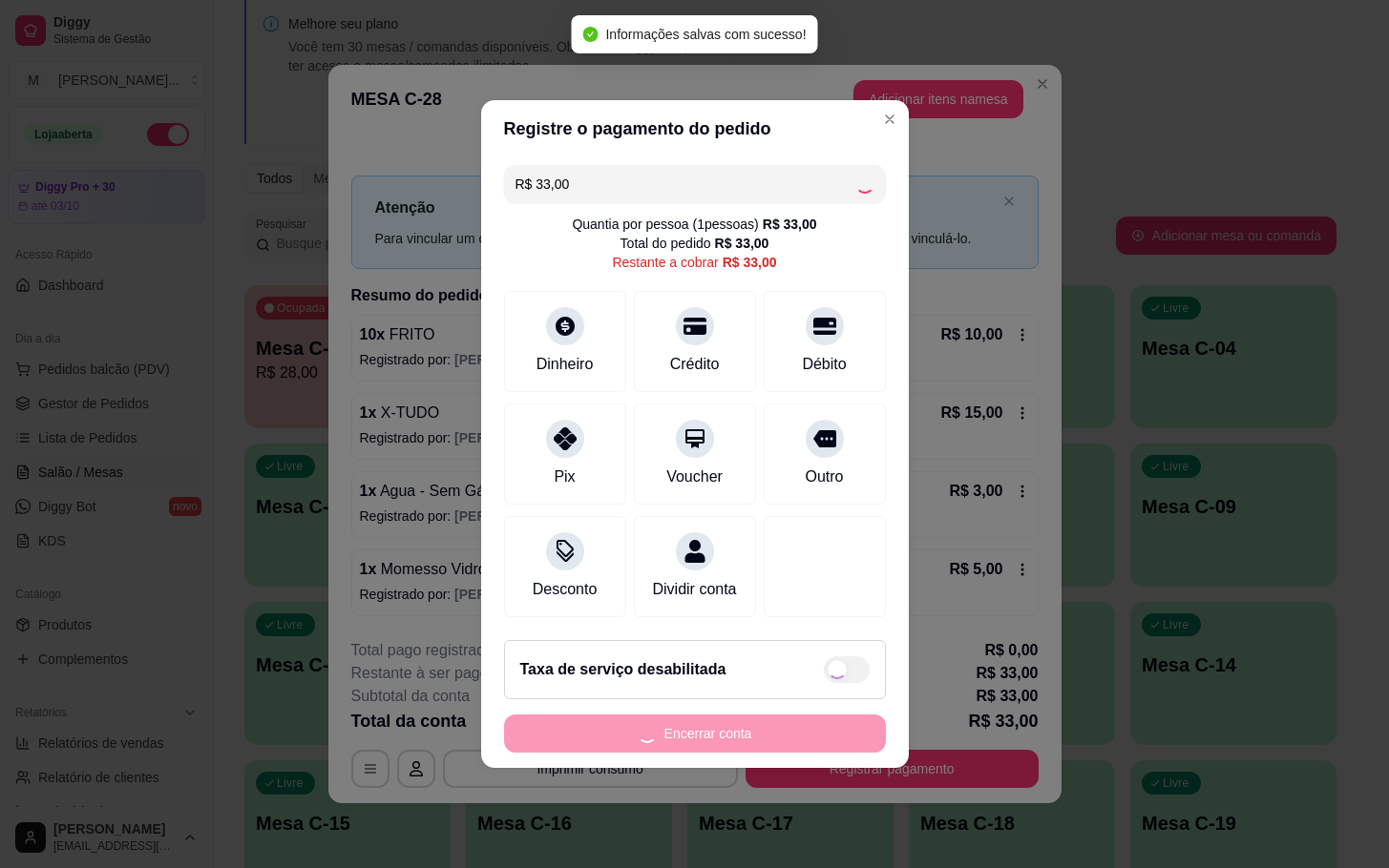
type input "R$ 0,00"
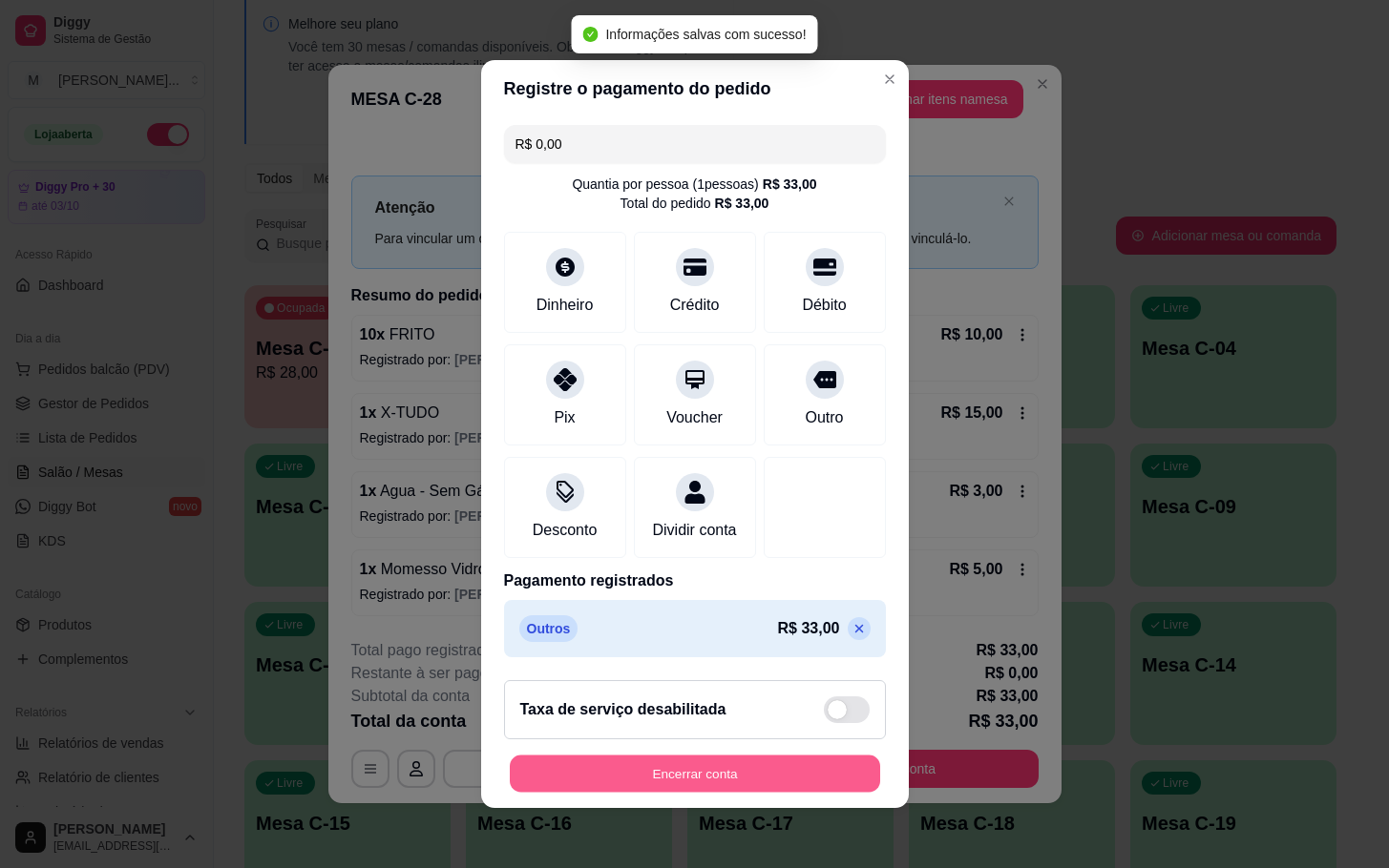
click at [795, 773] on button "Encerrar conta" at bounding box center [695, 773] width 370 height 37
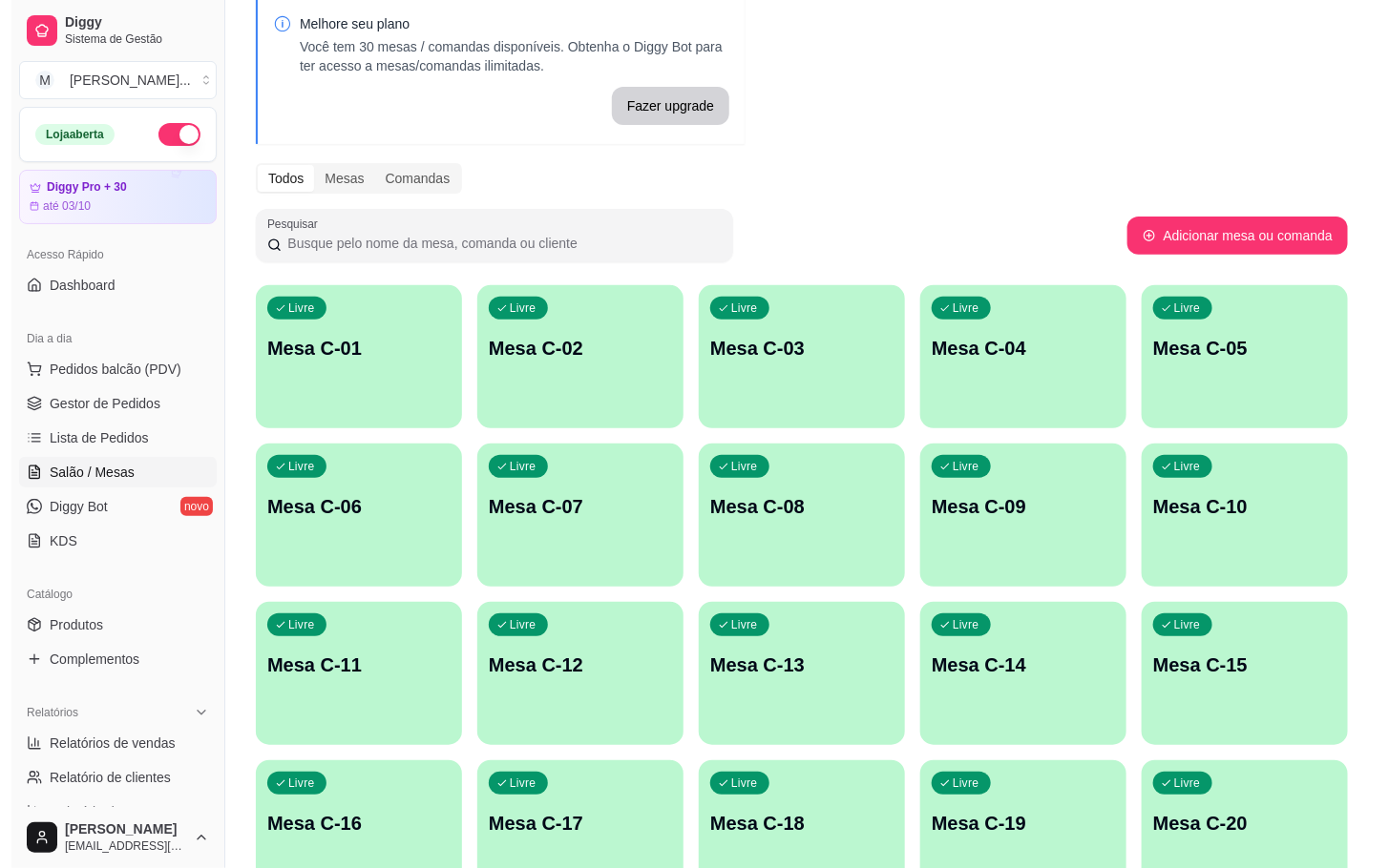
scroll to position [519, 0]
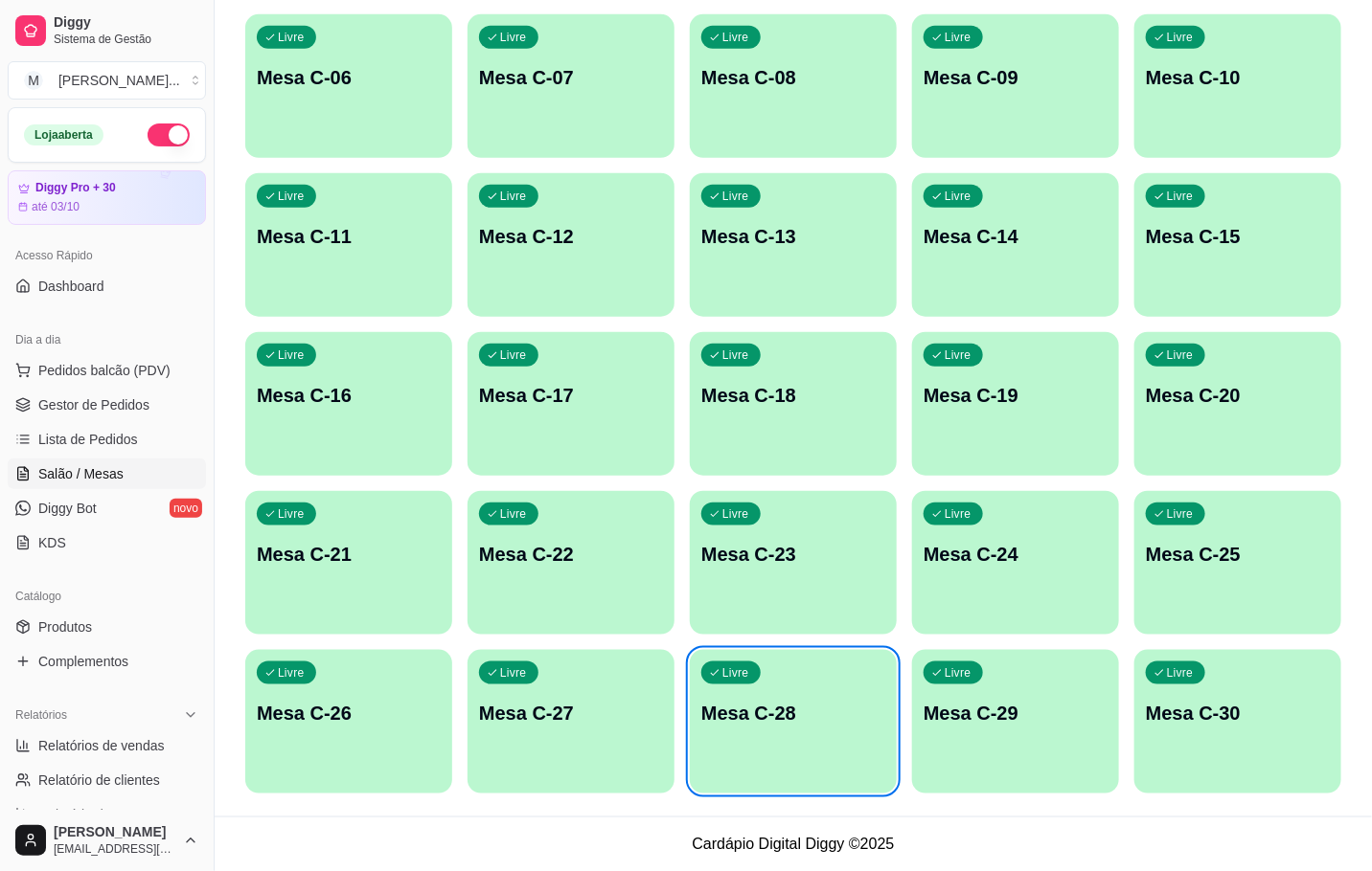
click at [840, 790] on div "button" at bounding box center [792, 782] width 207 height 23
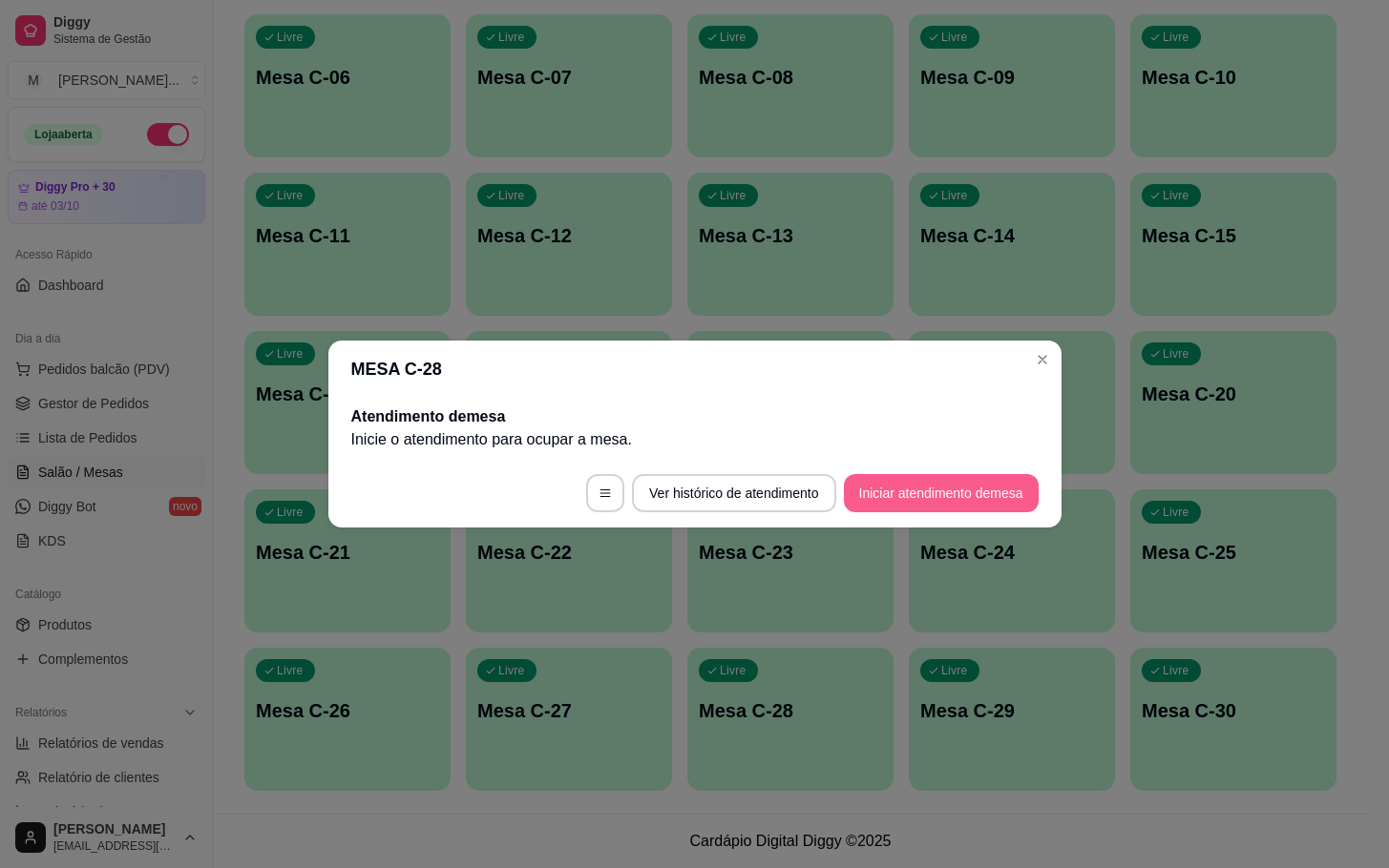
click at [1000, 474] on button "Iniciar atendimento de mesa" at bounding box center [941, 493] width 195 height 38
click at [874, 484] on button "Iniciar atendimento de mesa" at bounding box center [941, 493] width 195 height 38
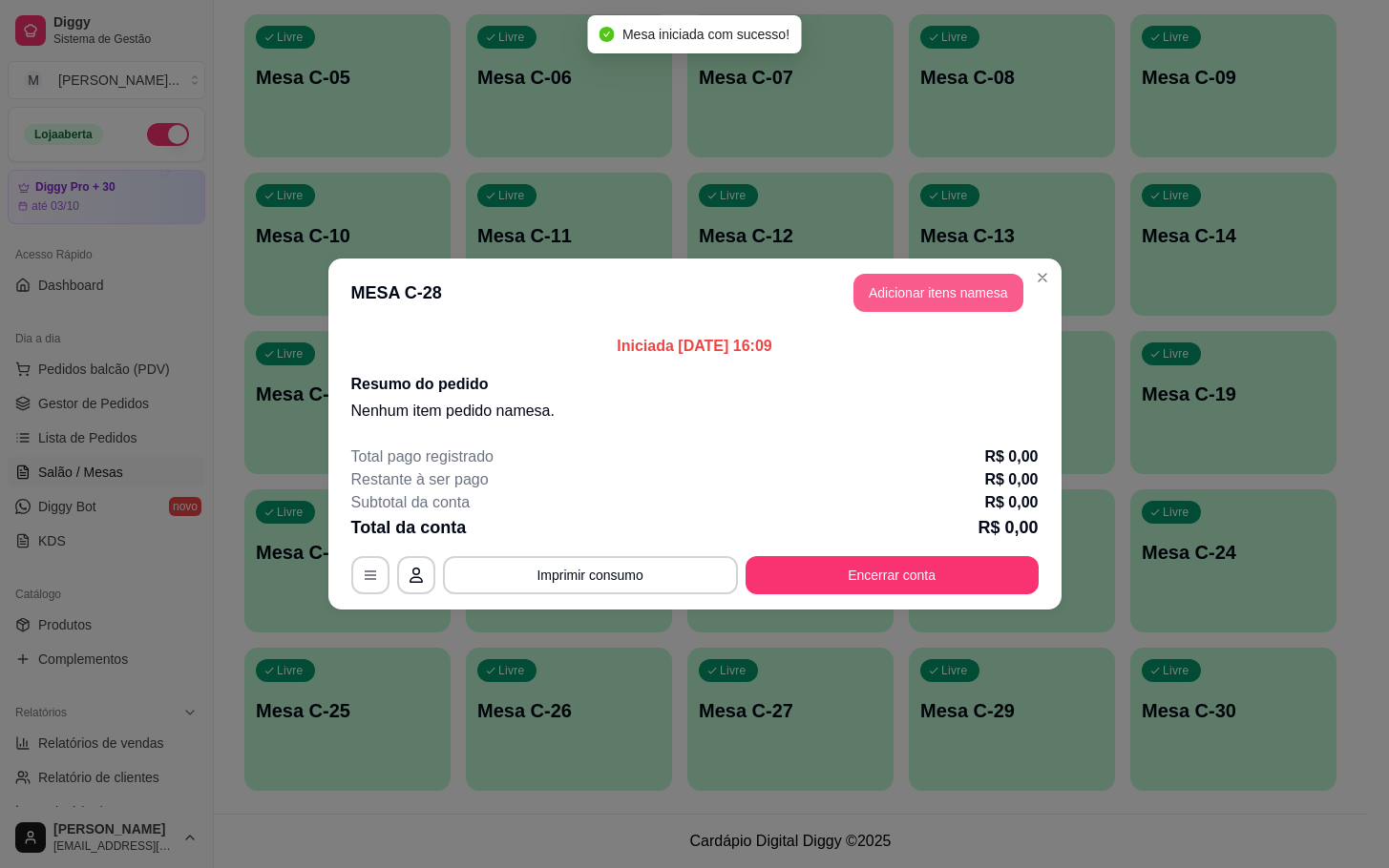
click at [926, 295] on button "Adicionar itens na mesa" at bounding box center [938, 293] width 170 height 38
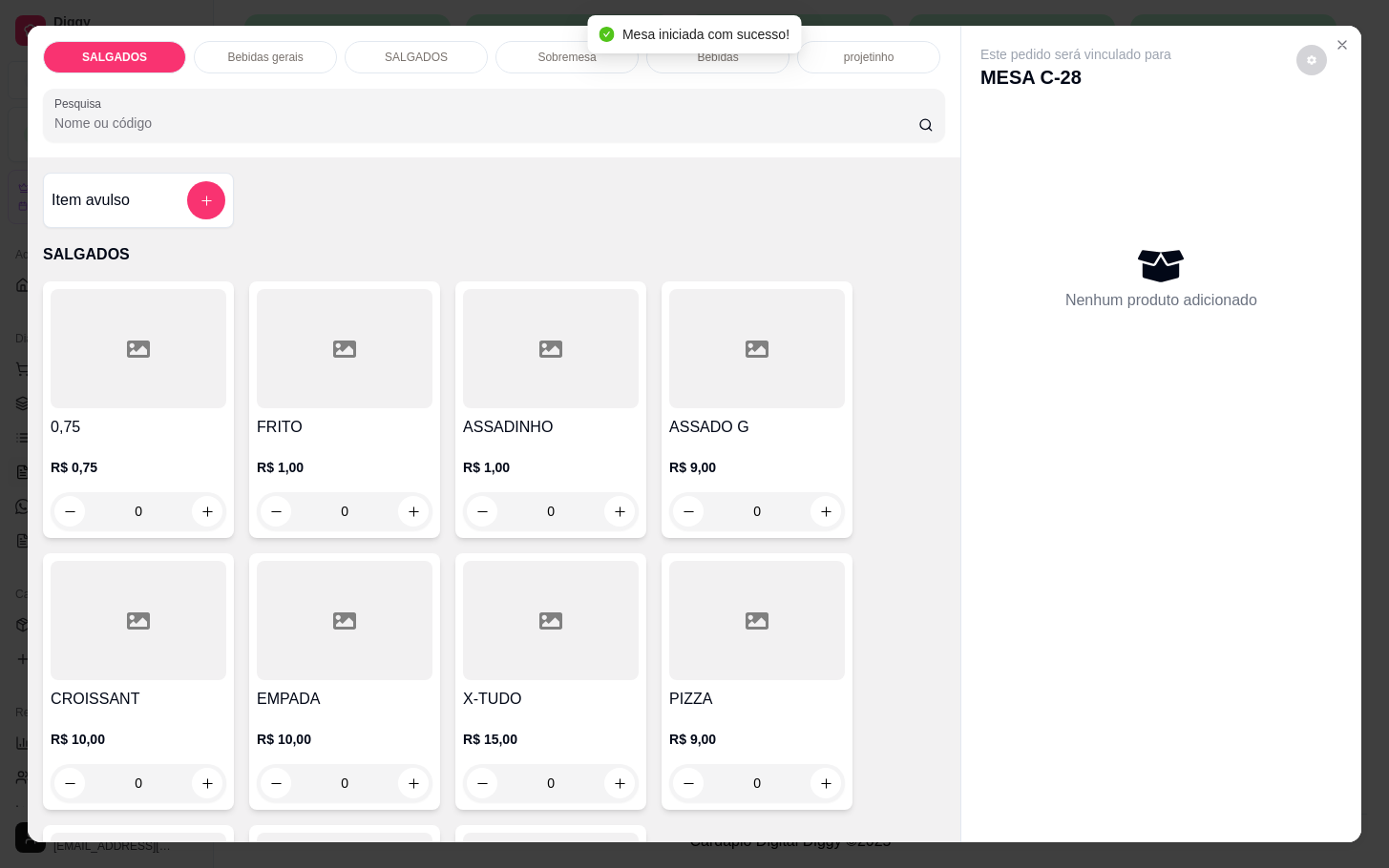
drag, startPoint x: 353, startPoint y: 491, endPoint x: 273, endPoint y: 502, distance: 80.8
click at [273, 502] on div "0" at bounding box center [345, 512] width 168 height 38
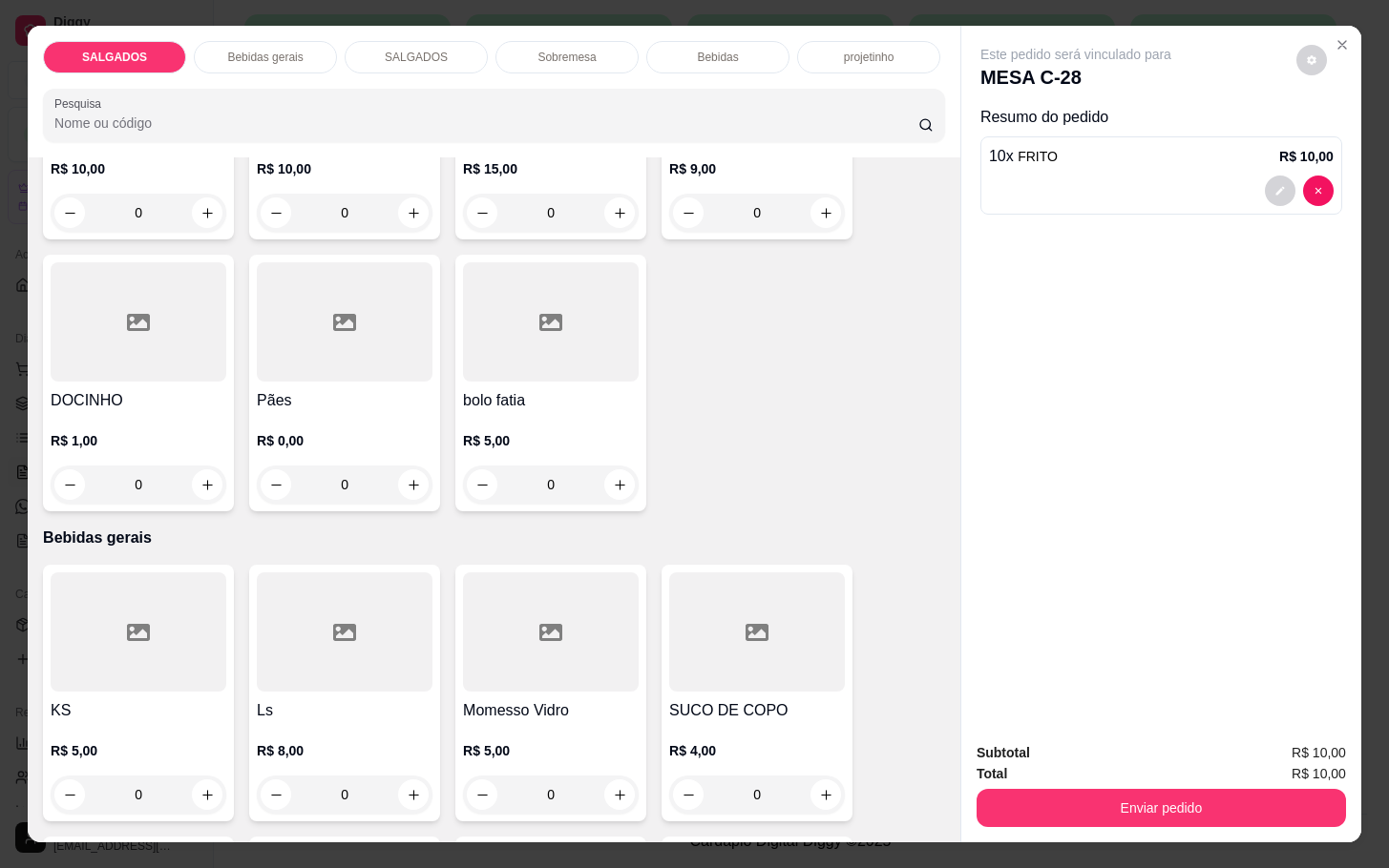
scroll to position [716, 0]
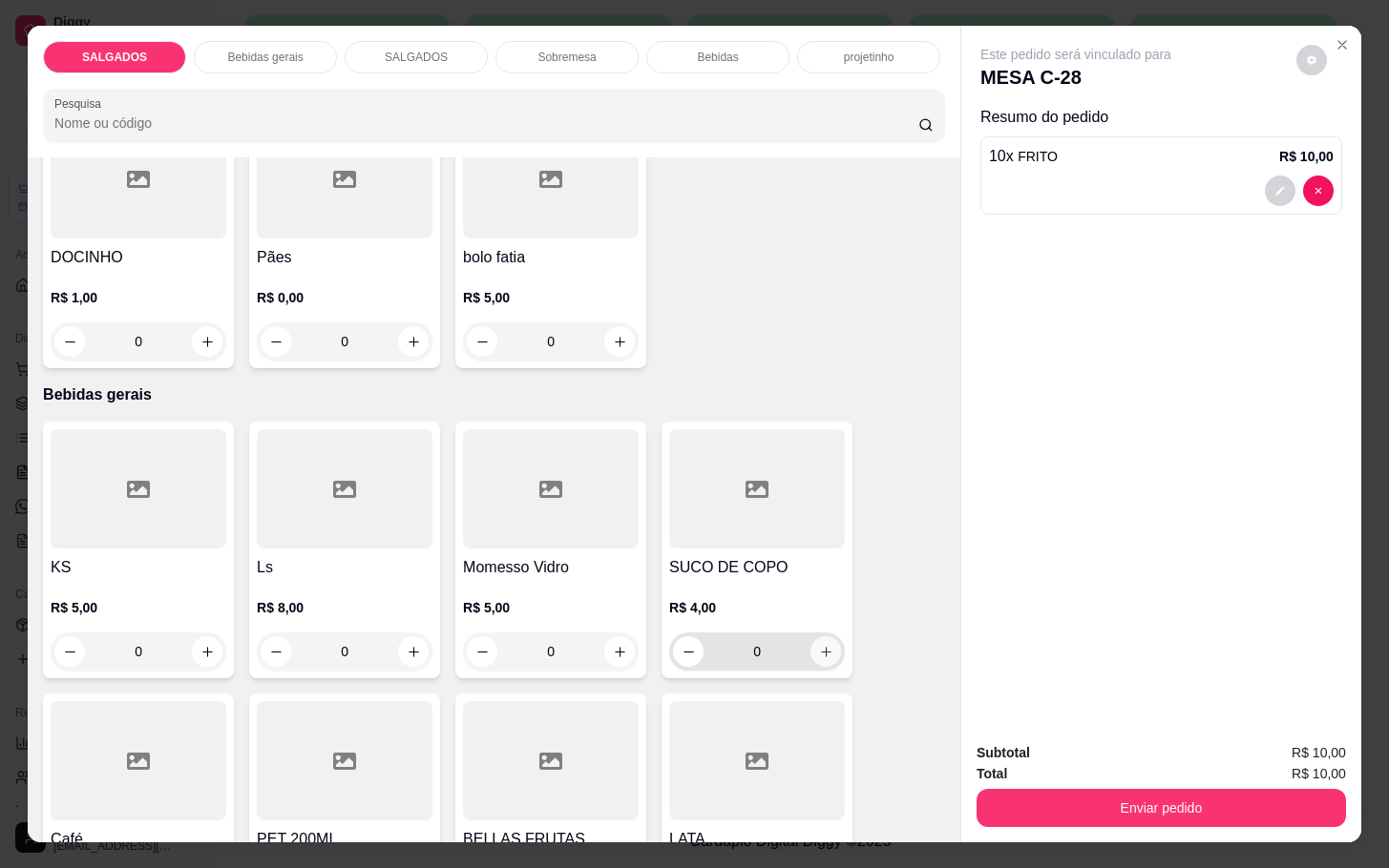
type input "10"
click at [820, 645] on icon "increase-product-quantity" at bounding box center [826, 652] width 14 height 14
type input "1"
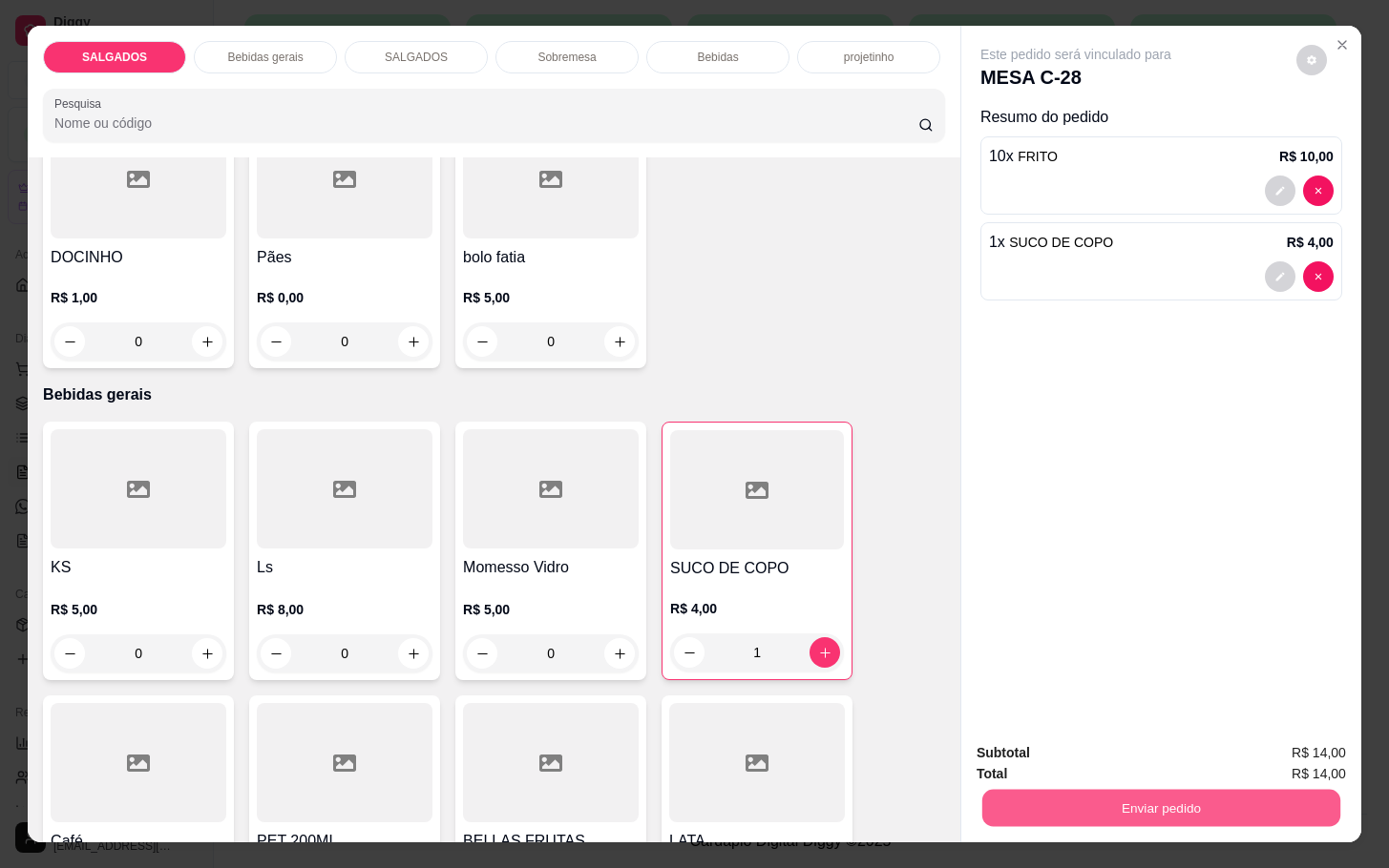
click at [1118, 789] on button "Enviar pedido" at bounding box center [1161, 807] width 358 height 37
click at [1092, 742] on button "Não registrar e enviar pedido" at bounding box center [1094, 751] width 198 height 36
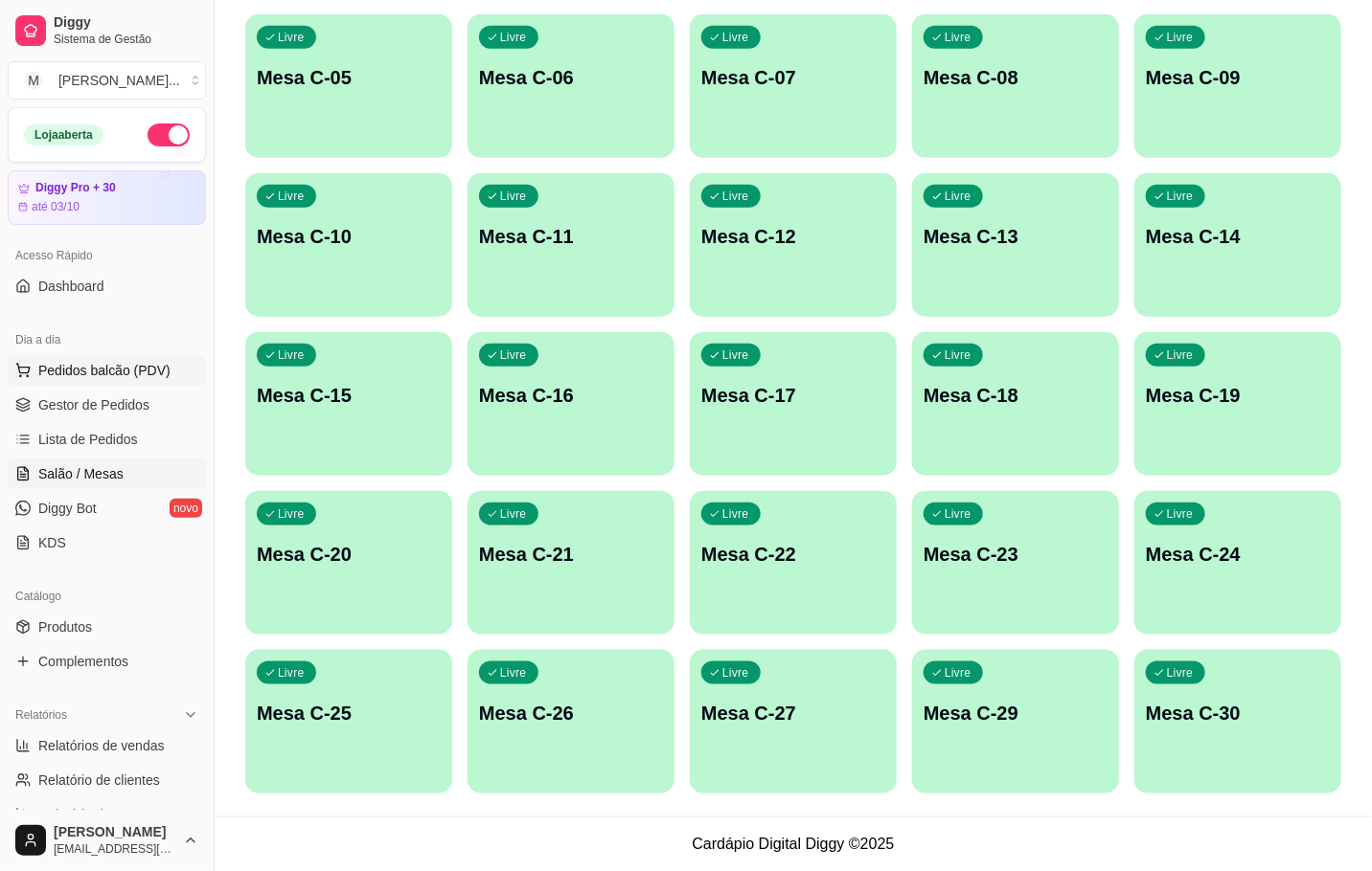
click at [27, 369] on icon at bounding box center [22, 368] width 12 height 9
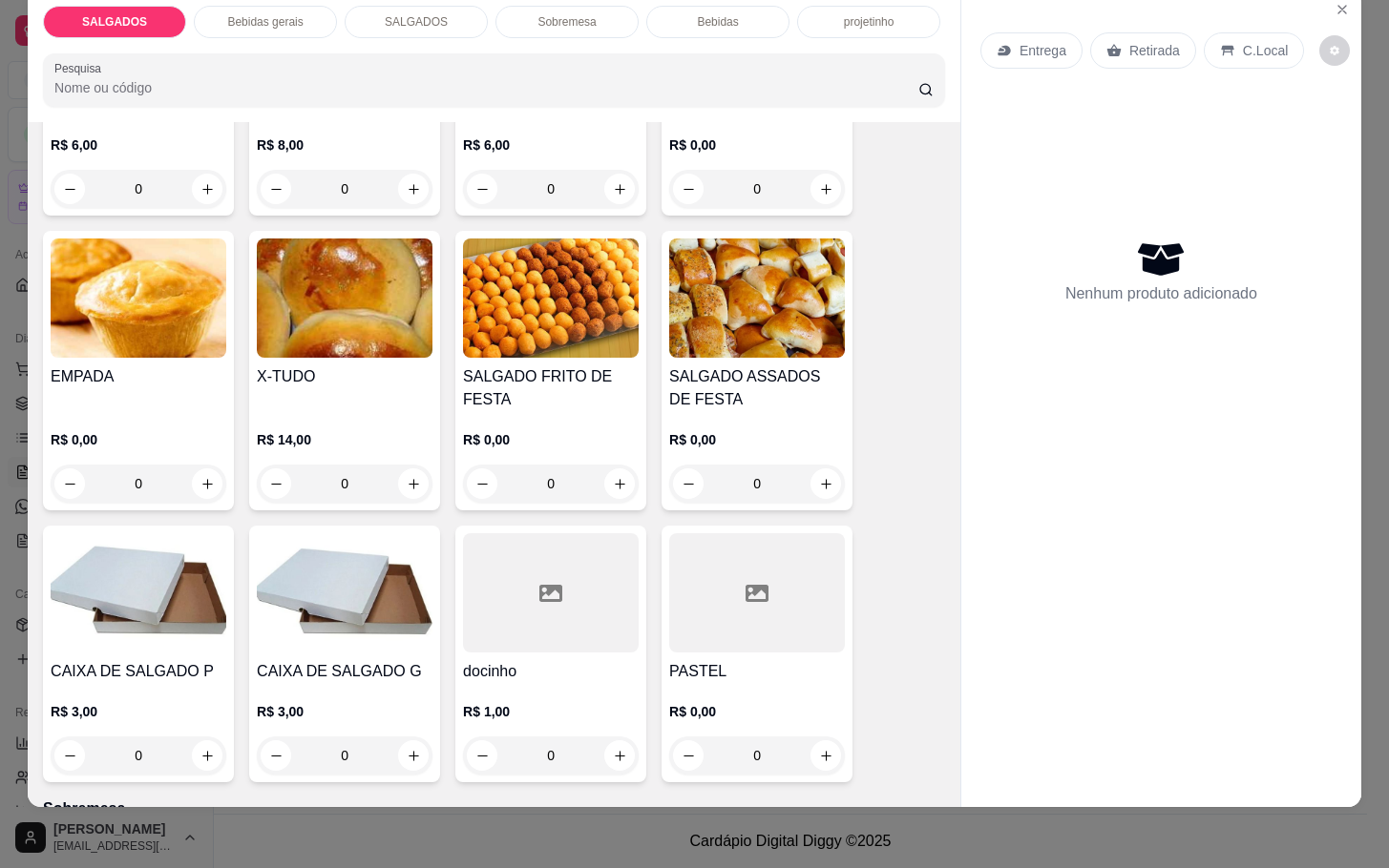
scroll to position [2147, 0]
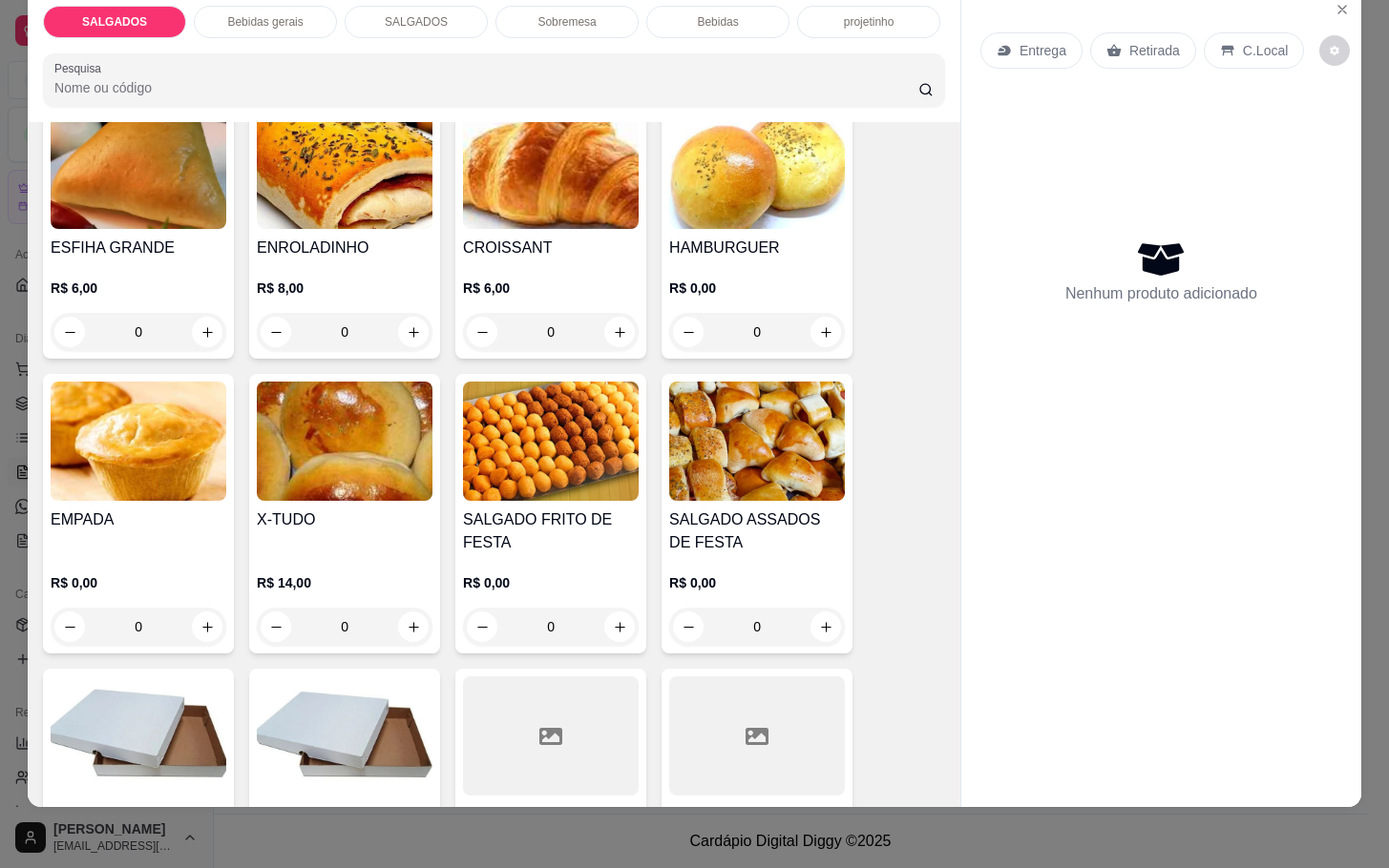
click at [590, 473] on img at bounding box center [551, 441] width 175 height 119
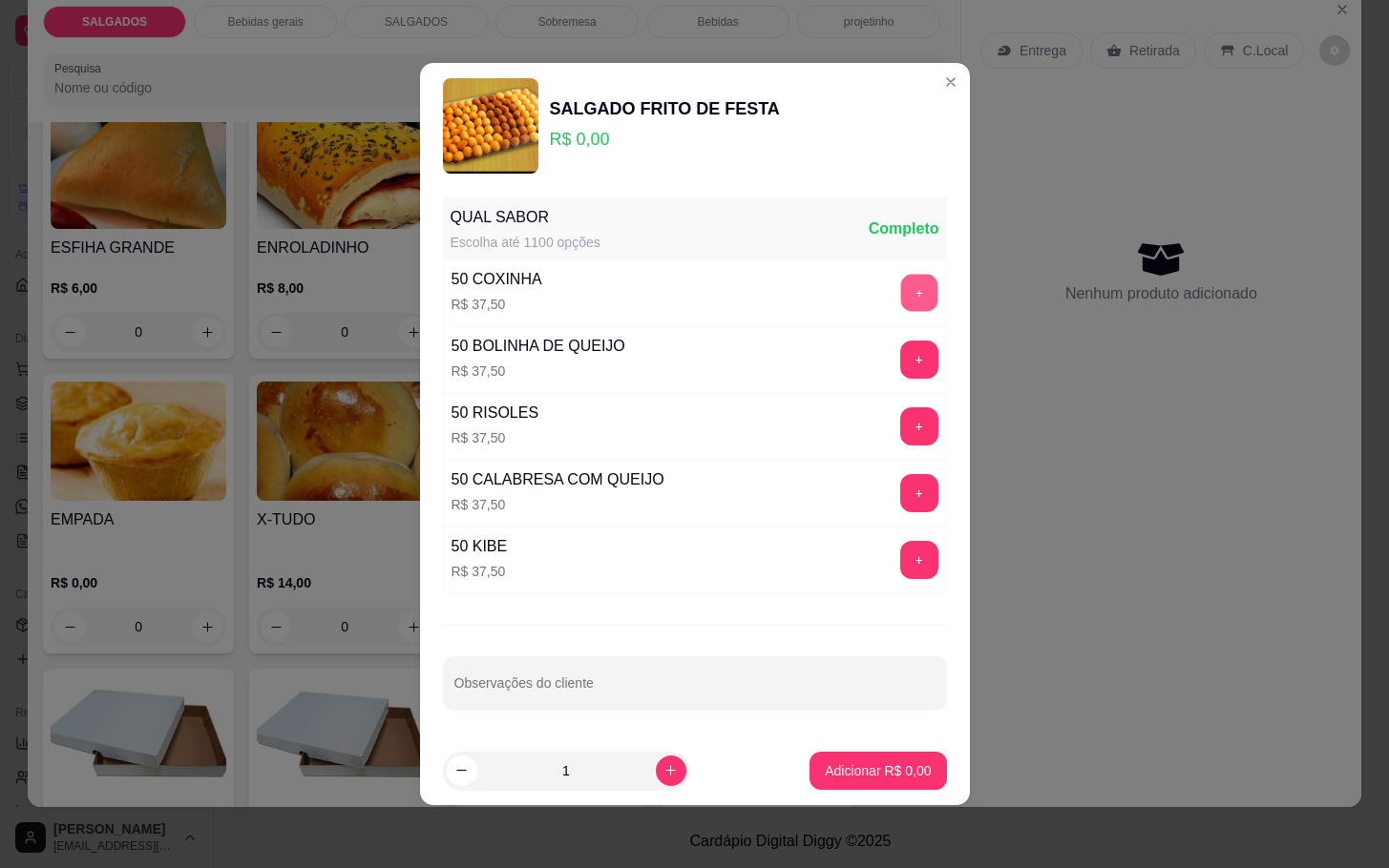
click at [902, 275] on button "+" at bounding box center [918, 292] width 37 height 37
click at [902, 275] on button "+" at bounding box center [919, 293] width 38 height 38
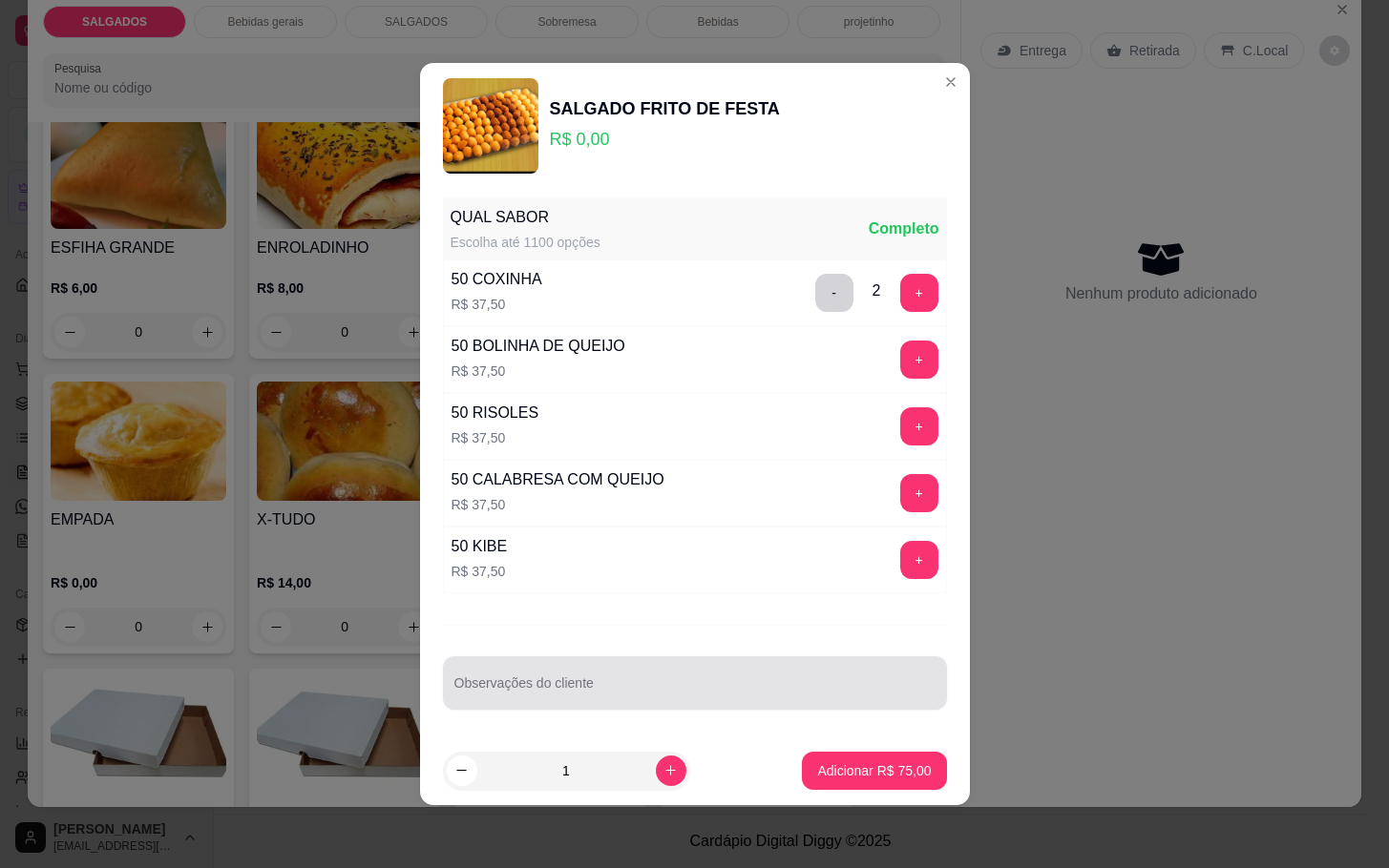
click at [836, 670] on div at bounding box center [694, 683] width 481 height 38
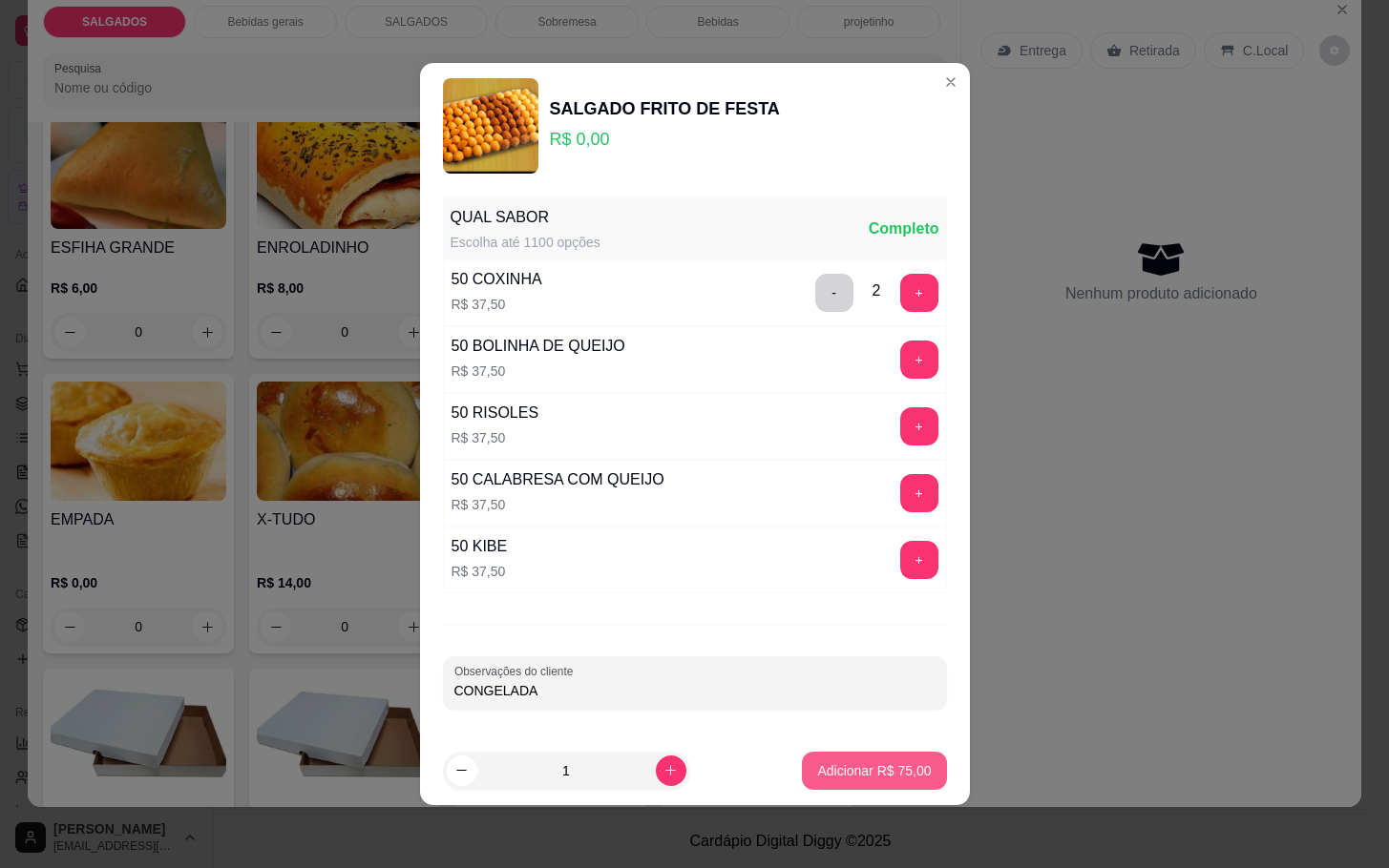
type input "CONGELADA"
click at [844, 787] on button "Adicionar R$ 75,00" at bounding box center [874, 769] width 140 height 37
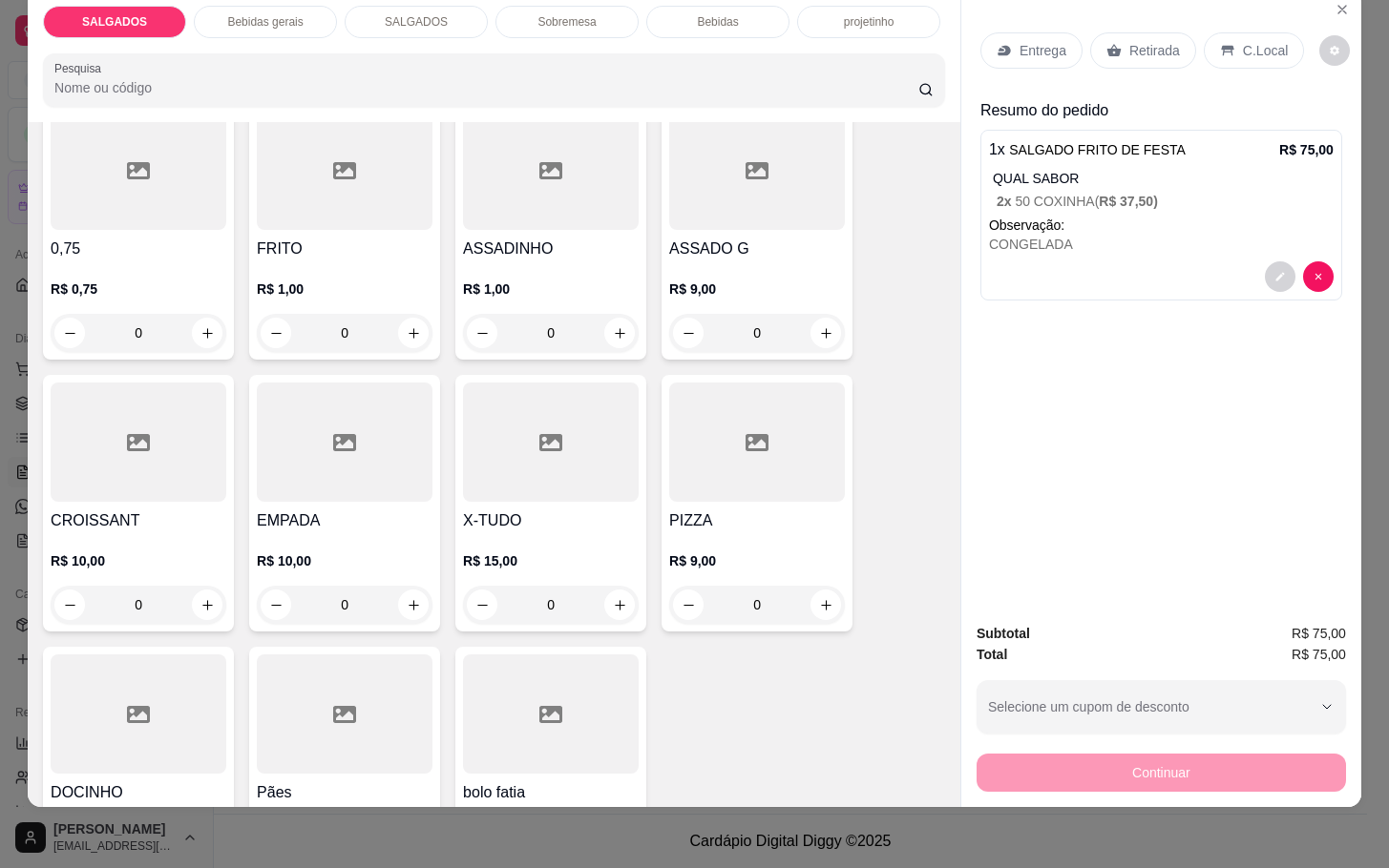
scroll to position [287, 0]
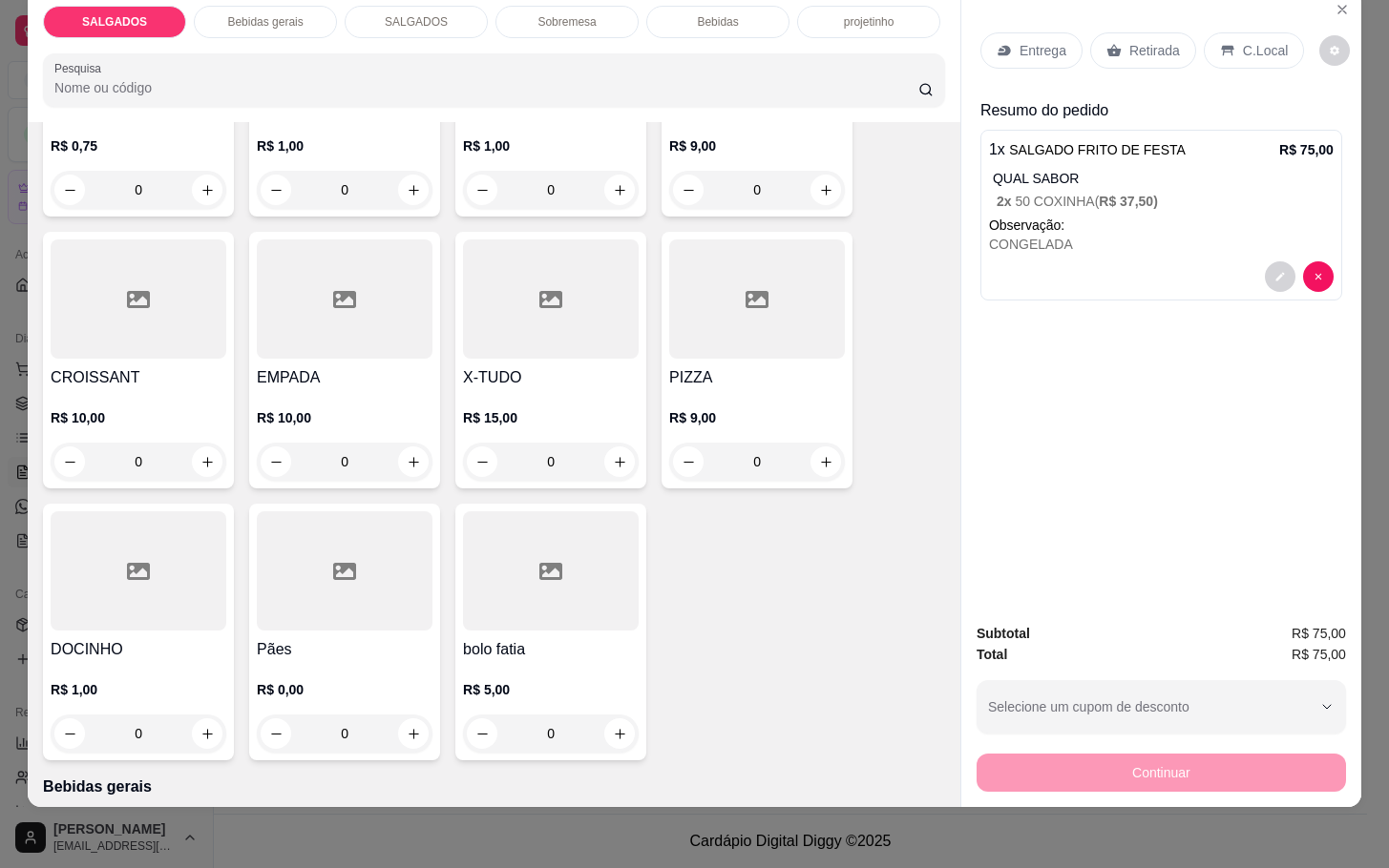
click at [197, 605] on div at bounding box center [138, 571] width 175 height 119
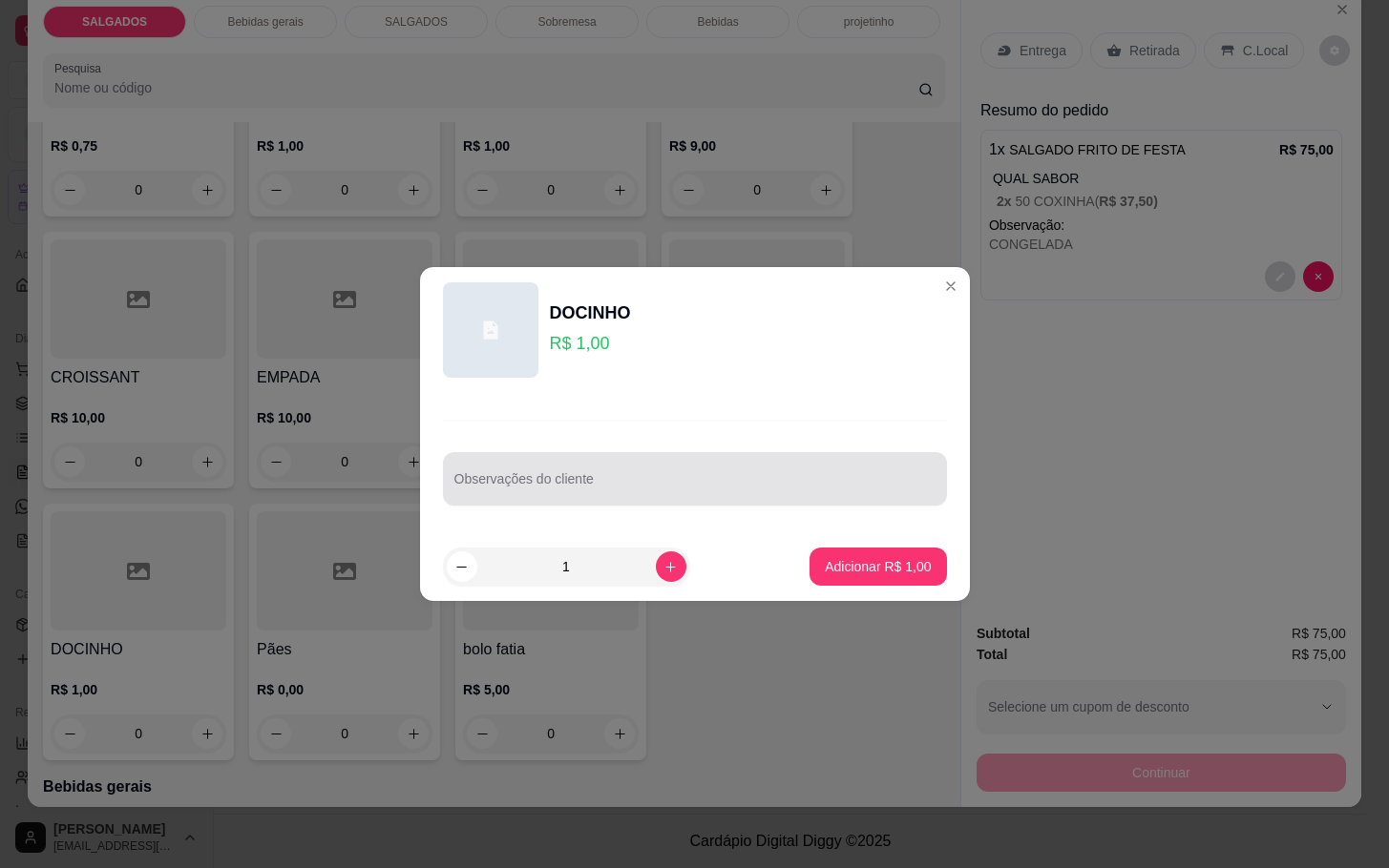
click at [635, 475] on div at bounding box center [694, 479] width 481 height 38
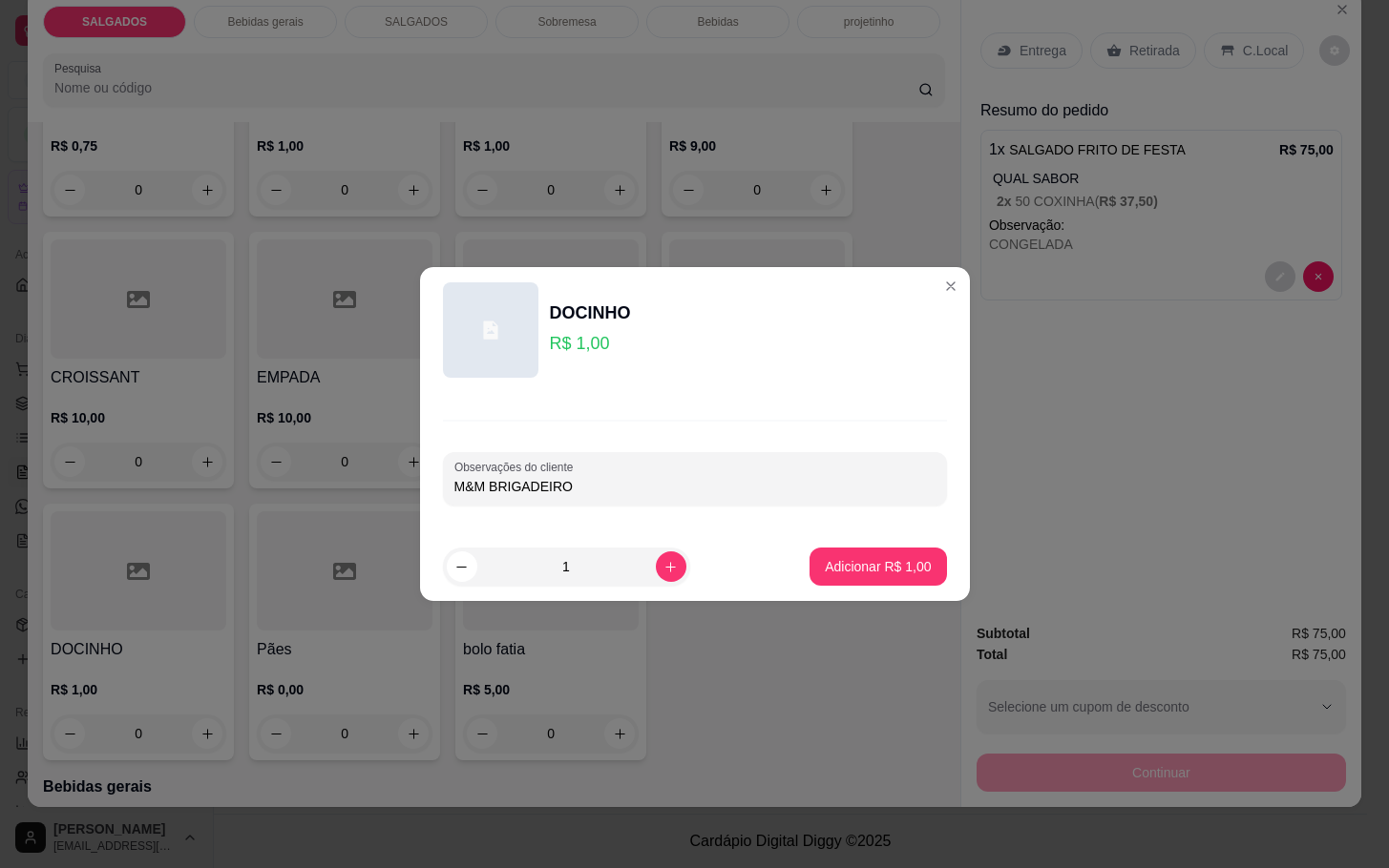
type input "M&M BRIGADEIRO"
click at [582, 588] on footer "1 Adicionar R$ 1,00" at bounding box center [695, 566] width 550 height 69
click at [581, 561] on input "1" at bounding box center [566, 566] width 178 height 38
type input "20"
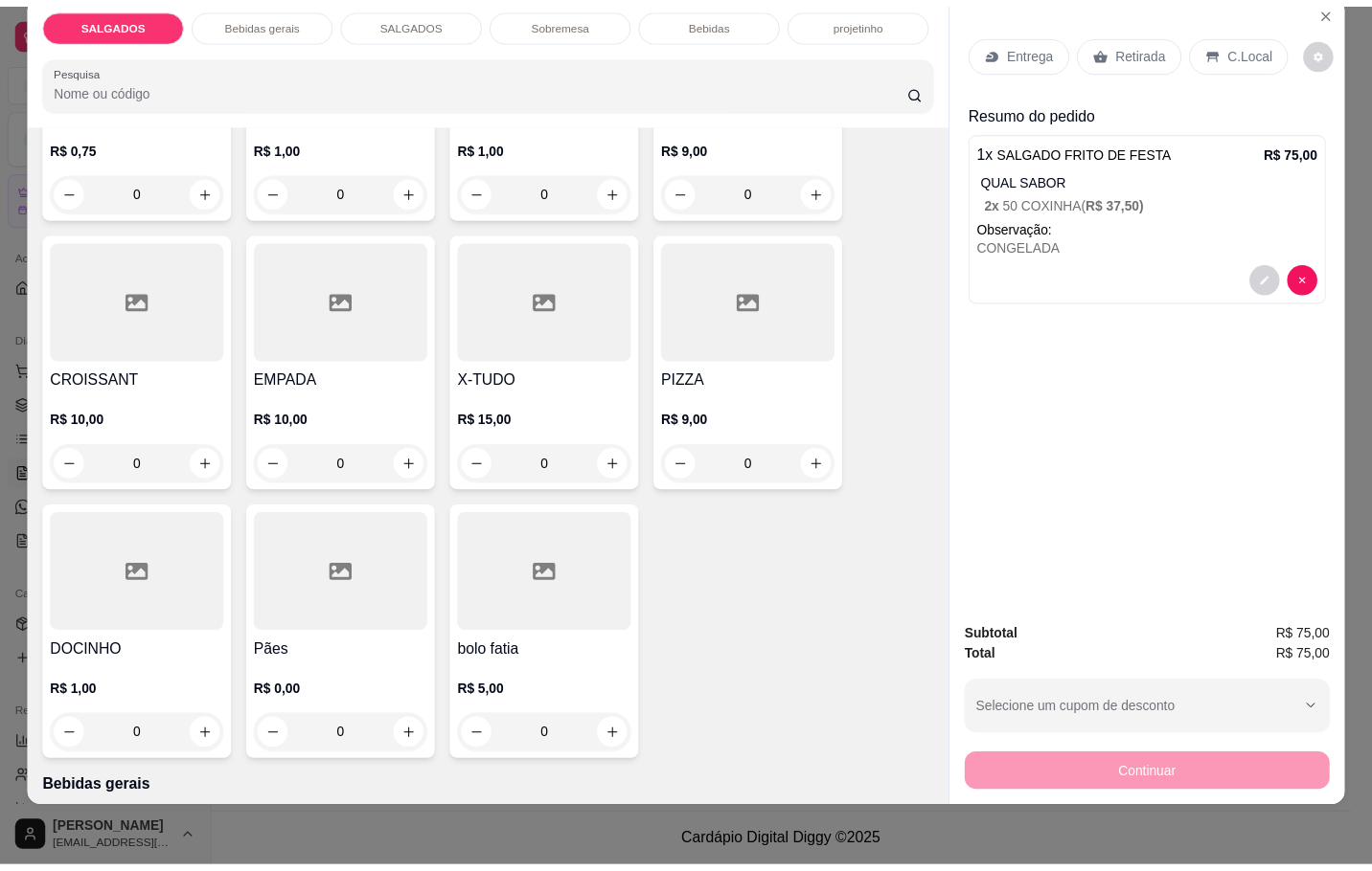
scroll to position [0, 0]
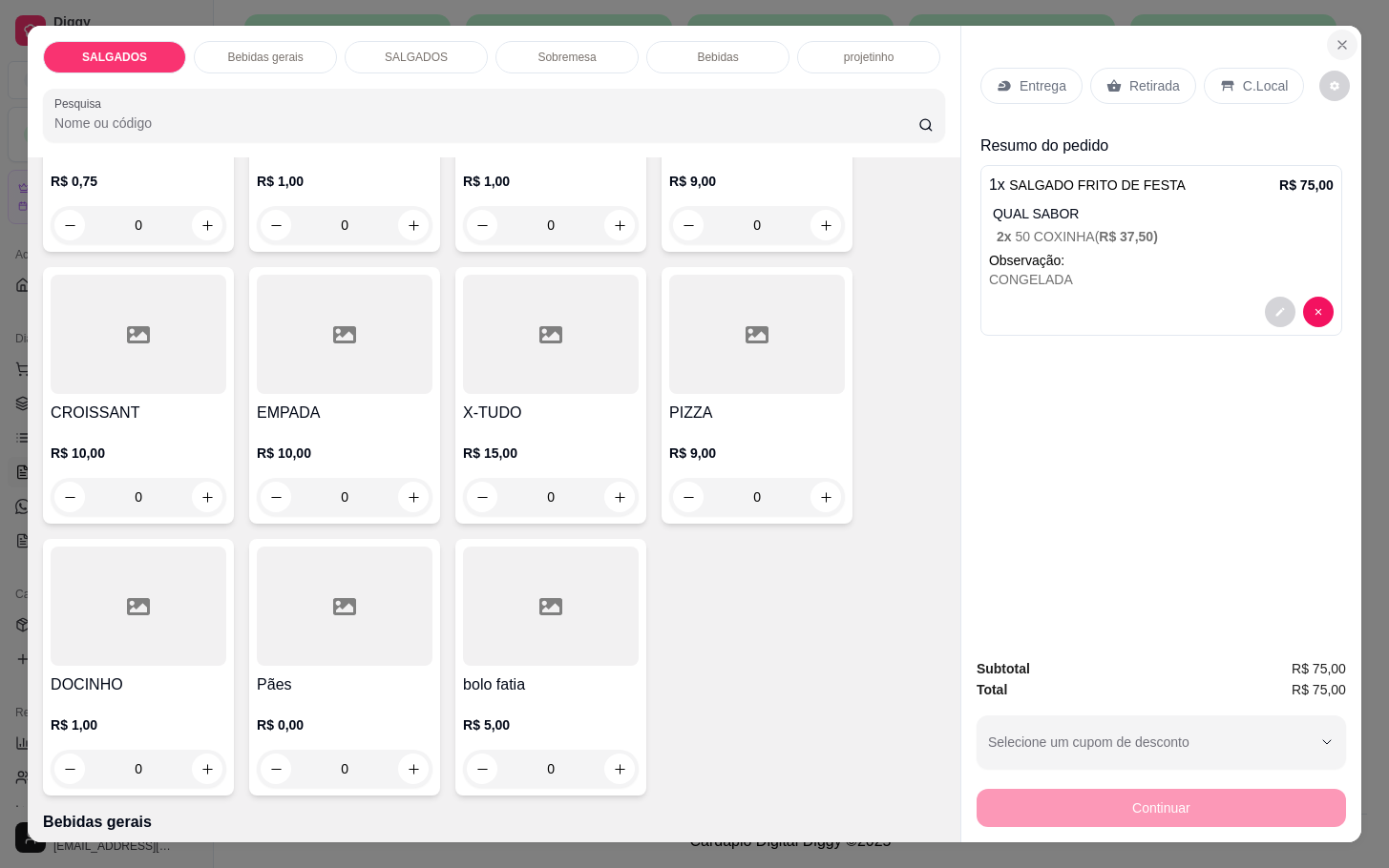
click at [1338, 41] on icon "Close" at bounding box center [1342, 45] width 8 height 8
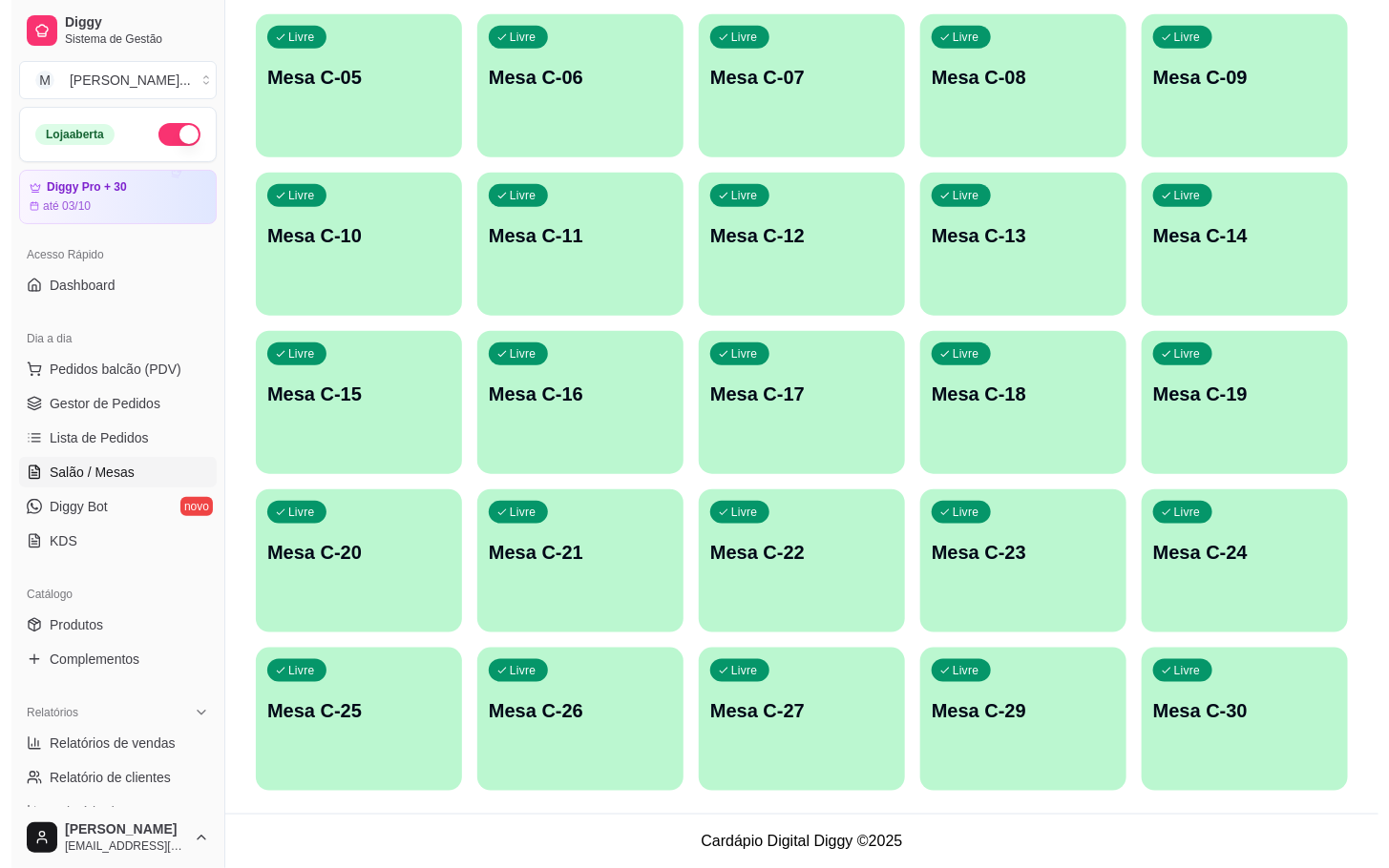
scroll to position [232, 0]
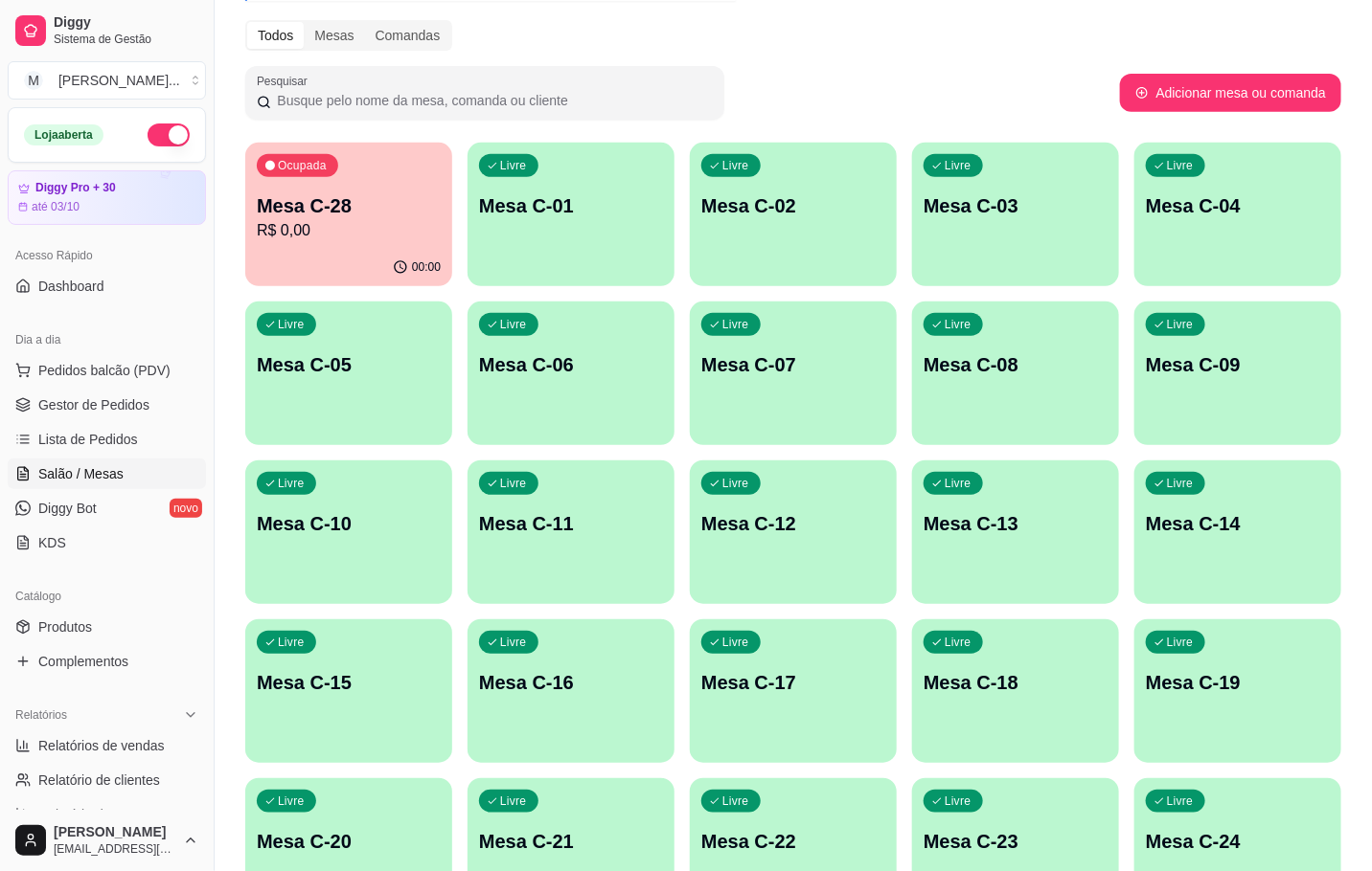
click at [349, 221] on p "R$ 0,00" at bounding box center [349, 231] width 184 height 23
